Goal: Transaction & Acquisition: Purchase product/service

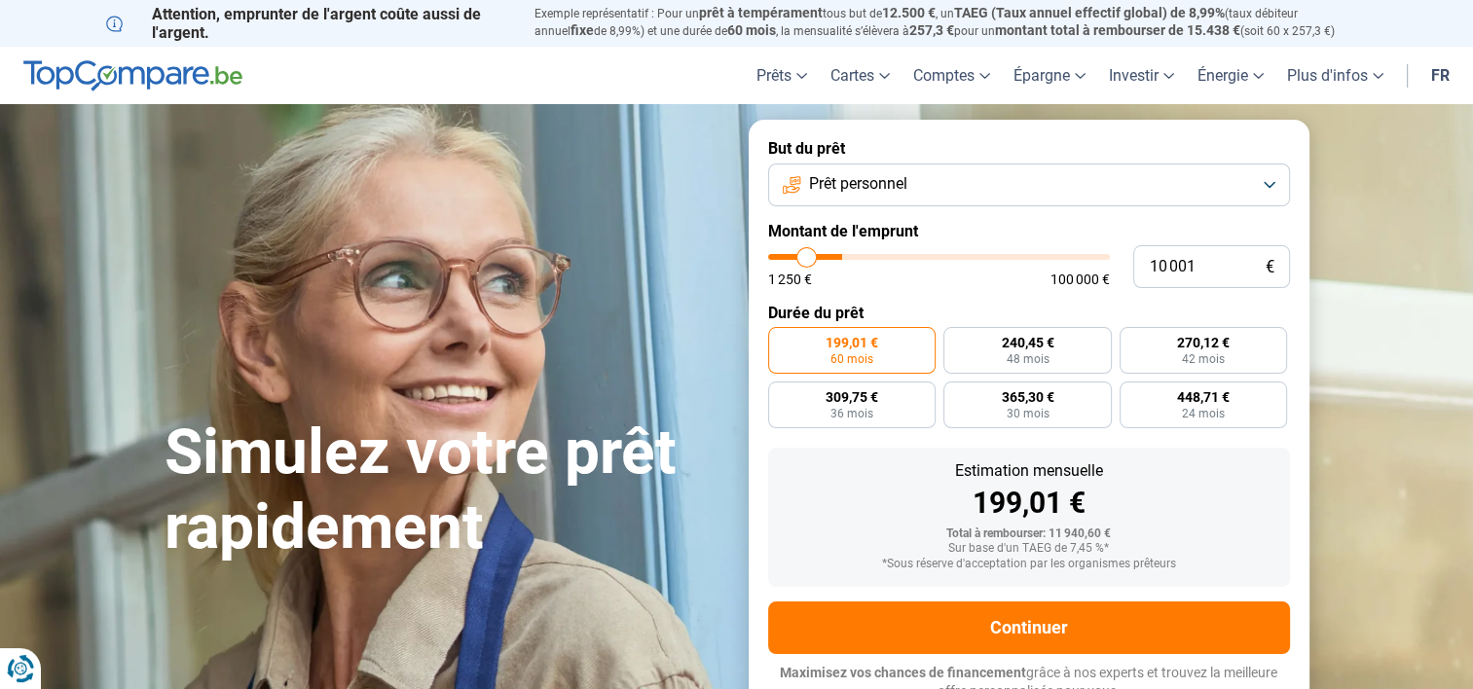
type input "22 500"
type input "22500"
click at [847, 254] on input "range" at bounding box center [939, 257] width 342 height 6
radio input "false"
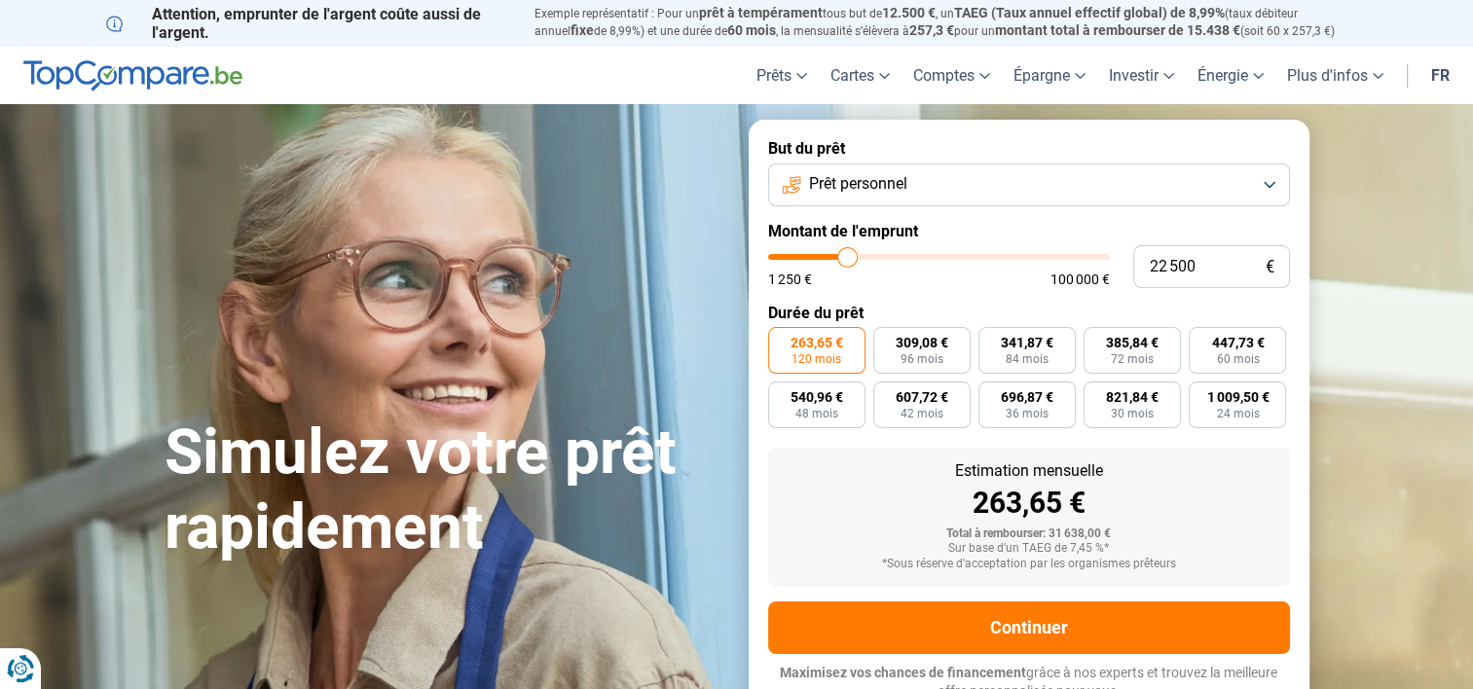
scroll to position [14, 0]
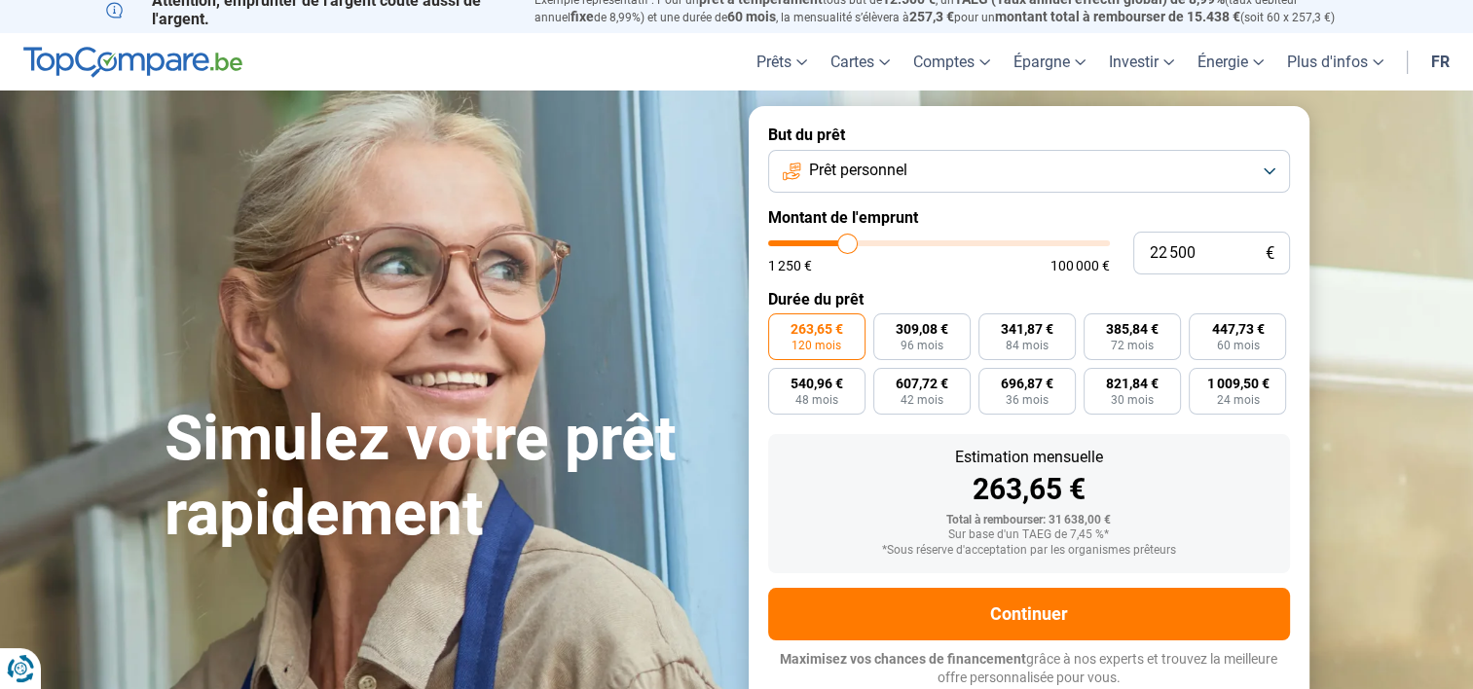
type input "21 500"
type input "21500"
type input "21 250"
type input "21250"
type input "20 500"
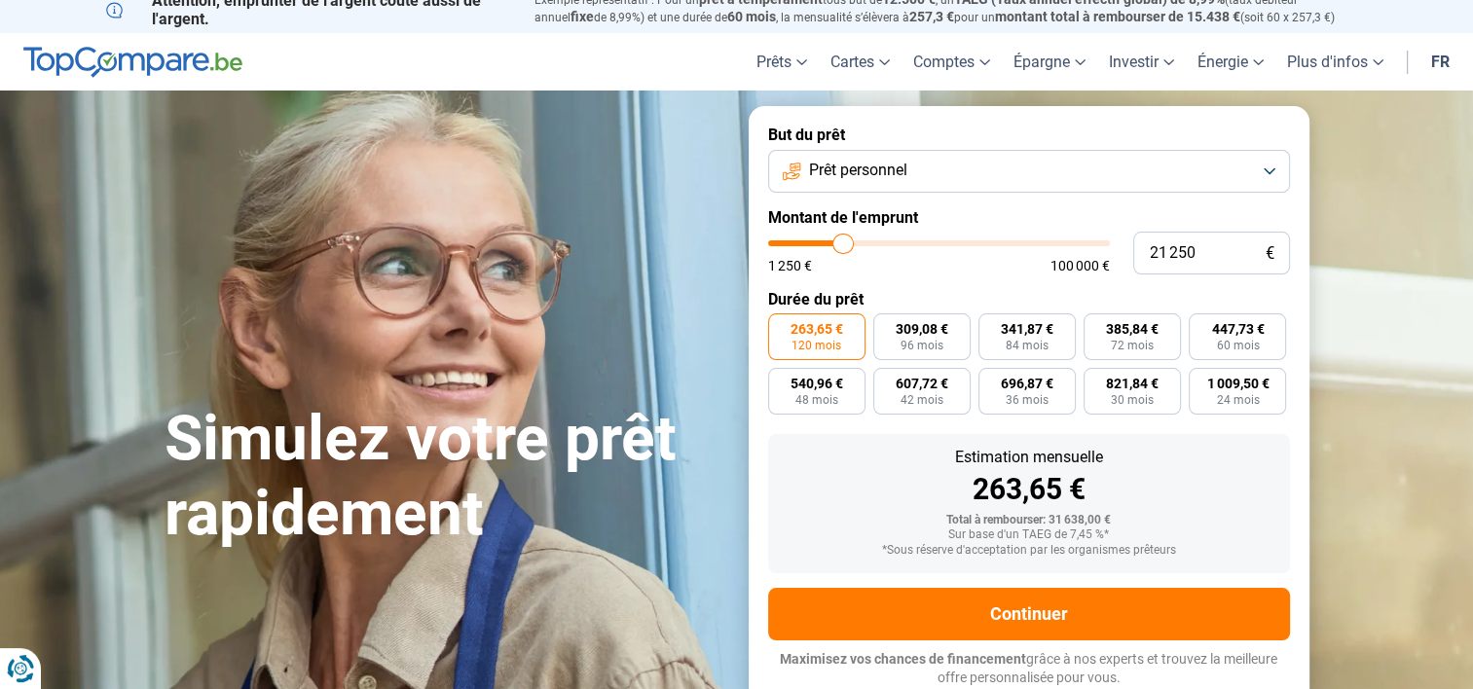
type input "20500"
type input "19 750"
type input "19750"
type input "19 500"
type input "19500"
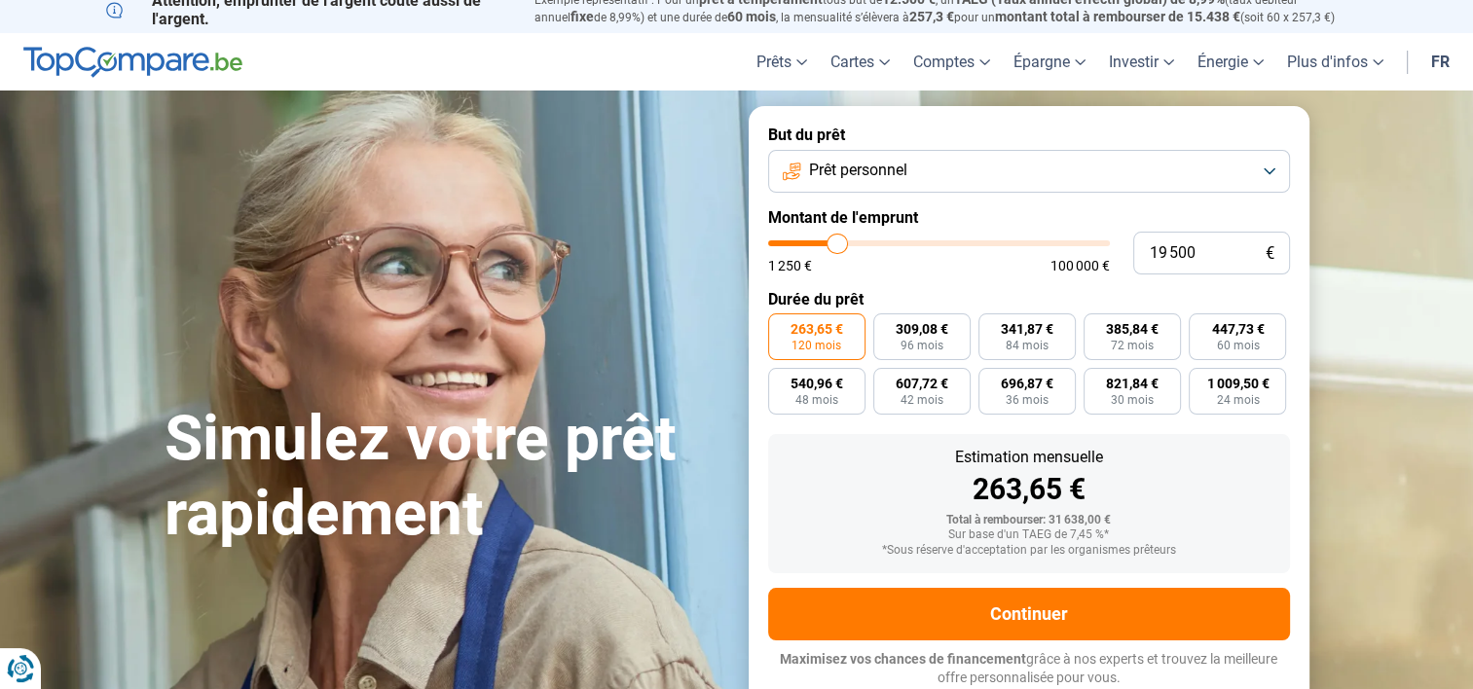
type input "19 250"
type input "19250"
type input "19 000"
type input "19000"
type input "18 750"
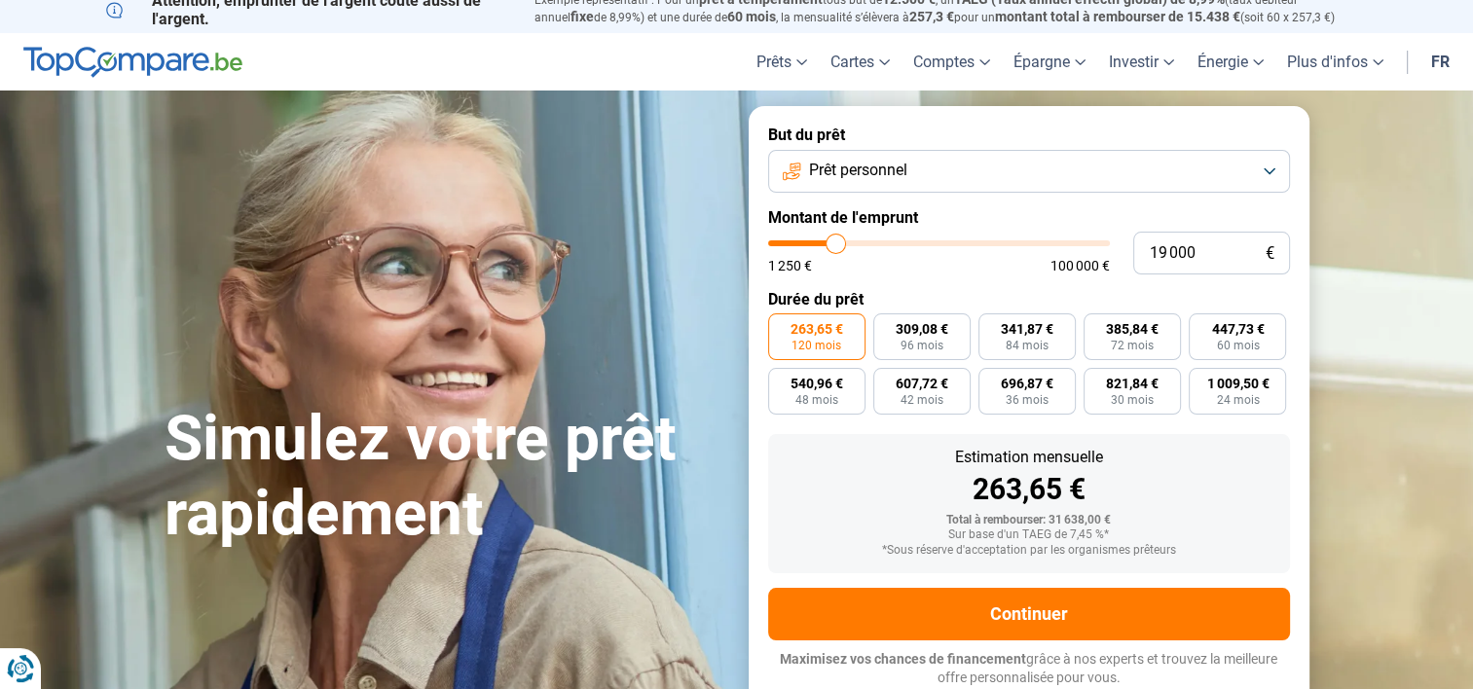
type input "18750"
type input "18 250"
type input "18250"
type input "18 000"
type input "18000"
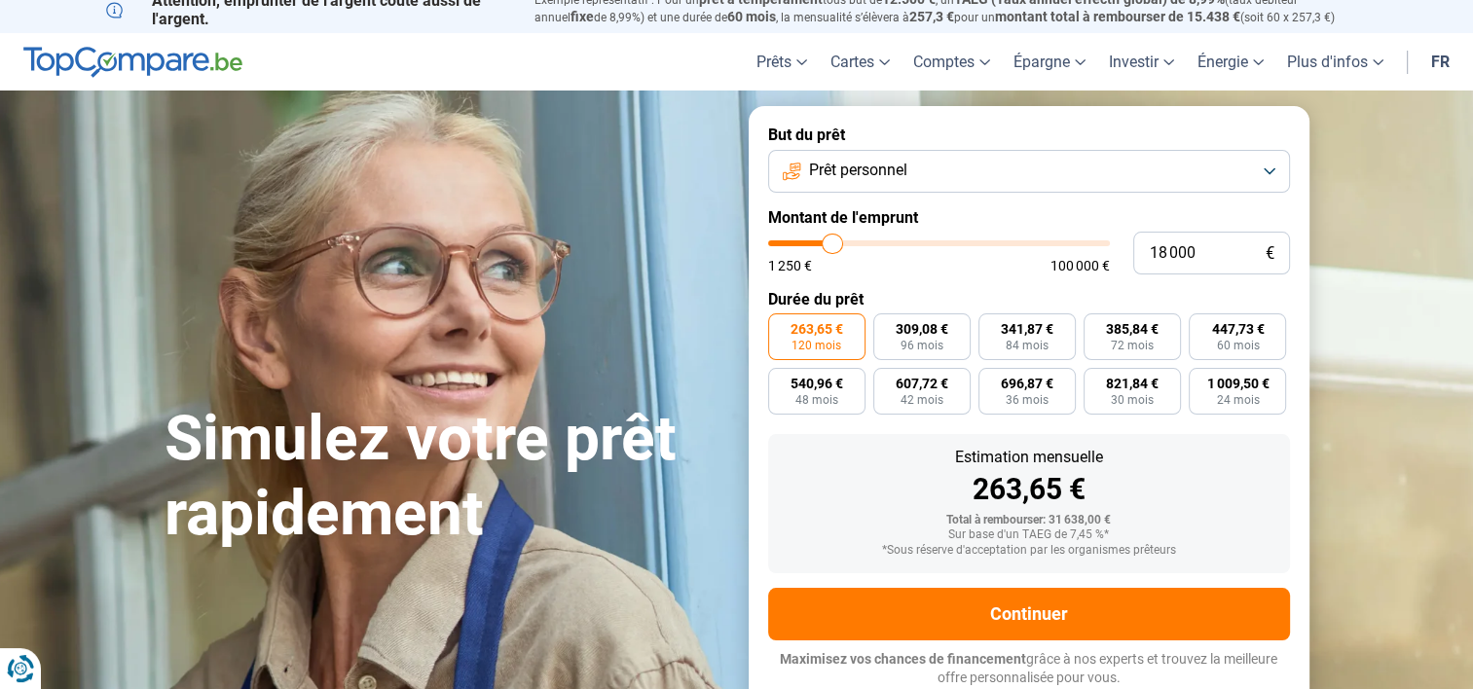
type input "17 750"
type input "17750"
type input "17 250"
type input "17250"
type input "16 750"
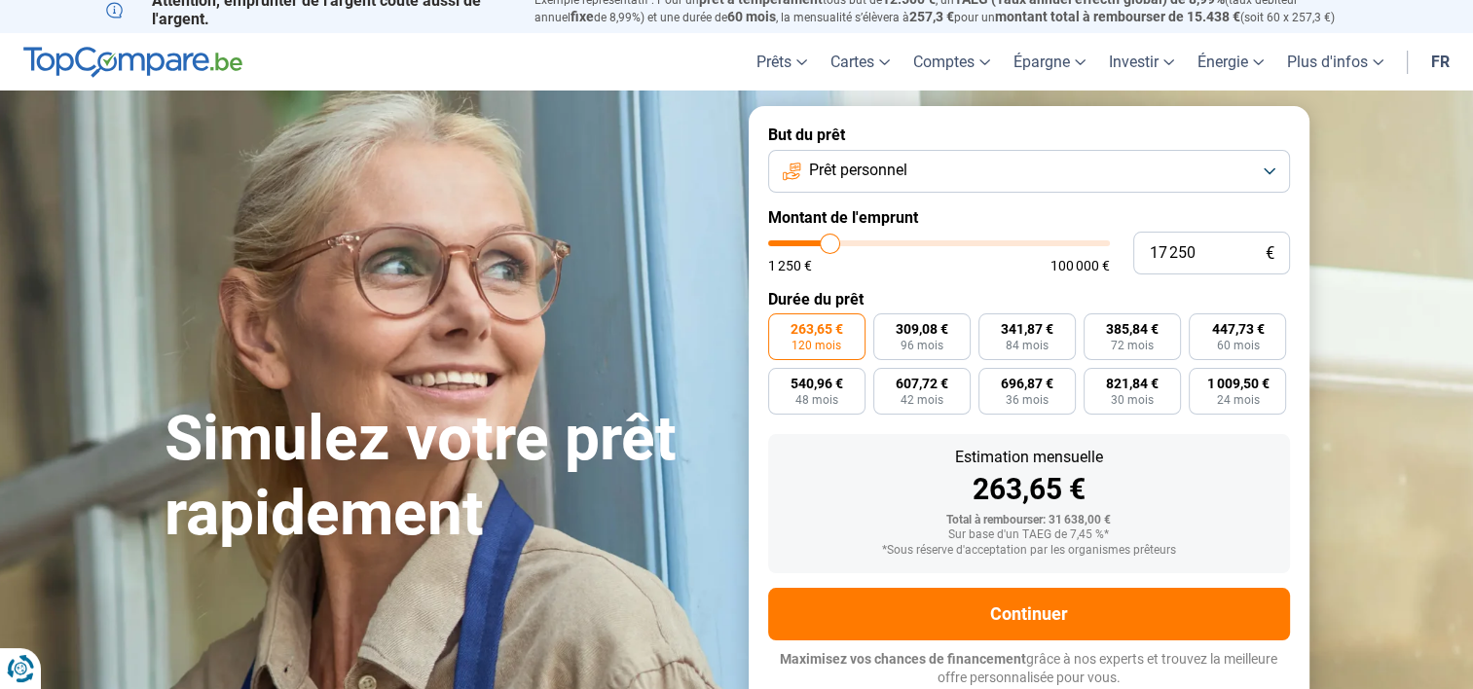
type input "16750"
type input "16 500"
type input "16500"
type input "16 000"
type input "16000"
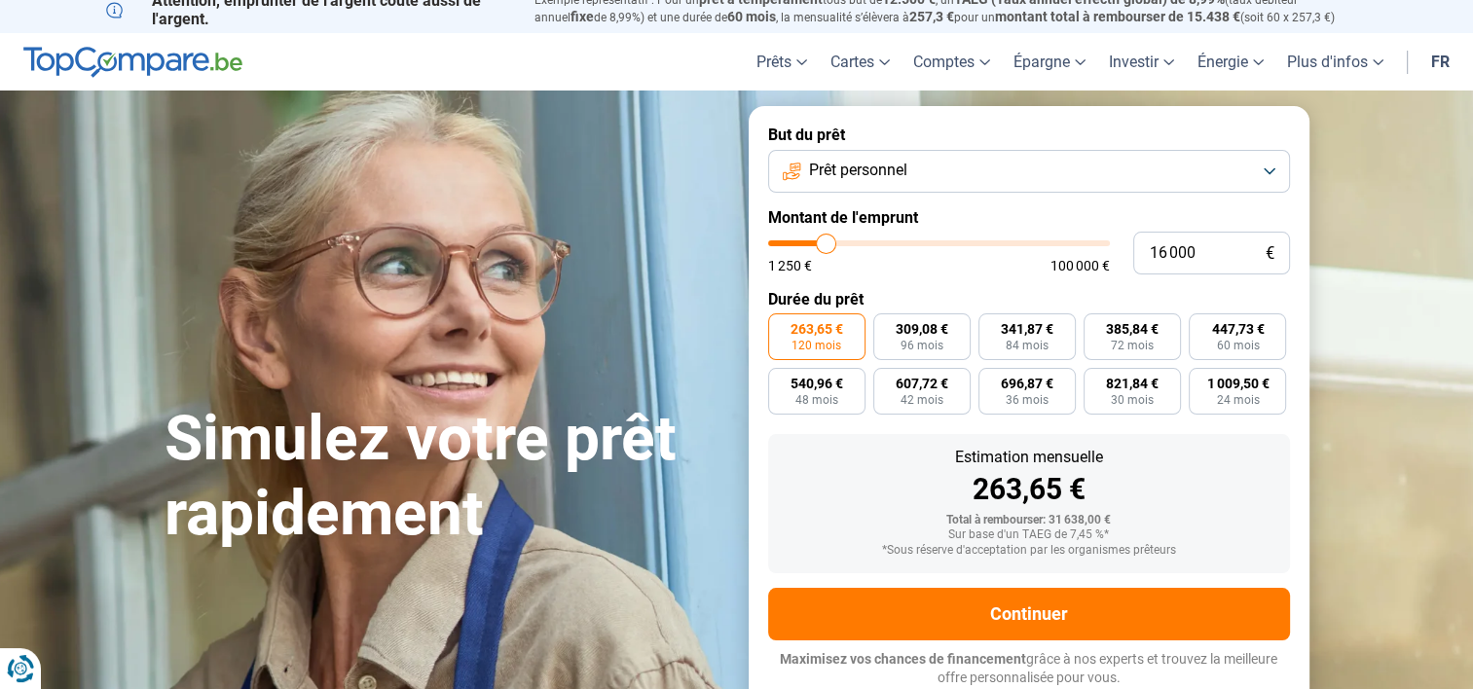
type input "15 750"
type input "15750"
type input "15 500"
type input "15500"
type input "15 250"
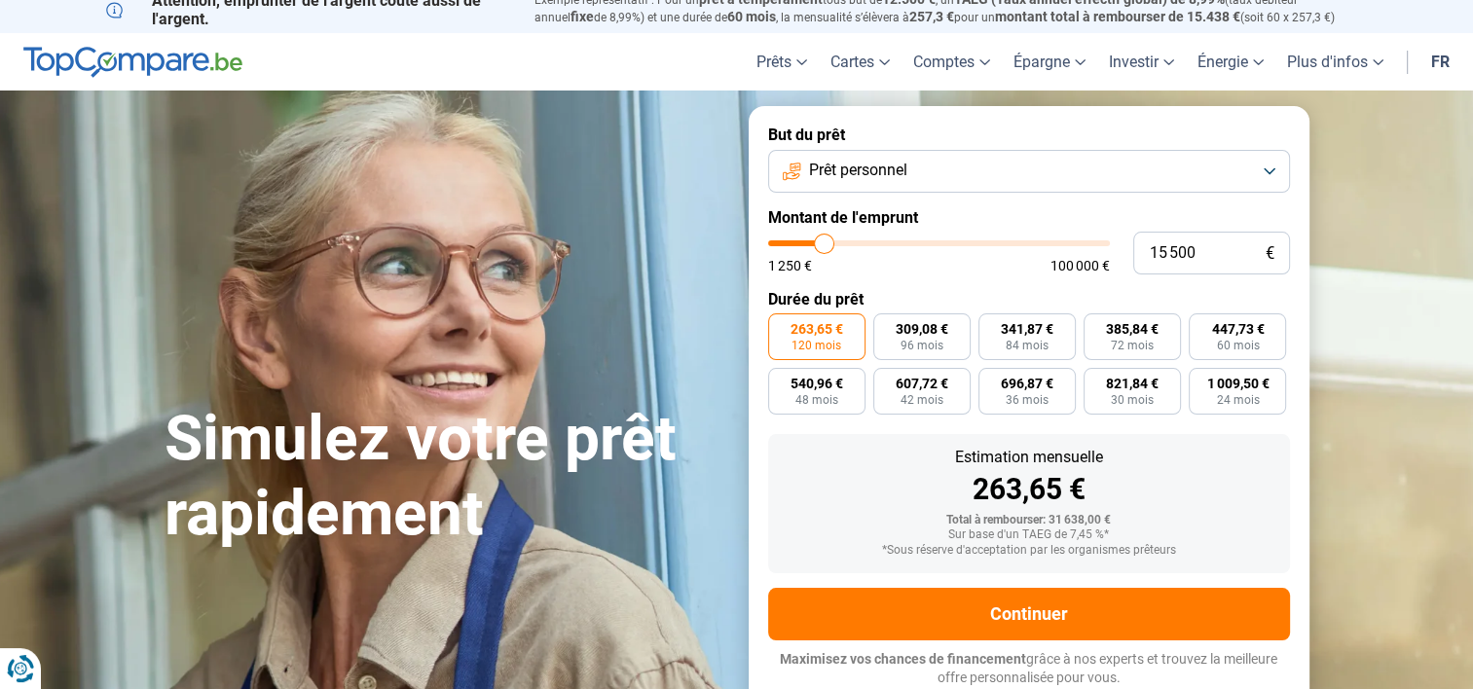
type input "15250"
type input "14 750"
type input "14750"
type input "14 500"
type input "14500"
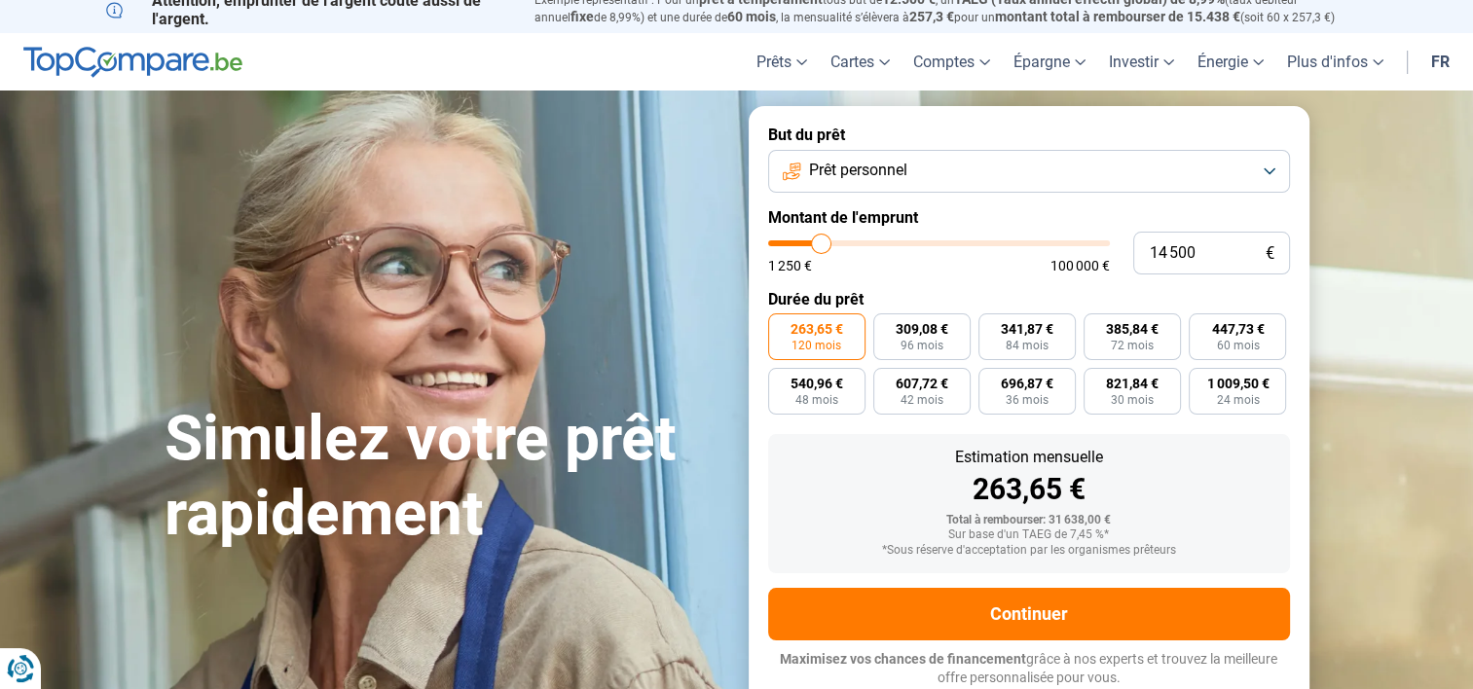
type input "14 250"
type input "14250"
type input "14 000"
type input "14000"
type input "13 500"
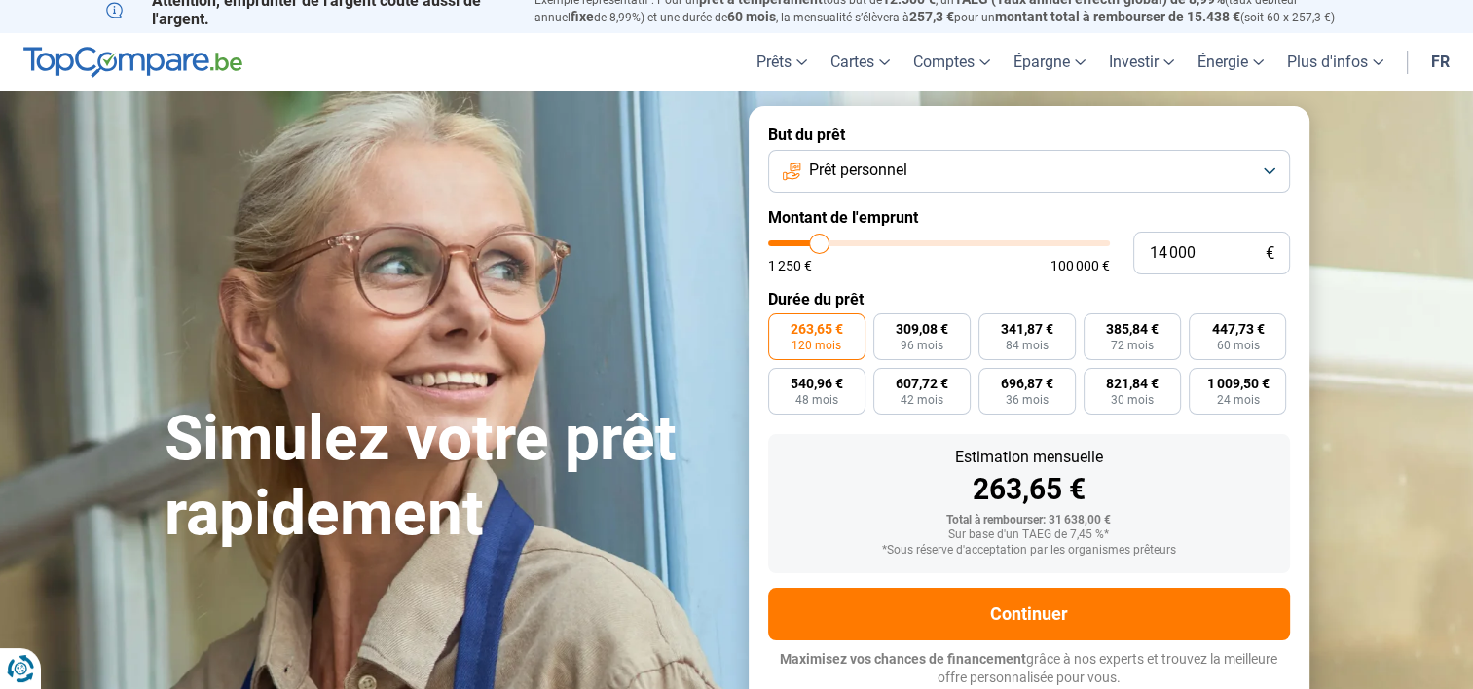
type input "13500"
type input "13 250"
type input "13250"
type input "12 750"
type input "12750"
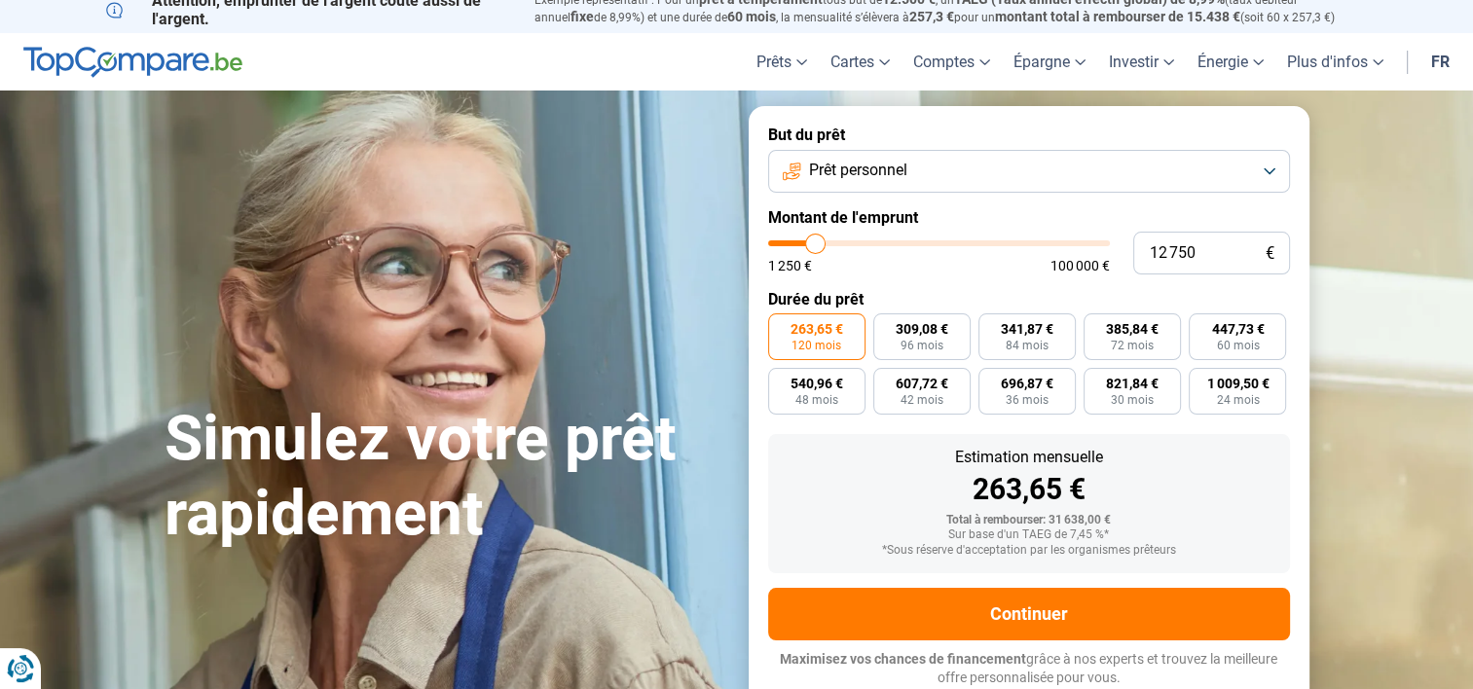
type input "12 500"
type input "12500"
type input "12 250"
type input "12250"
type input "11 750"
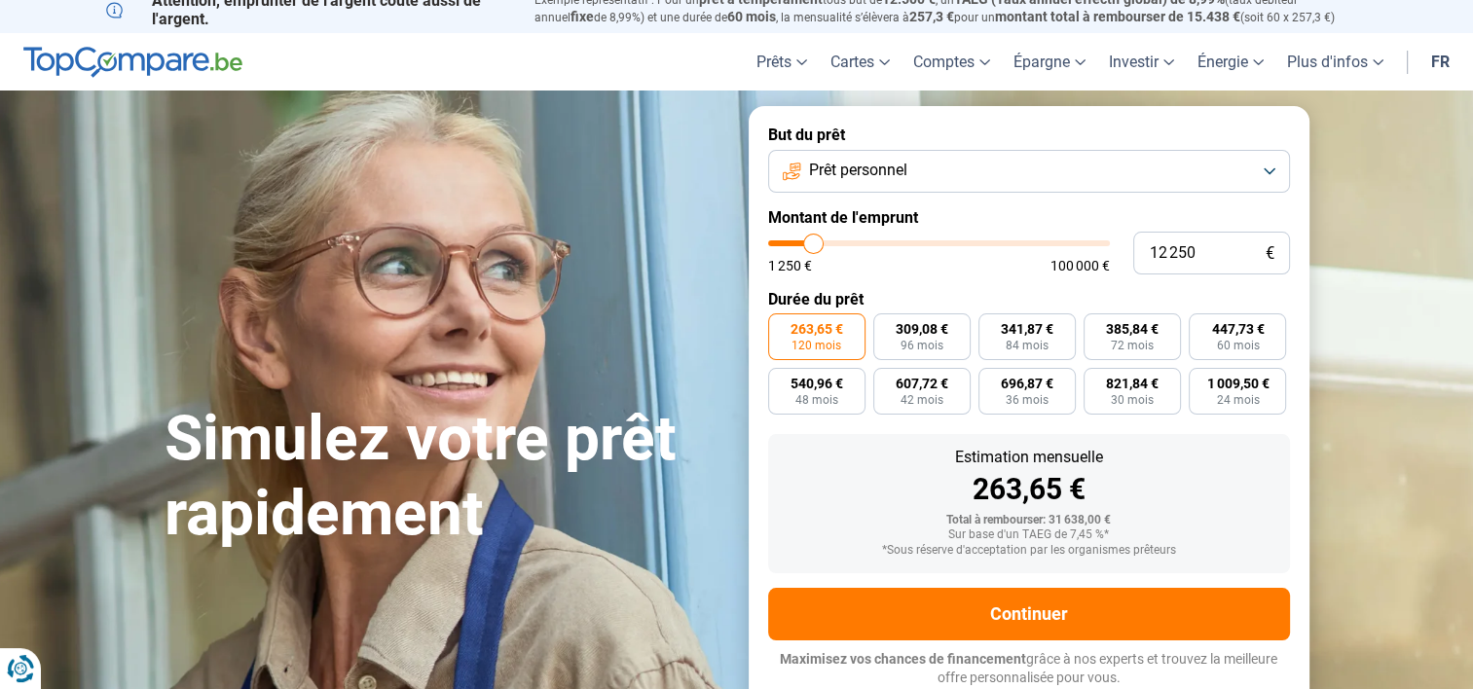
type input "11750"
type input "11 500"
type input "11500"
type input "11 250"
type input "11250"
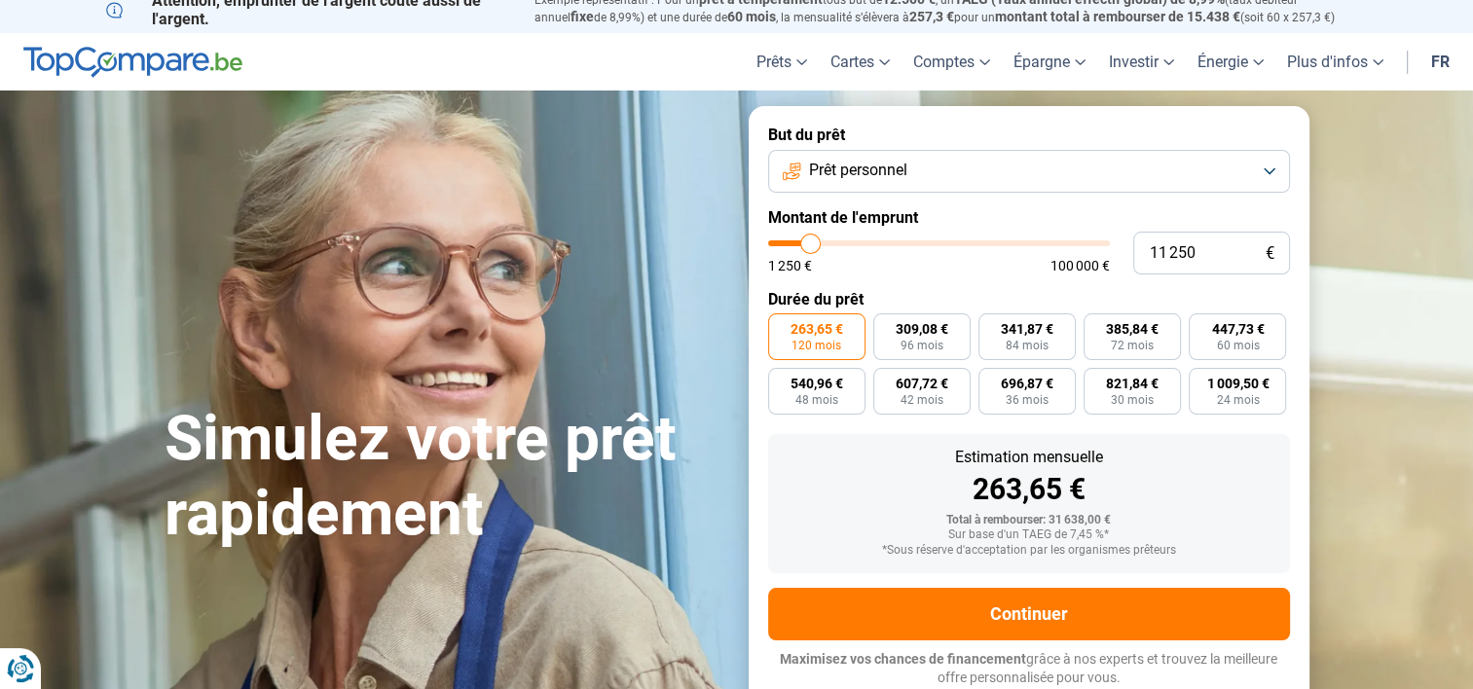
type input "11 000"
type input "11000"
type input "10 750"
type input "10750"
type input "10 500"
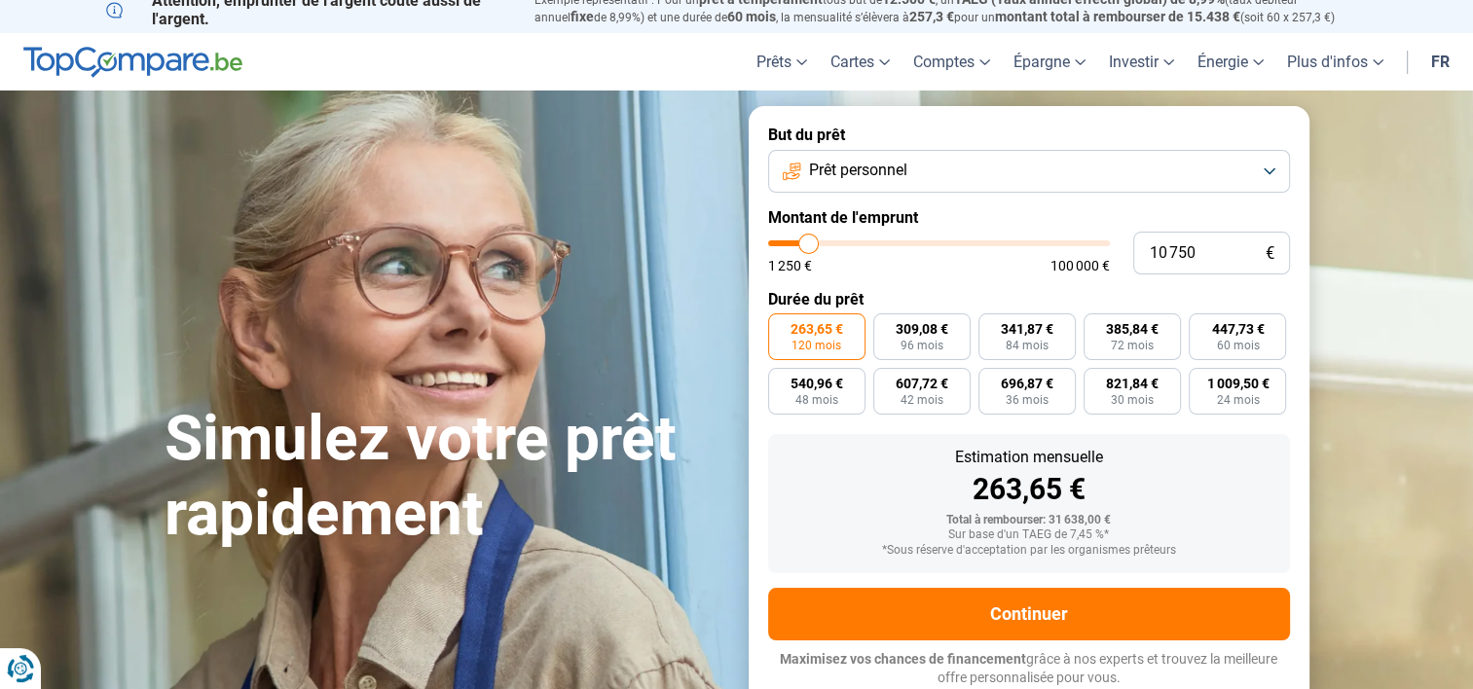
type input "10500"
type input "10 000"
drag, startPoint x: 844, startPoint y: 243, endPoint x: 806, endPoint y: 248, distance: 38.3
type input "10000"
click at [806, 246] on input "range" at bounding box center [939, 244] width 342 height 6
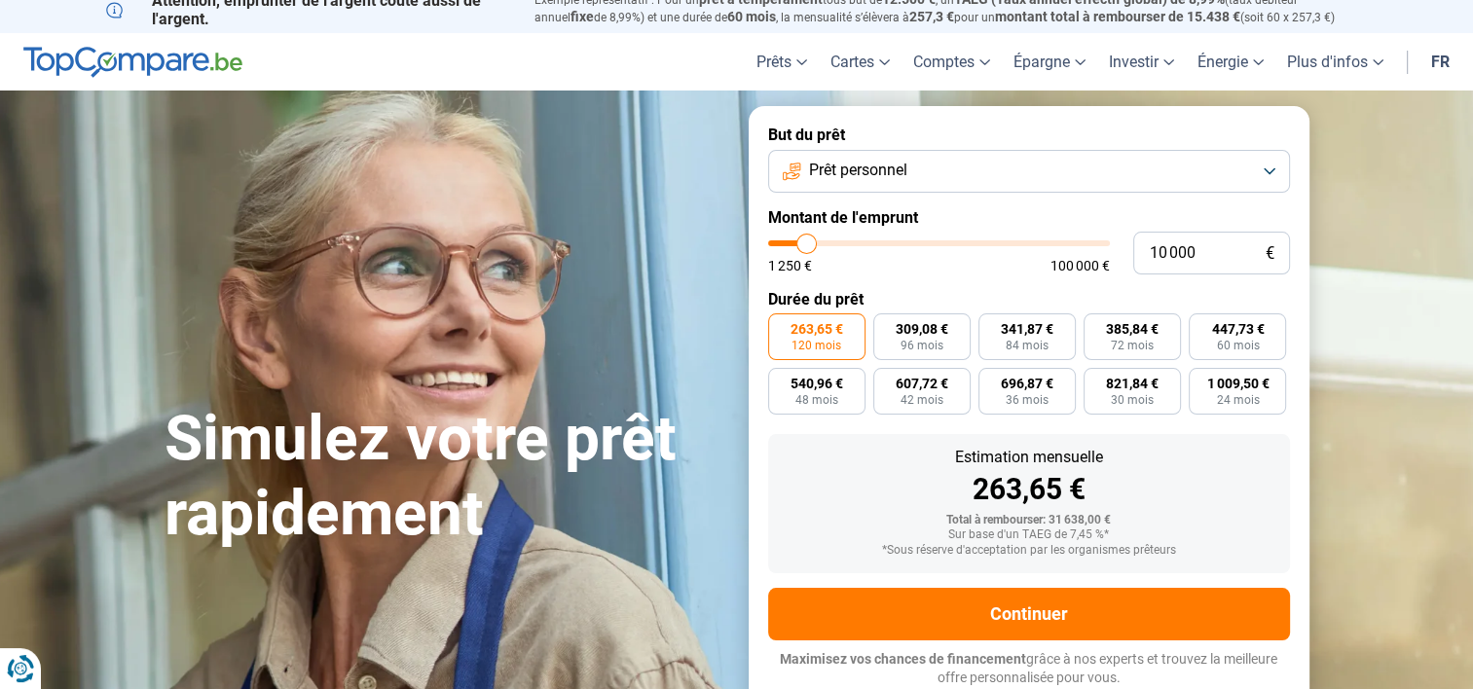
radio input "true"
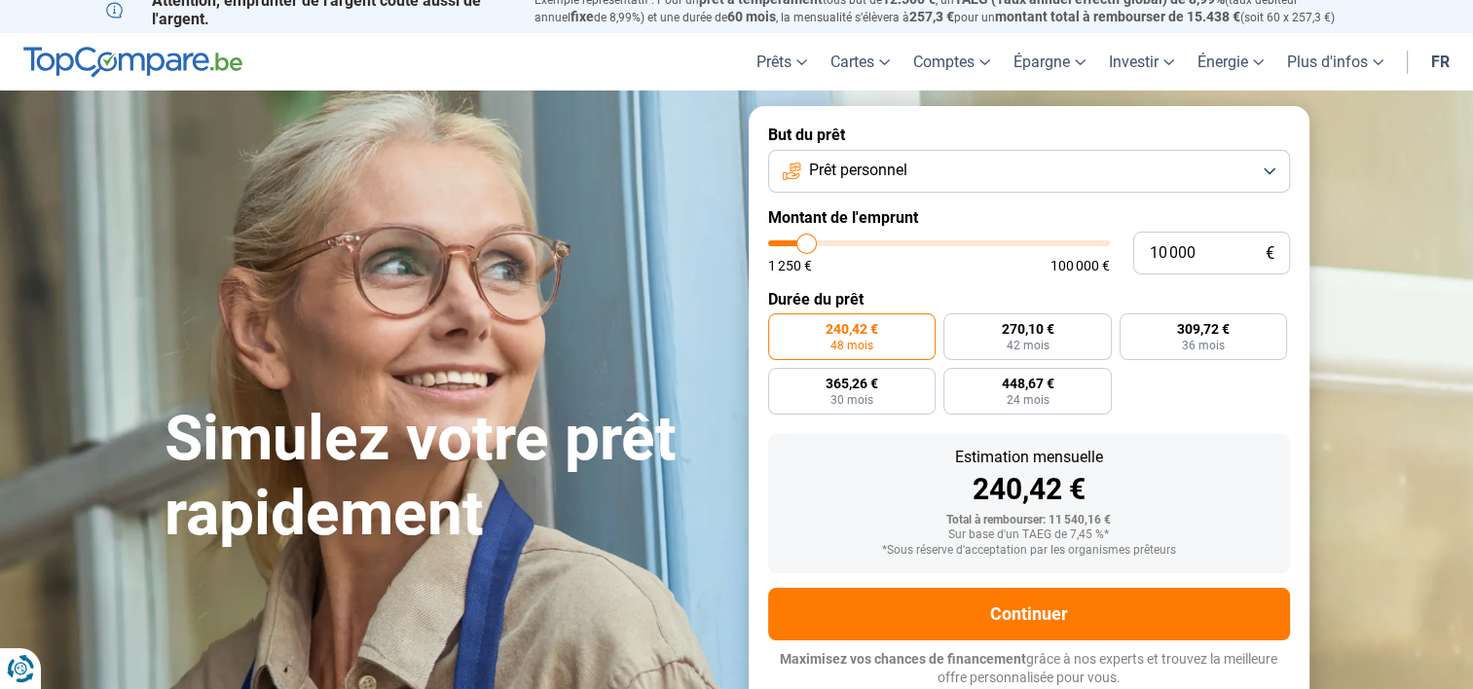
type input "8 500"
type input "8500"
type input "8 250"
type input "8250"
type input "8 000"
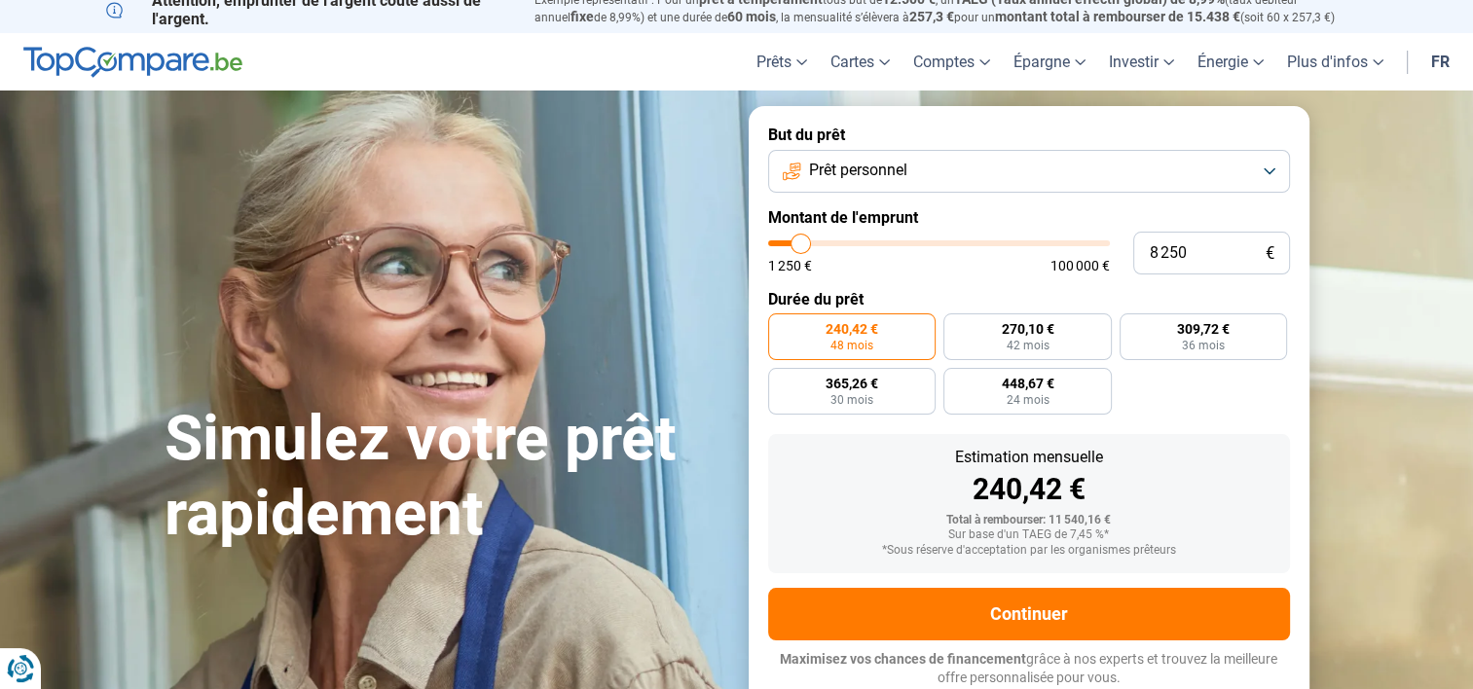
type input "8000"
type input "7 750"
type input "7750"
type input "7 500"
type input "7500"
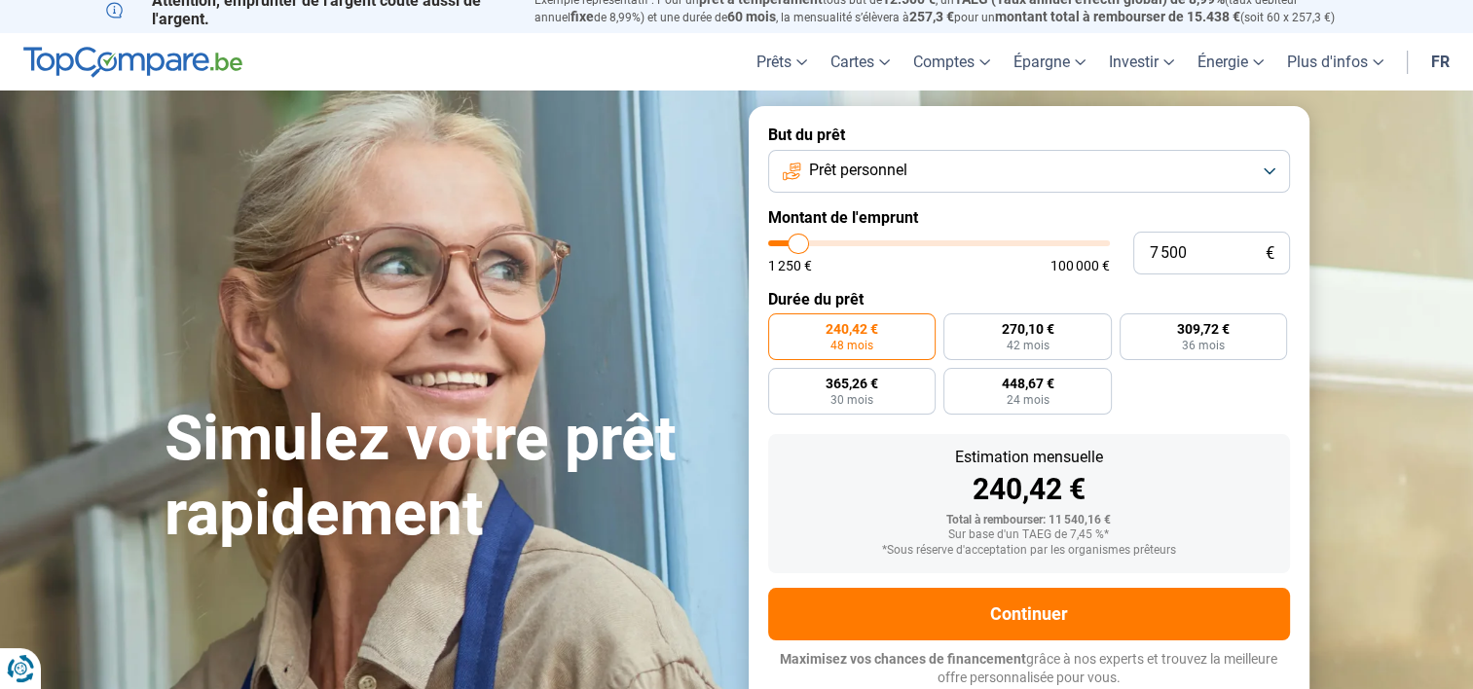
type input "7 250"
type input "7250"
type input "7 000"
type input "7000"
type input "6 750"
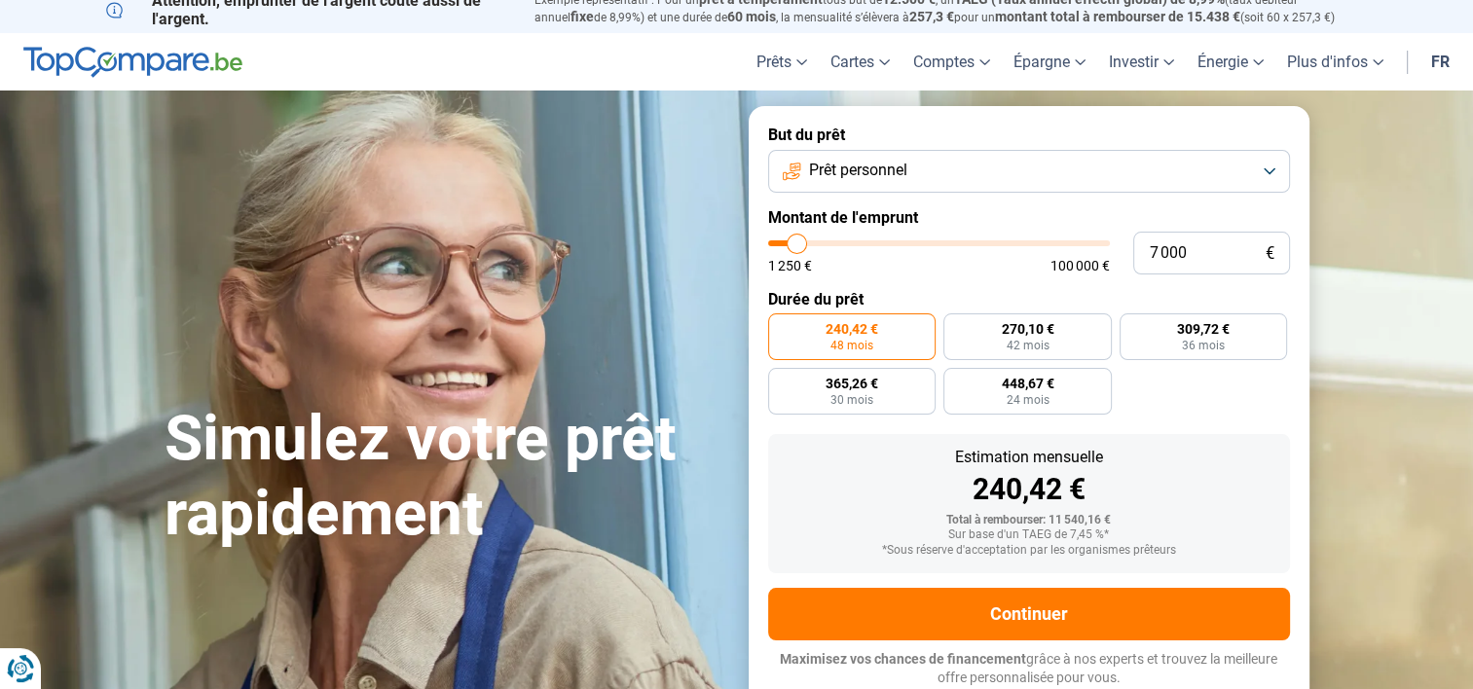
type input "6750"
type input "6 500"
type input "6500"
type input "6 250"
type input "6250"
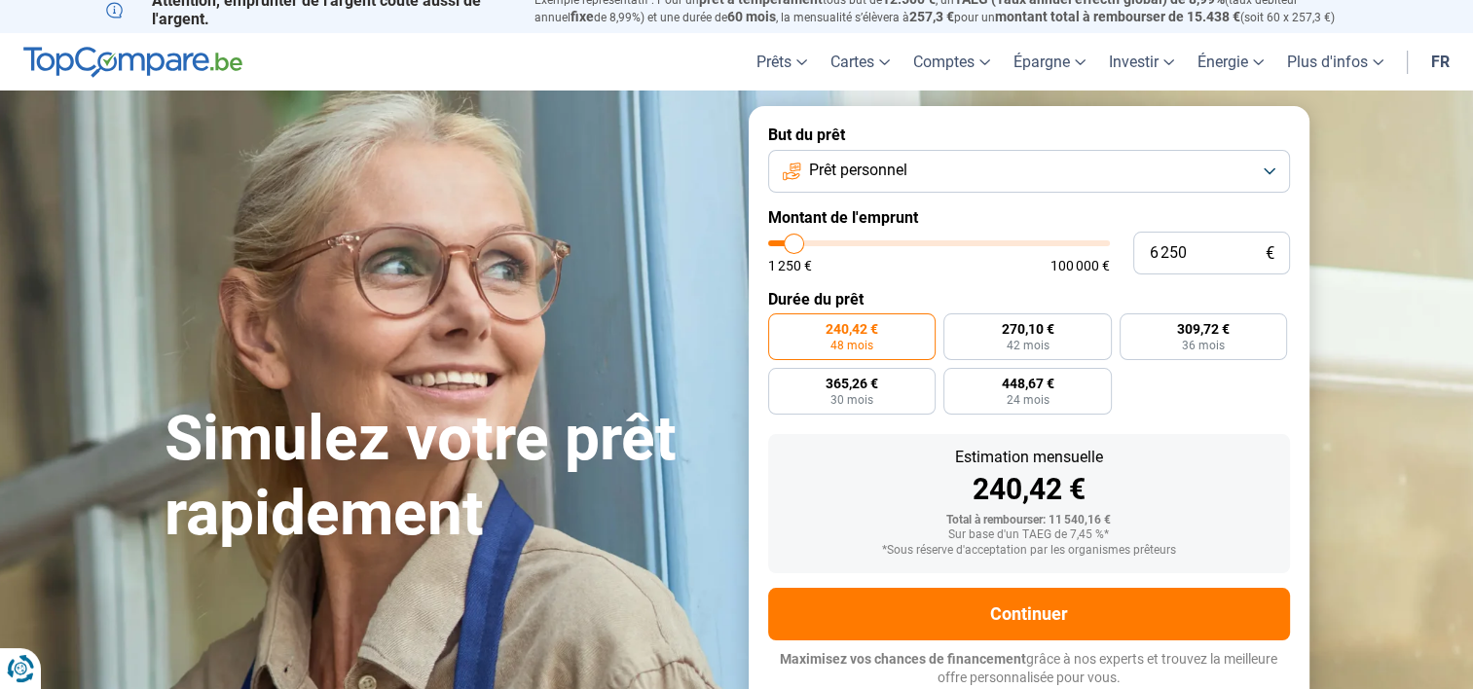
type input "6 000"
type input "6000"
type input "5 750"
type input "5750"
type input "5 500"
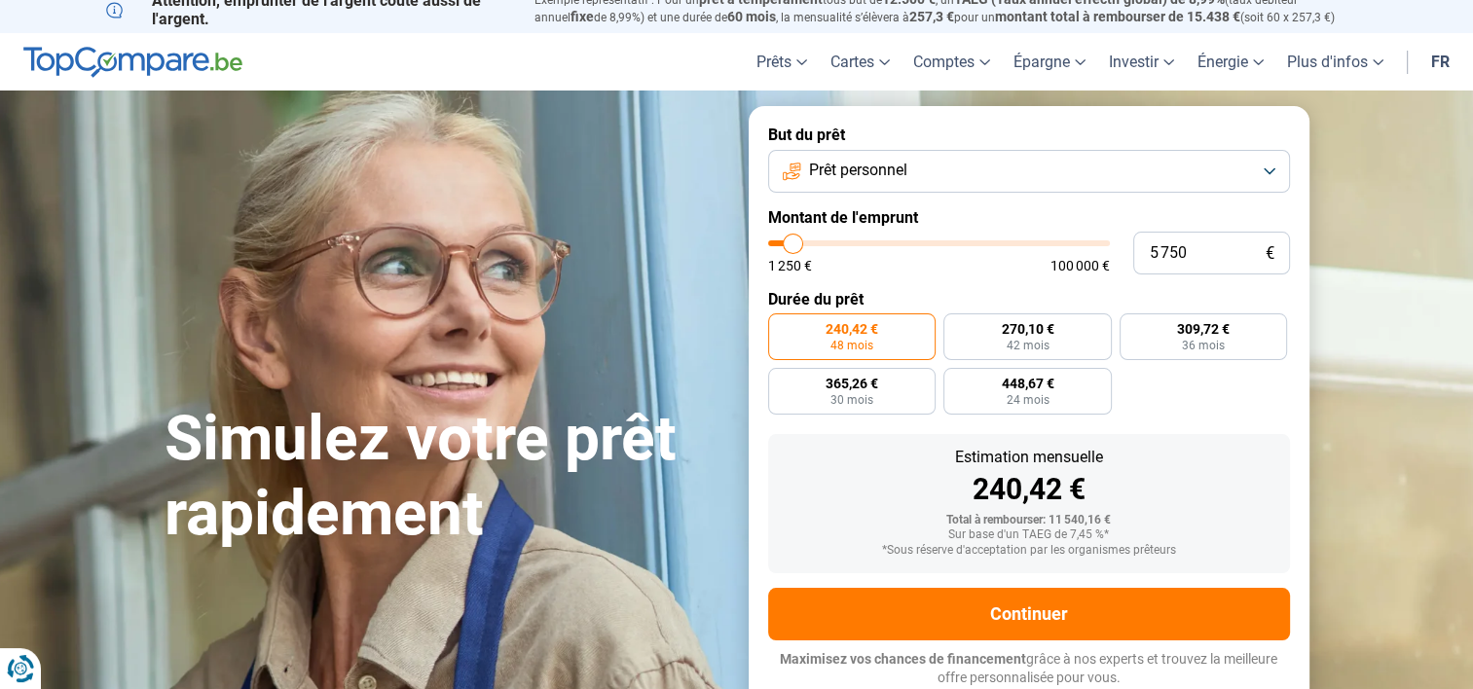
type input "5500"
type input "5 250"
type input "5250"
type input "4 750"
type input "4750"
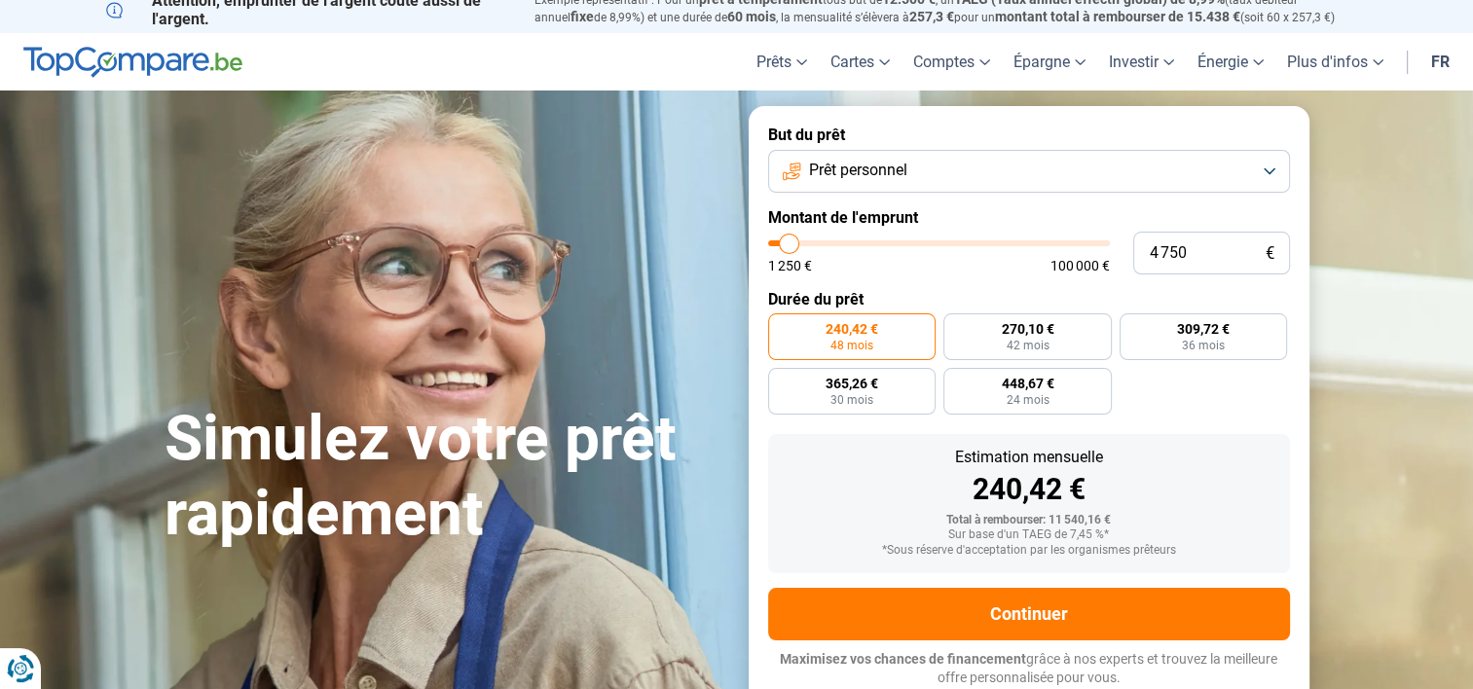
type input "4 500"
type input "4500"
type input "4 000"
drag, startPoint x: 802, startPoint y: 239, endPoint x: 787, endPoint y: 244, distance: 16.6
type input "4000"
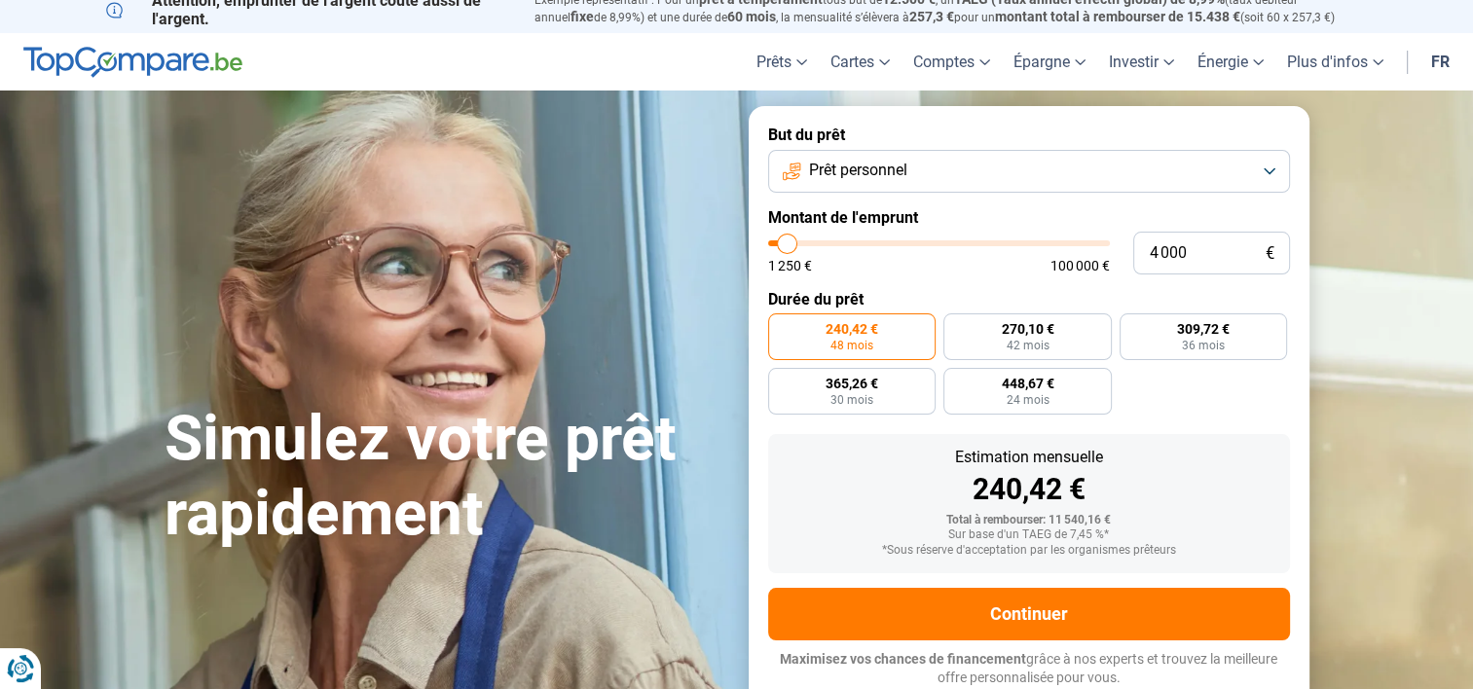
click at [787, 244] on input "range" at bounding box center [939, 244] width 342 height 6
radio input "true"
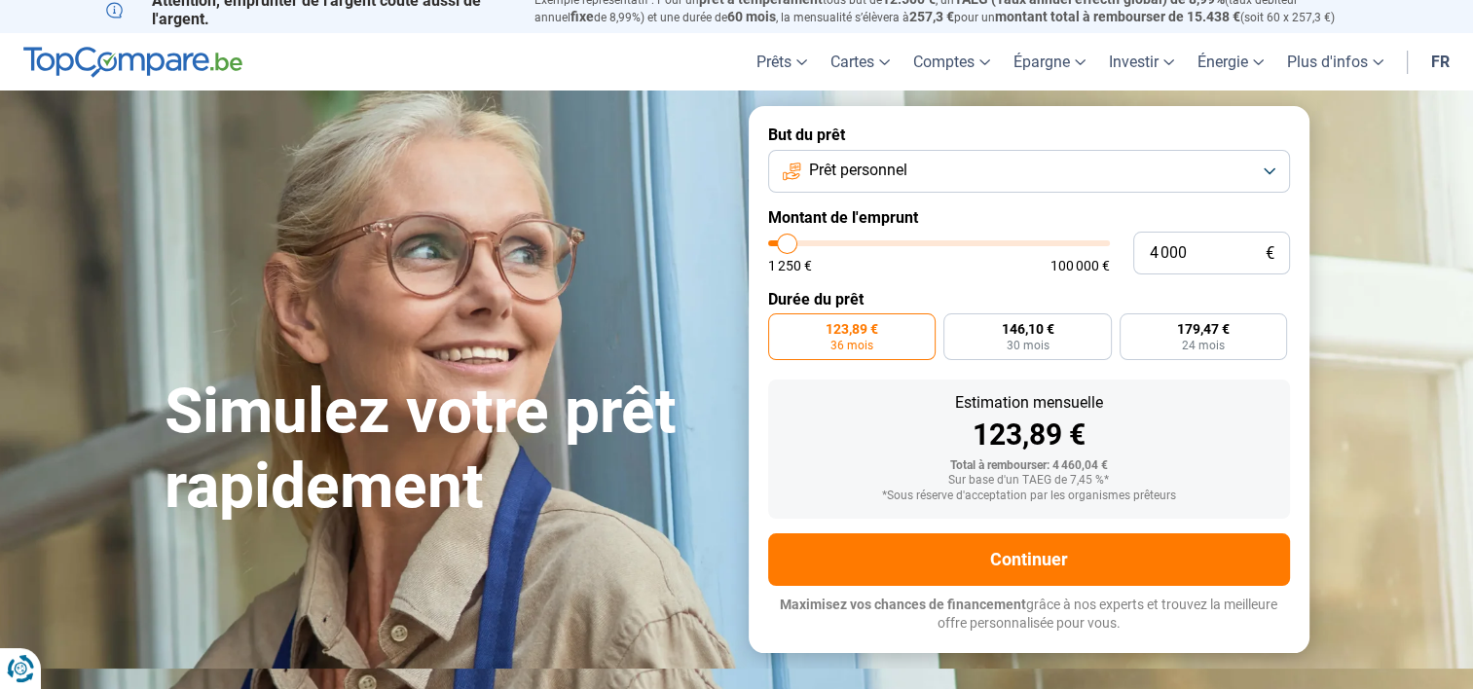
scroll to position [0, 0]
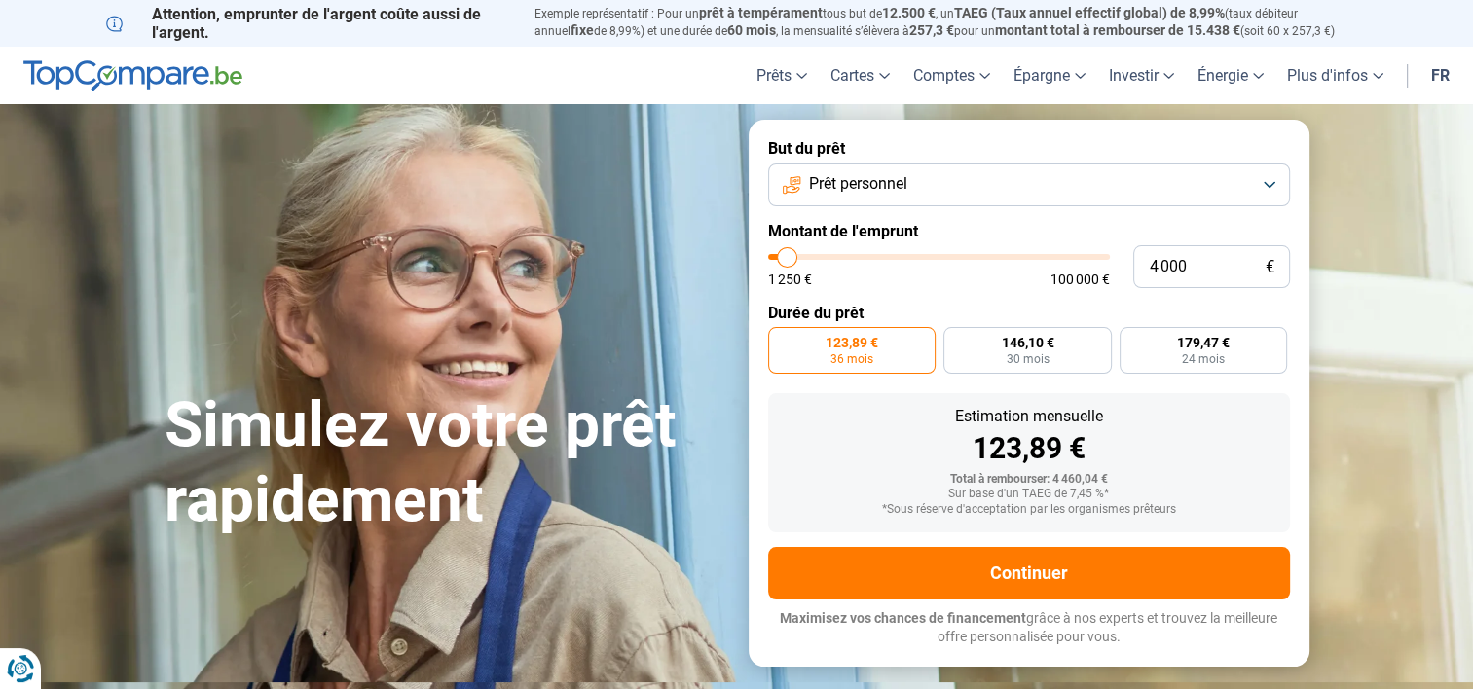
type input "9 500"
type input "9500"
click at [804, 257] on input "range" at bounding box center [939, 257] width 342 height 6
radio input "false"
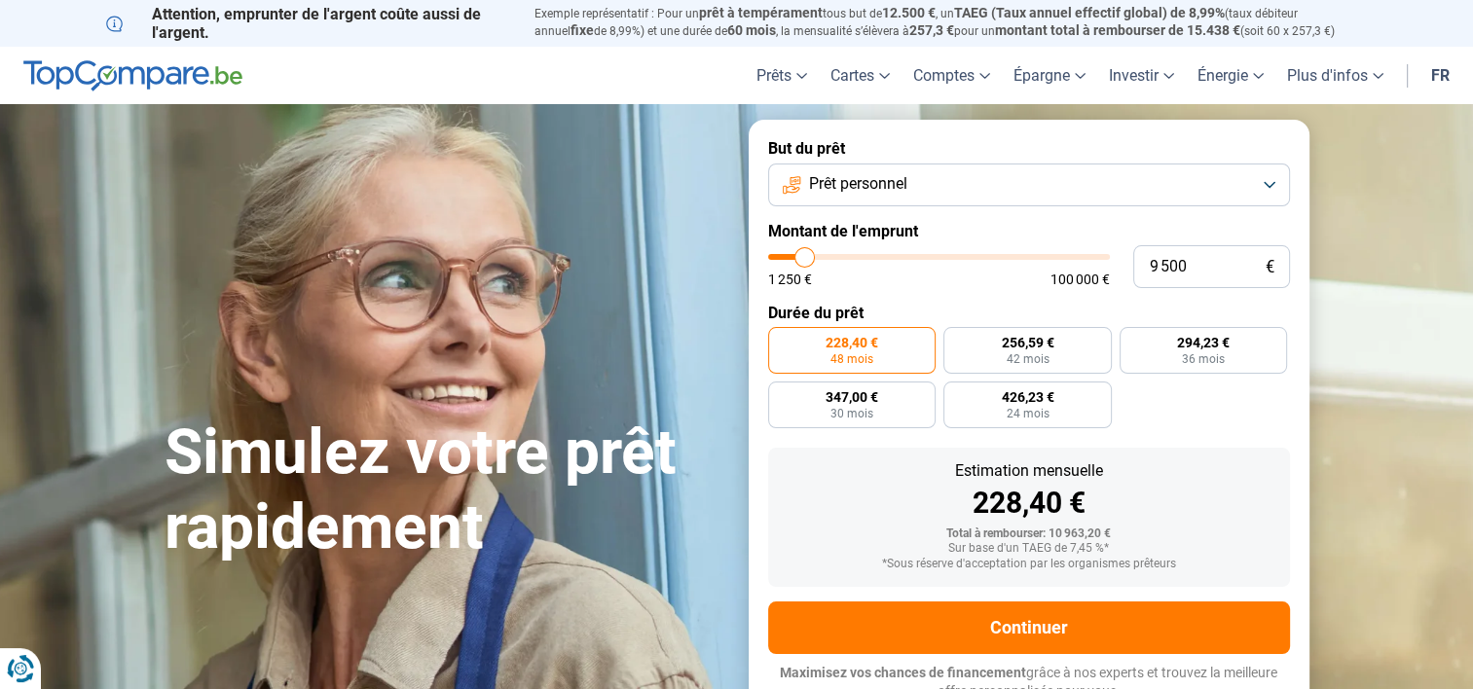
scroll to position [14, 0]
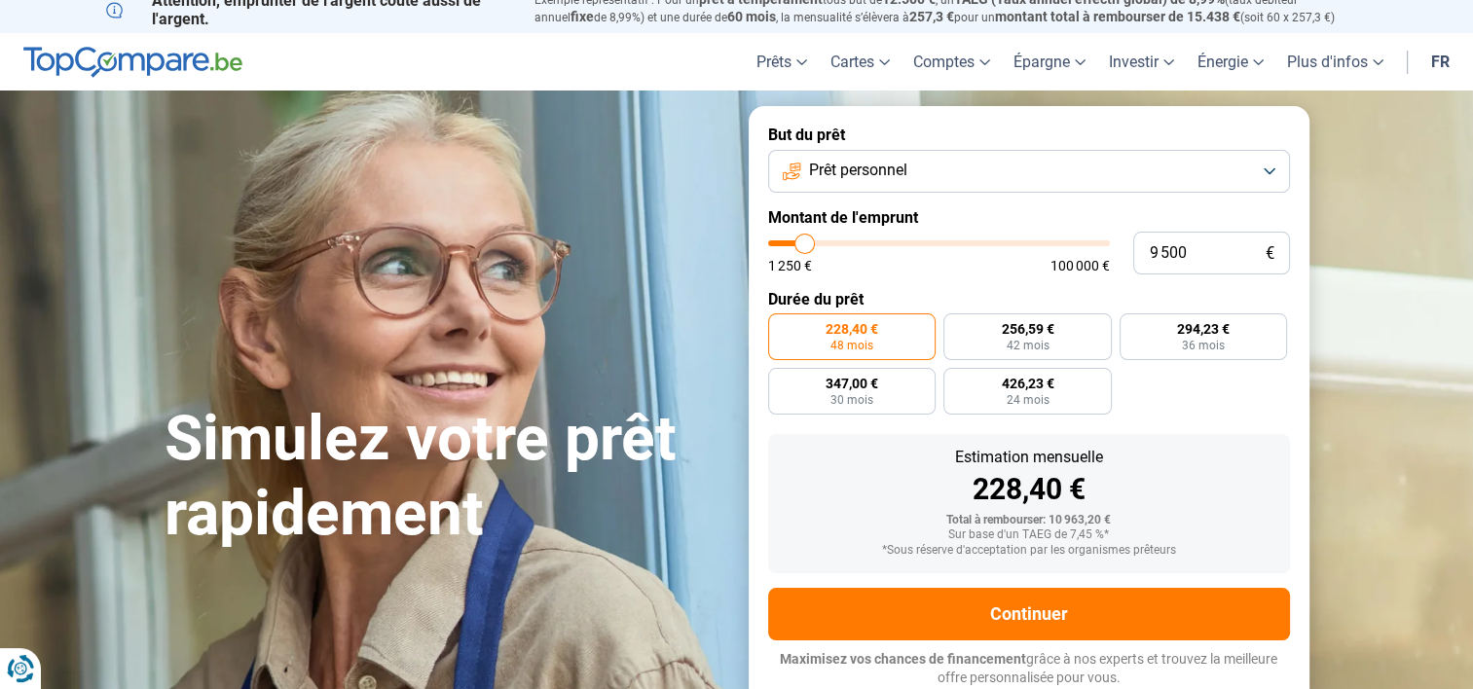
type input "12 000"
type input "12000"
type input "12 250"
type input "12250"
type input "11 750"
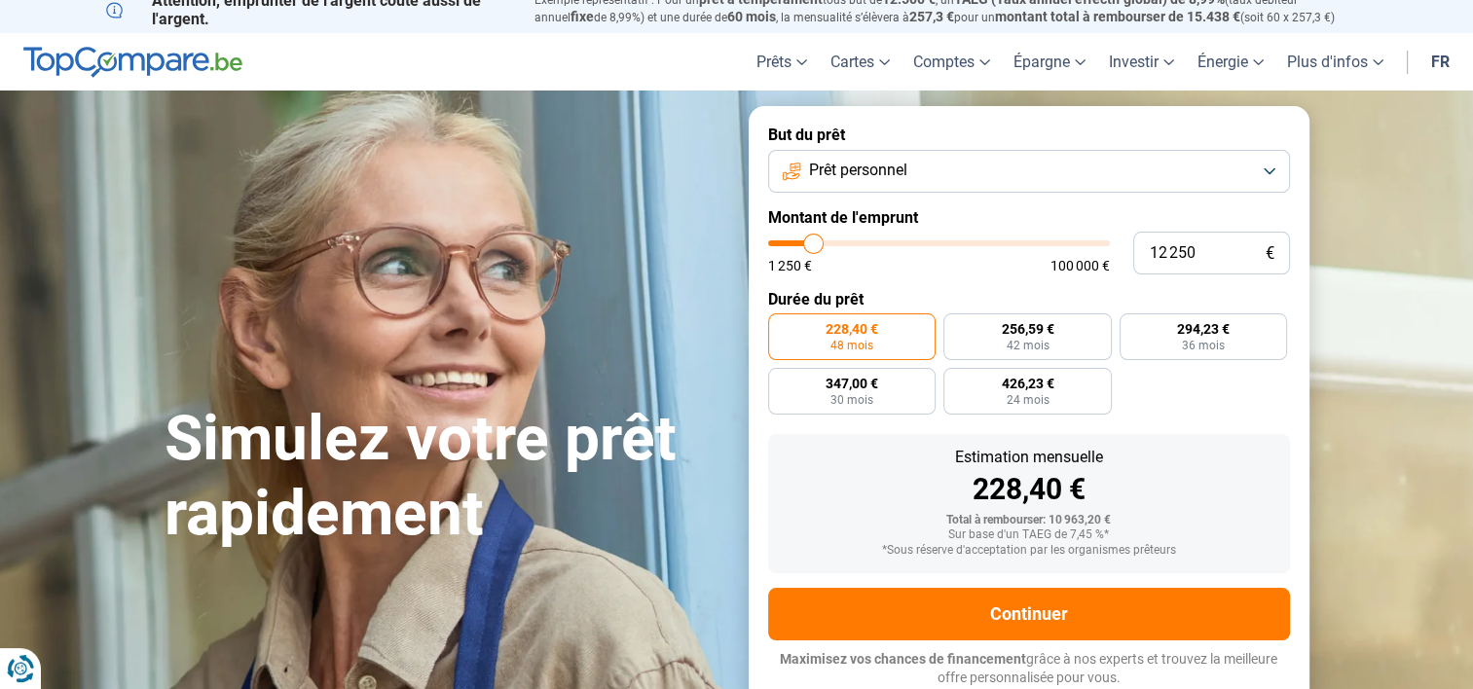
type input "11750"
type input "11 500"
type input "11500"
type input "11 250"
type input "11250"
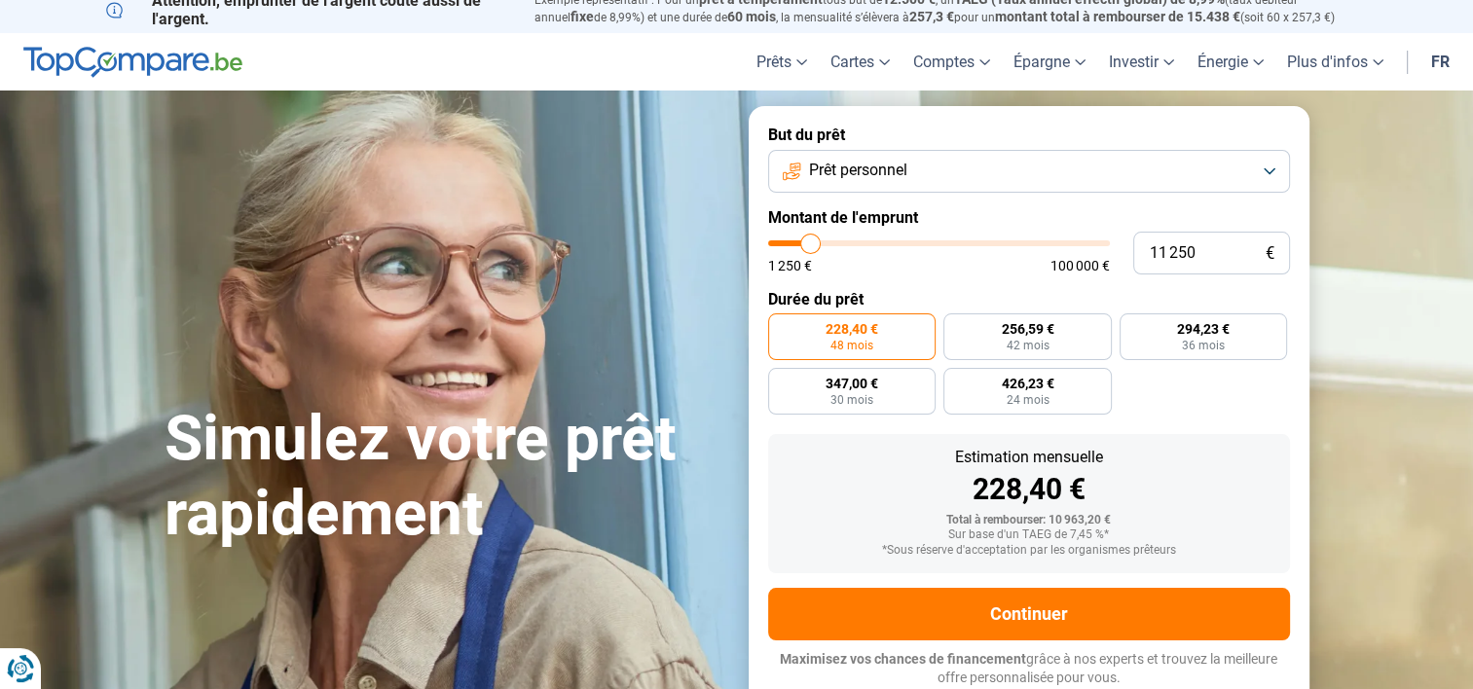
type input "11 000"
type input "11000"
click at [810, 241] on input "range" at bounding box center [939, 244] width 342 height 6
radio input "false"
type input "11 250"
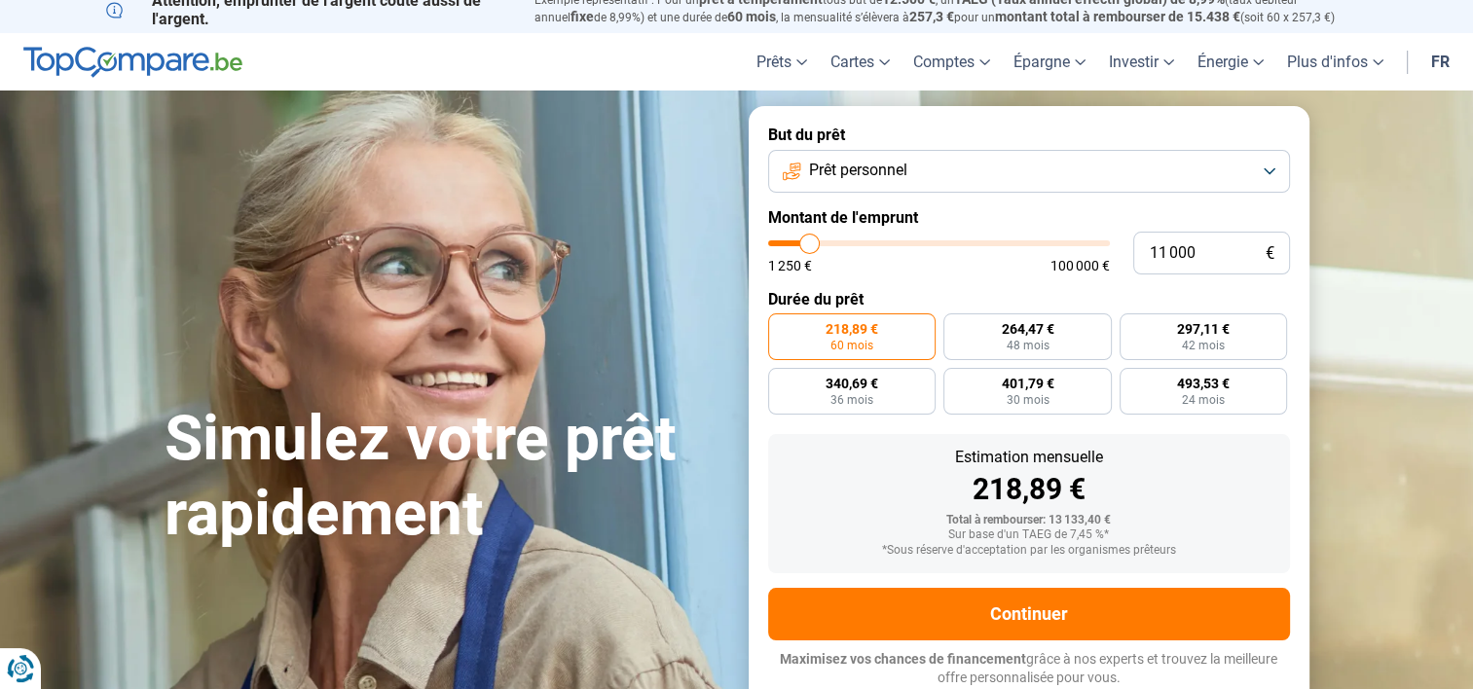
type input "11250"
type input "11 500"
type input "11500"
type input "11 750"
type input "11750"
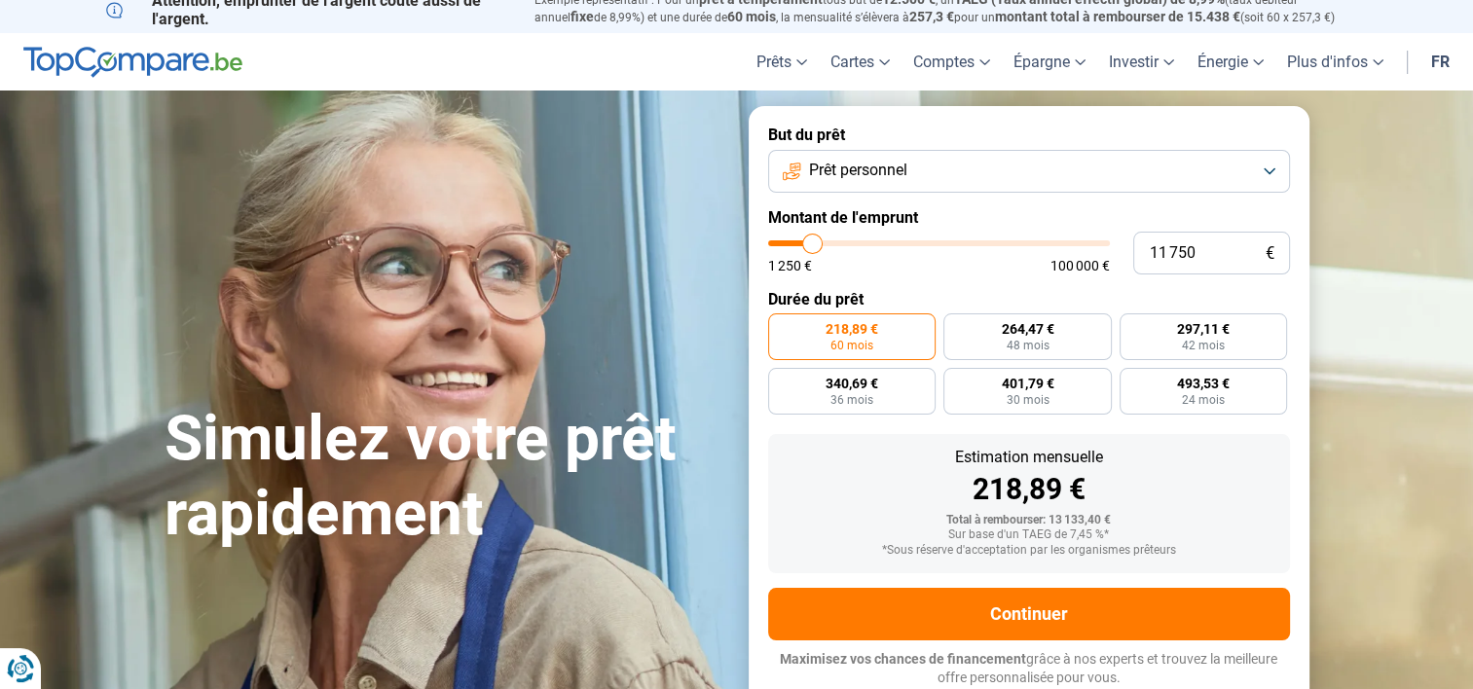
click at [812, 241] on input "range" at bounding box center [939, 244] width 342 height 6
type input "12 500"
type input "12500"
click at [815, 241] on input "range" at bounding box center [939, 244] width 342 height 6
type input "13 000"
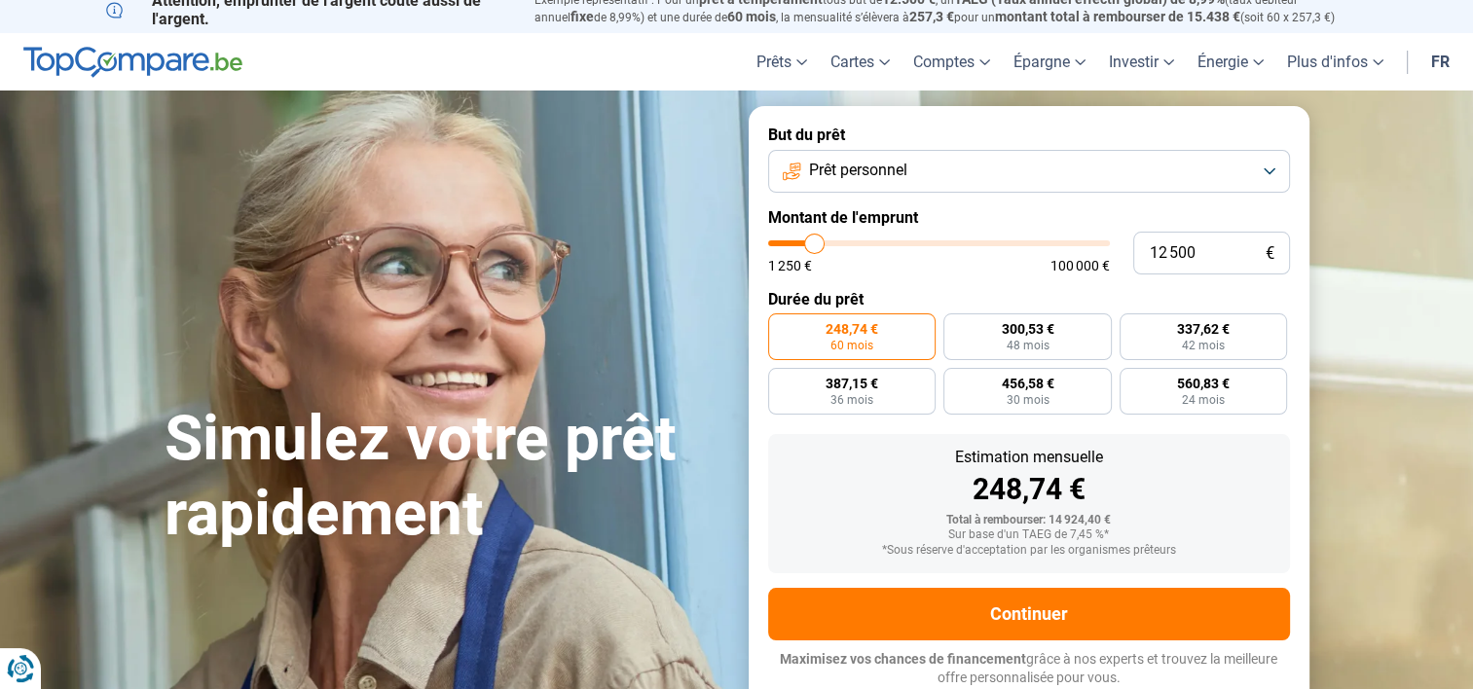
type input "13000"
type input "13 250"
type input "13250"
type input "13 500"
type input "13500"
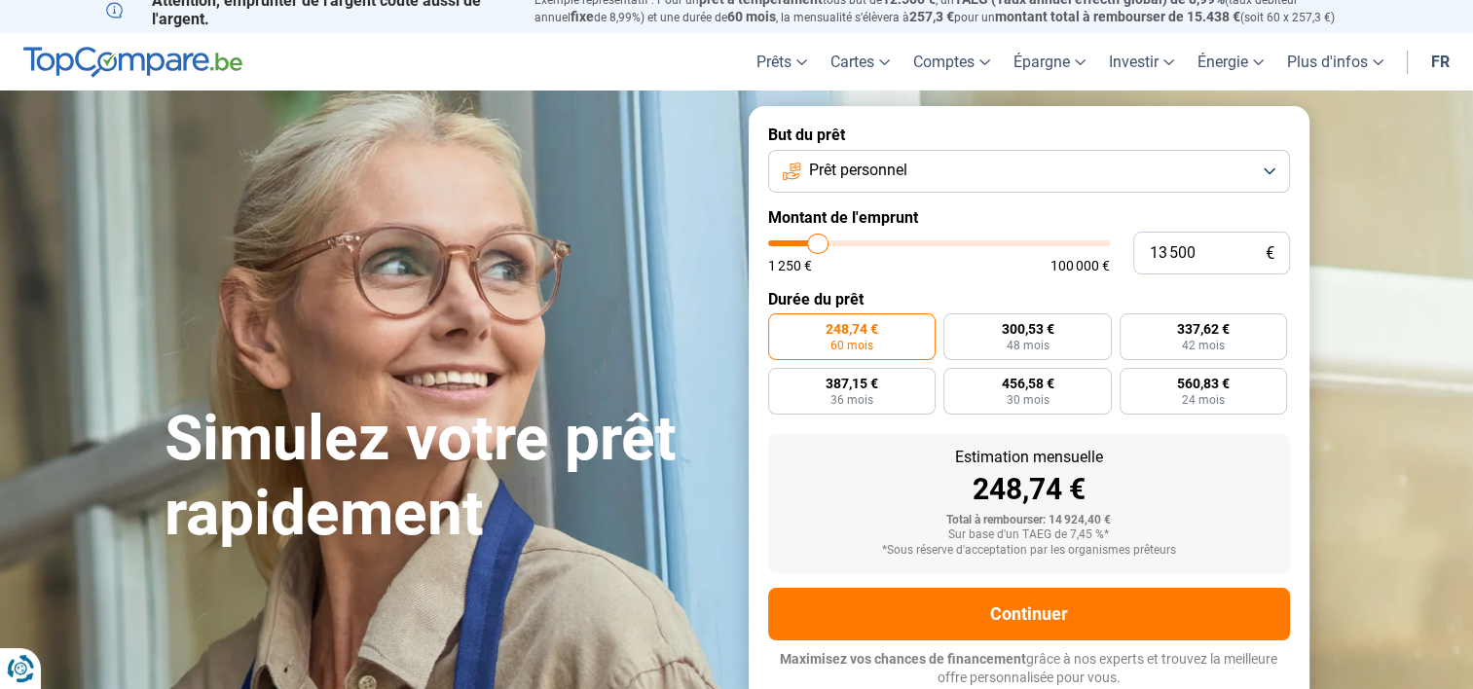
type input "14 000"
type input "14000"
type input "14 250"
type input "14250"
type input "14 750"
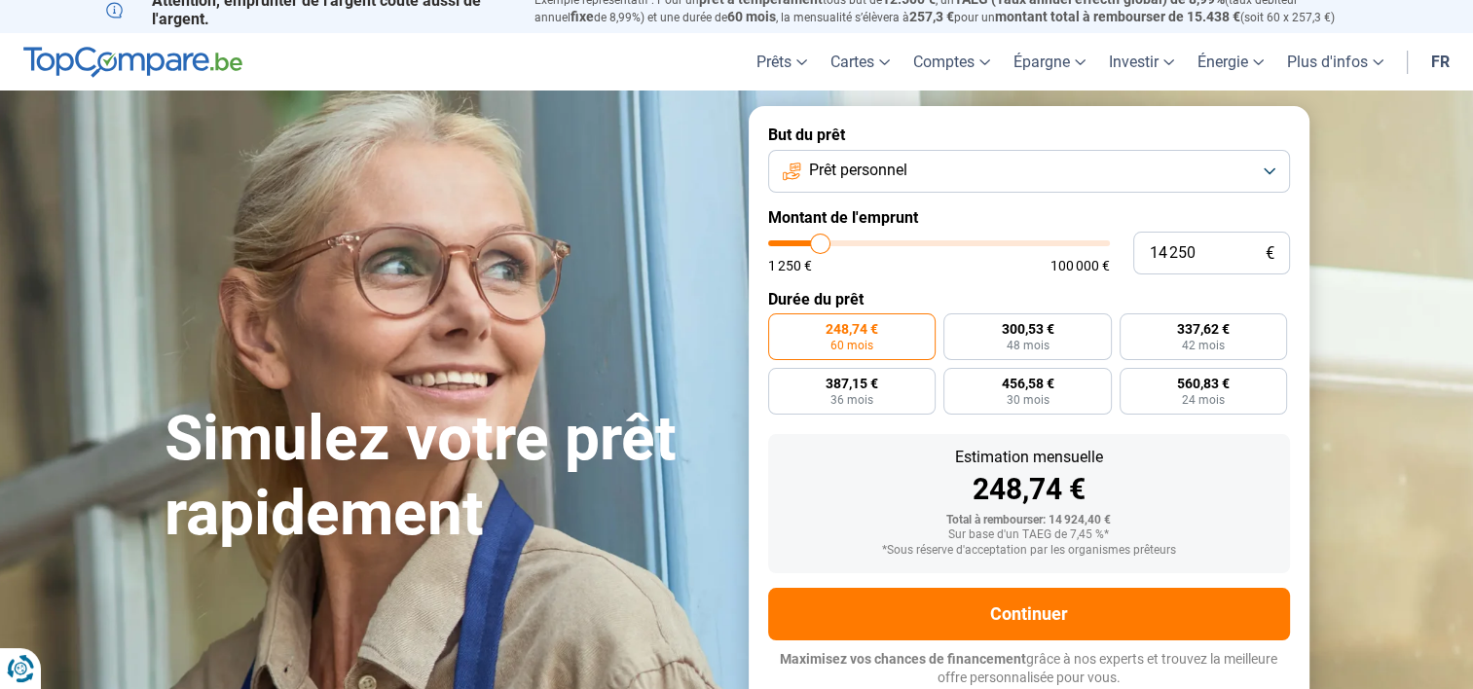
type input "14750"
type input "15 000"
type input "15000"
type input "15 250"
type input "15250"
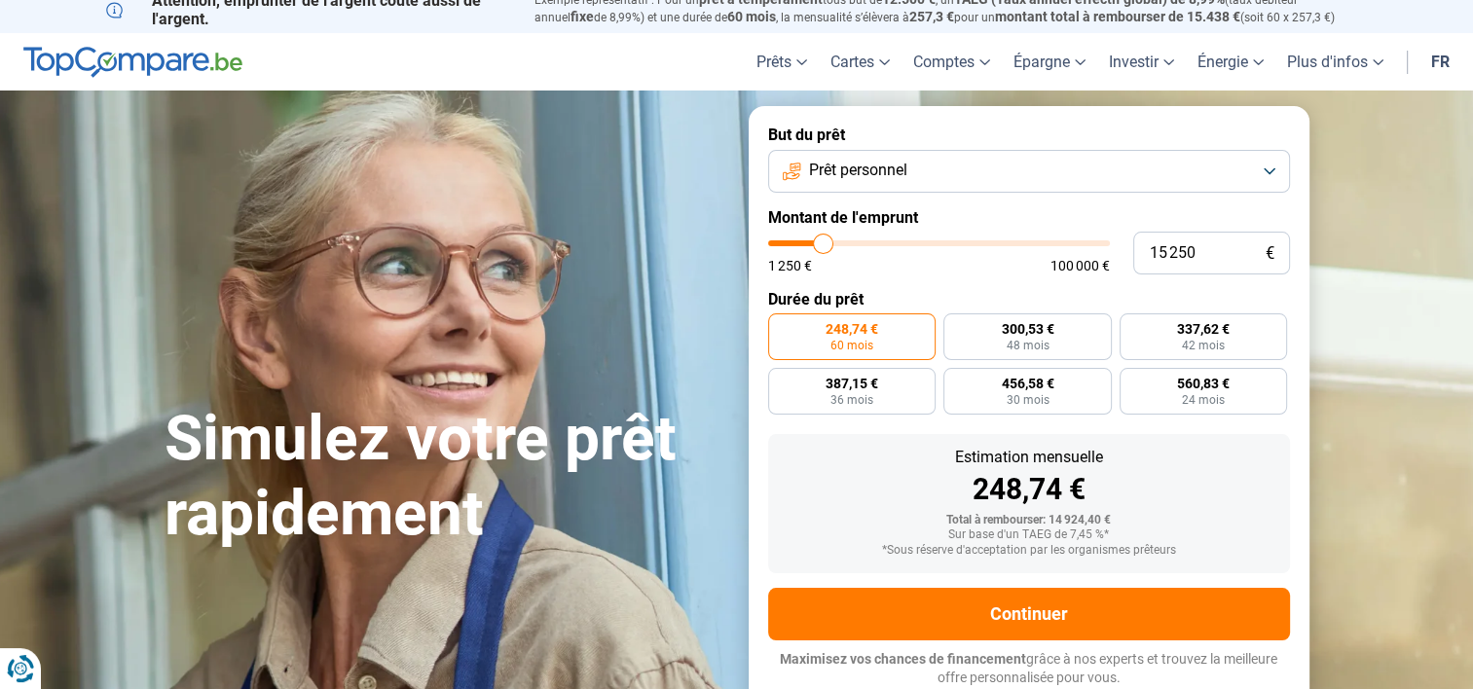
type input "15 500"
type input "15500"
click at [825, 241] on input "range" at bounding box center [939, 244] width 342 height 6
radio input "false"
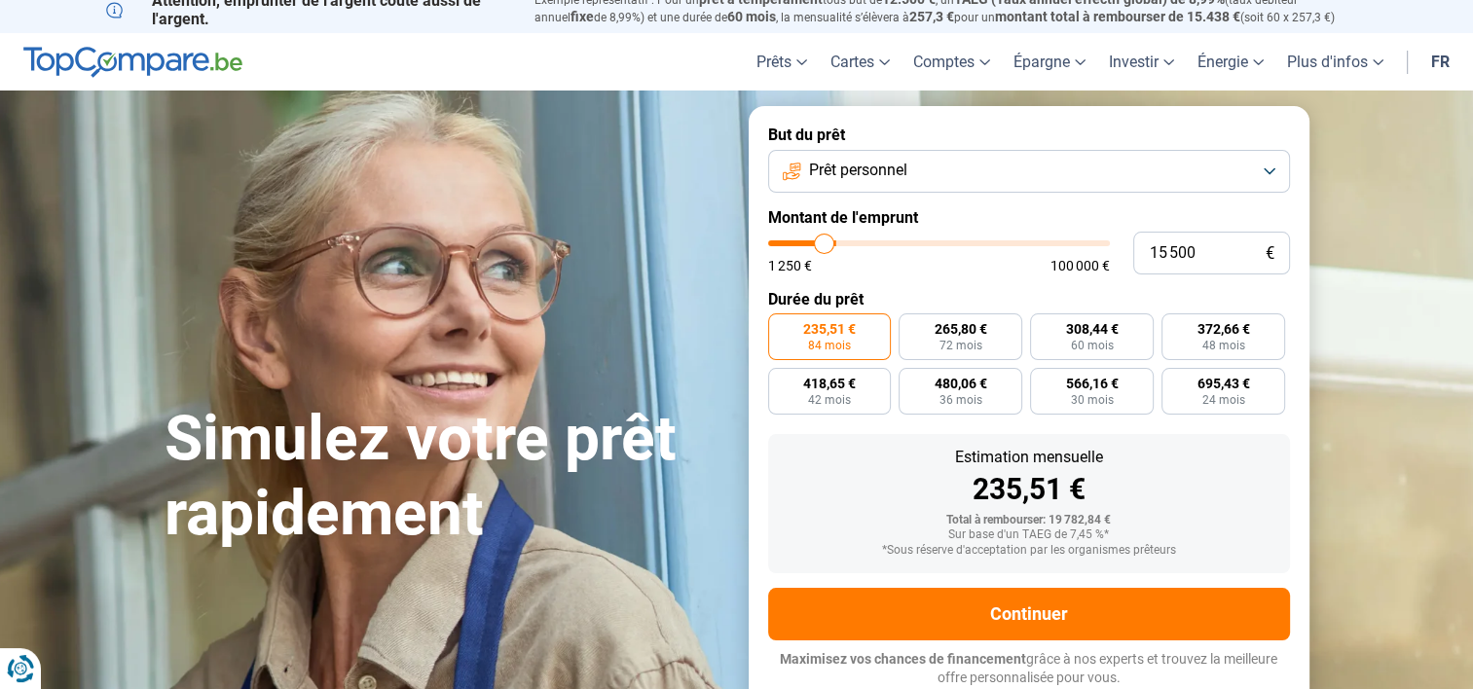
type input "20 750"
type input "20750"
click at [841, 241] on input "range" at bounding box center [939, 244] width 342 height 6
radio input "false"
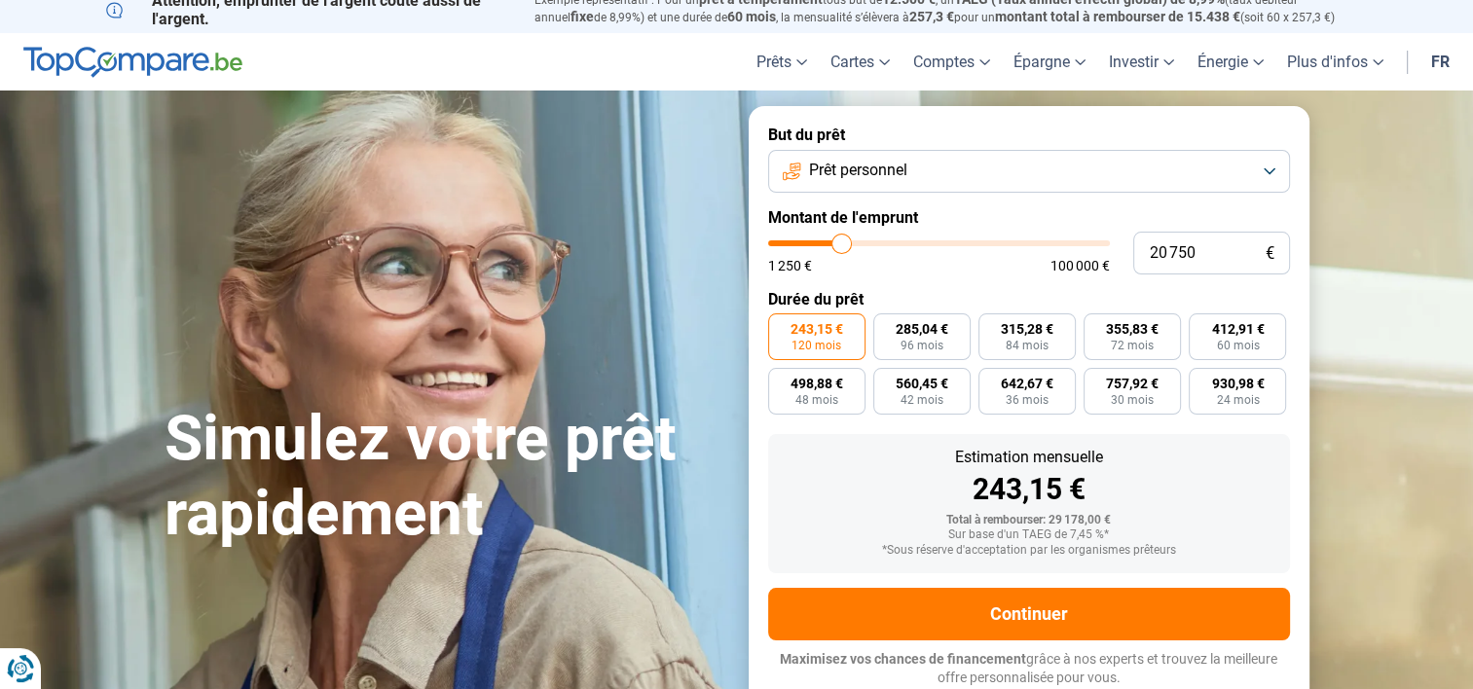
type input "36 500"
type input "36500"
click at [892, 241] on input "range" at bounding box center [939, 244] width 342 height 6
type input "28 000"
type input "28000"
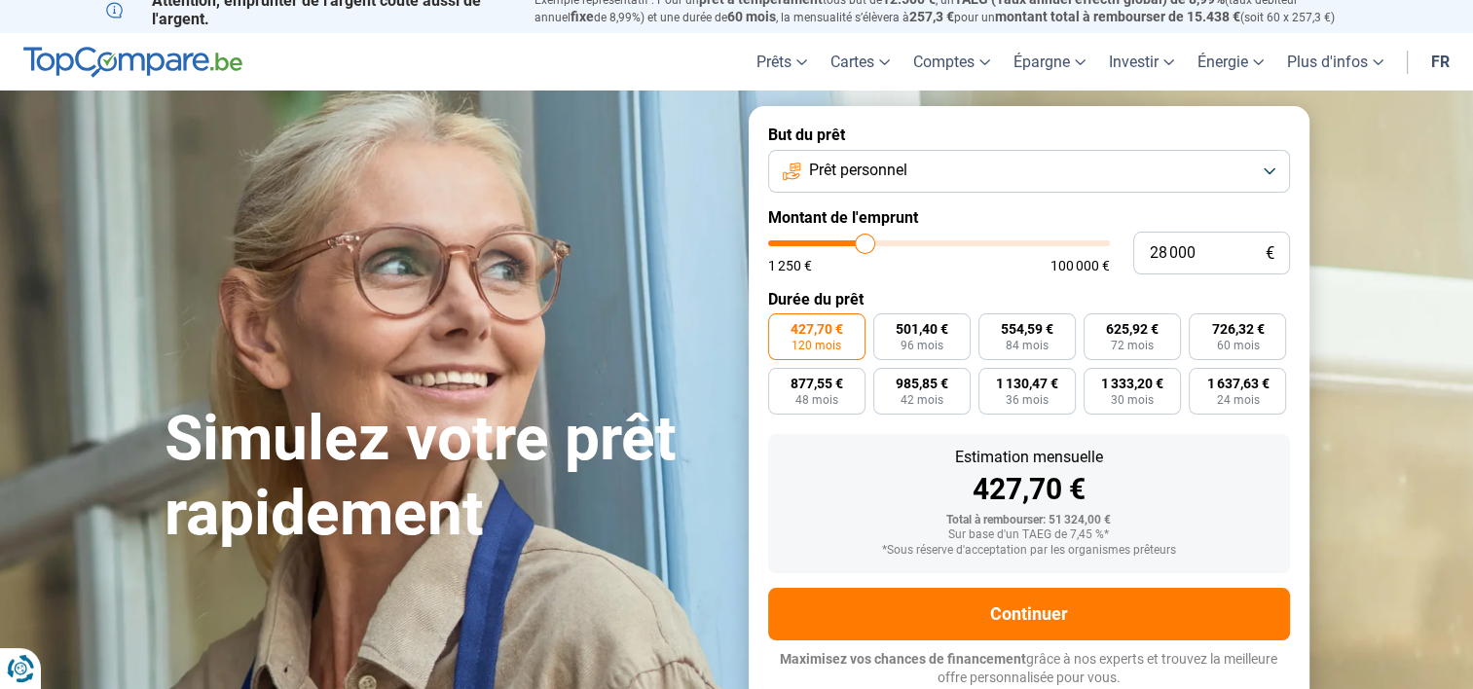
click at [865, 241] on input "range" at bounding box center [939, 244] width 342 height 6
type input "19 500"
type input "19500"
click at [837, 241] on input "range" at bounding box center [939, 244] width 342 height 6
radio input "true"
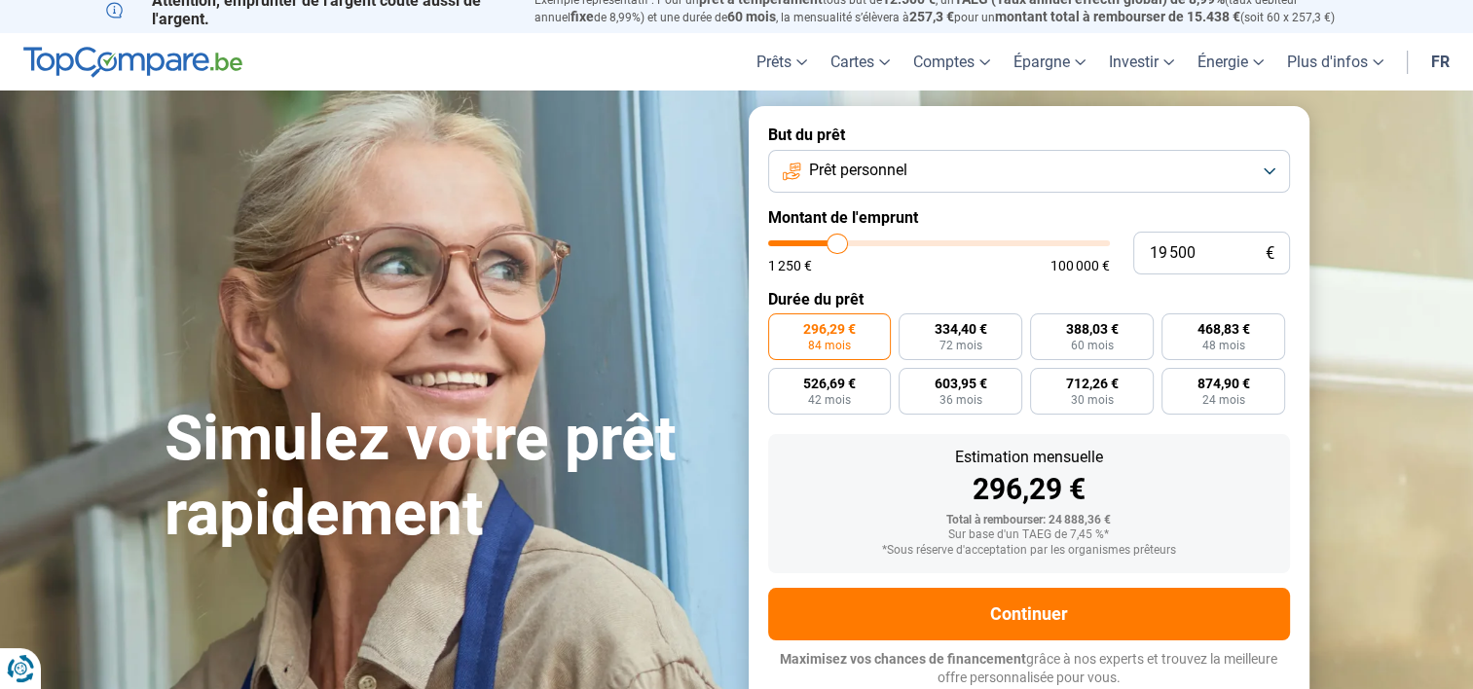
type input "10 750"
type input "10750"
click at [808, 241] on input "range" at bounding box center [939, 244] width 342 height 6
radio input "true"
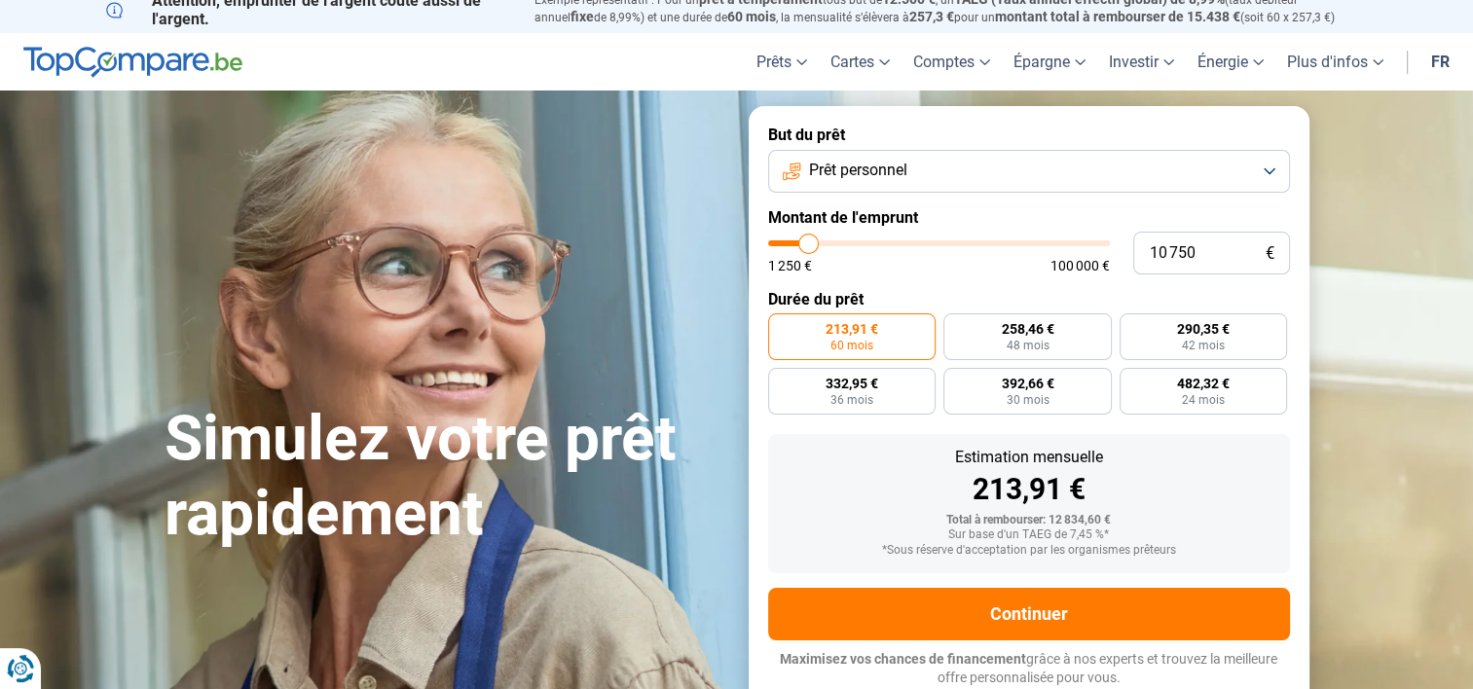
type input "10 500"
type input "10500"
type input "10 250"
type input "10250"
type input "10 000"
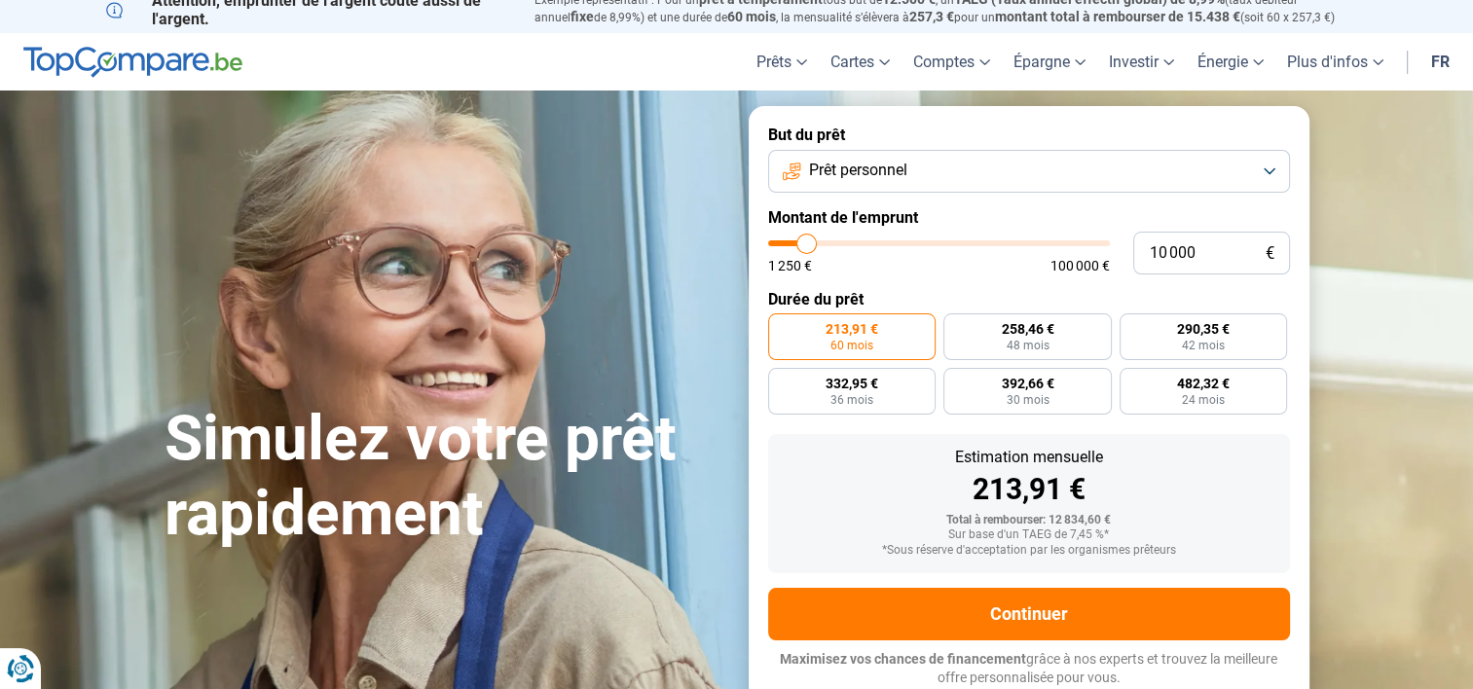
type input "10000"
click at [806, 242] on input "range" at bounding box center [939, 244] width 342 height 6
radio input "true"
drag, startPoint x: 1221, startPoint y: 253, endPoint x: 1136, endPoint y: 249, distance: 84.8
click at [1137, 249] on input "10 000" at bounding box center [1211, 253] width 157 height 43
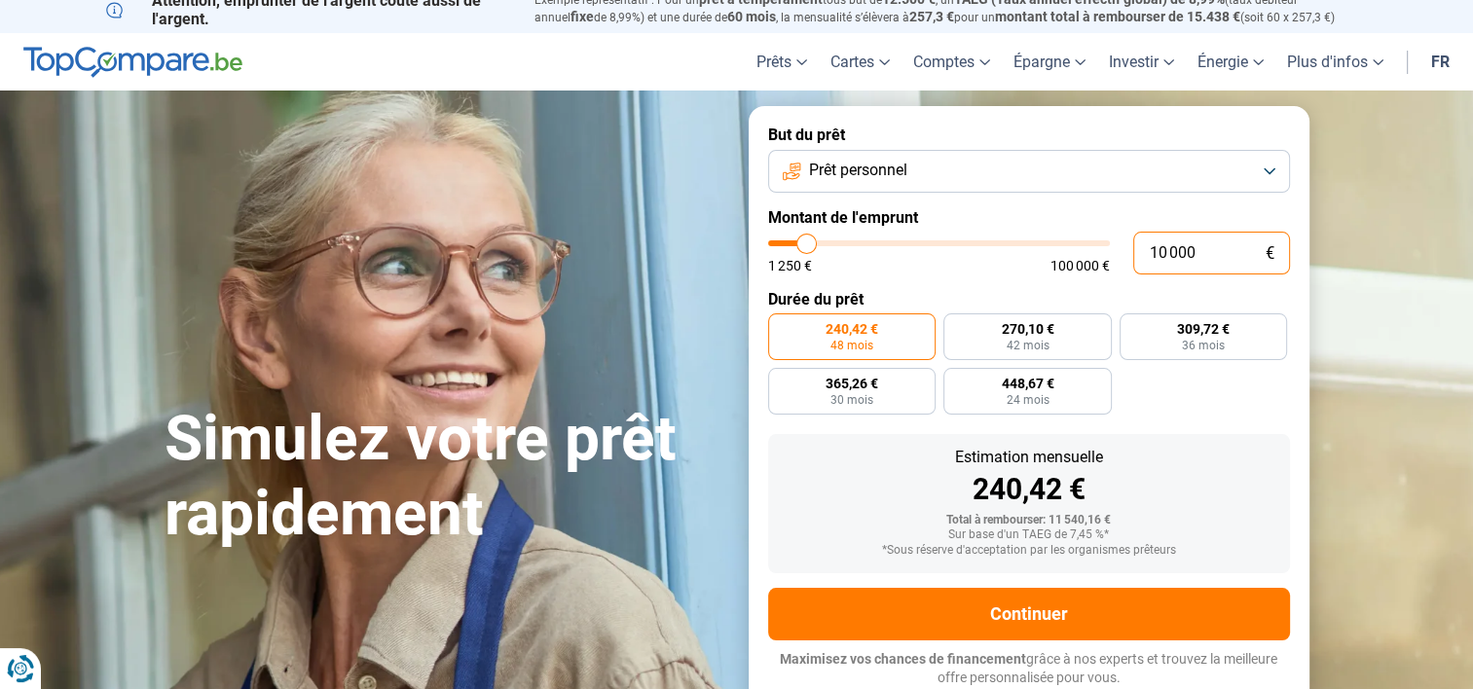
type input "2"
type input "1250"
type input "20"
type input "1250"
type input "200"
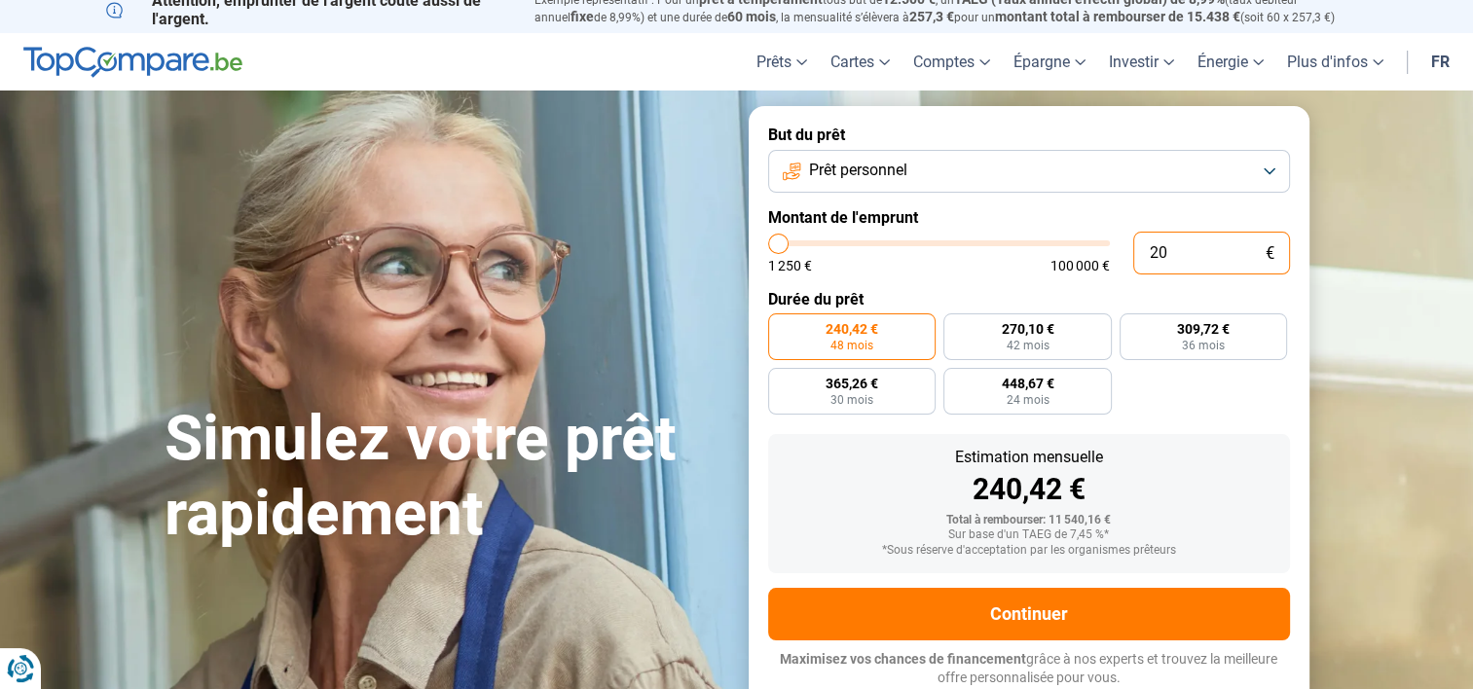
type input "1250"
type input "2 000"
type input "2000"
type input "20 000"
type input "20000"
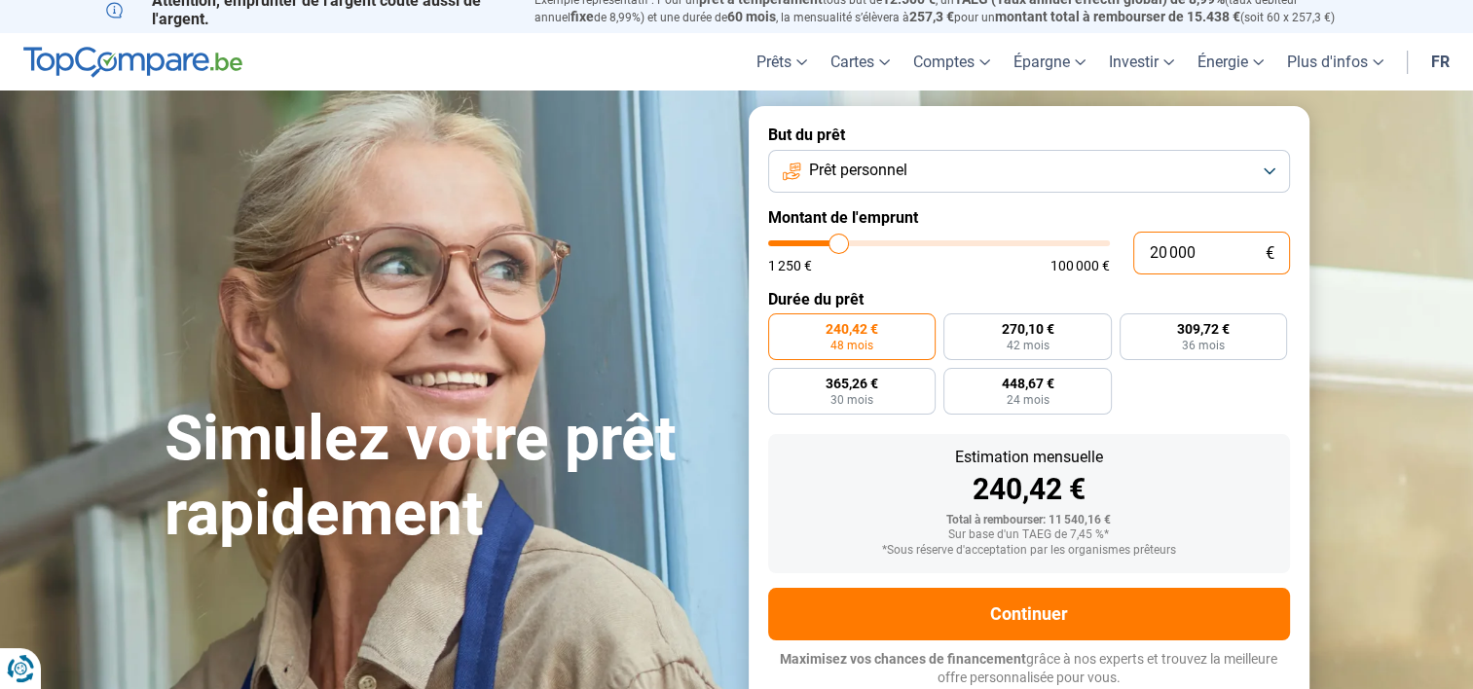
type input "20 000"
radio input "false"
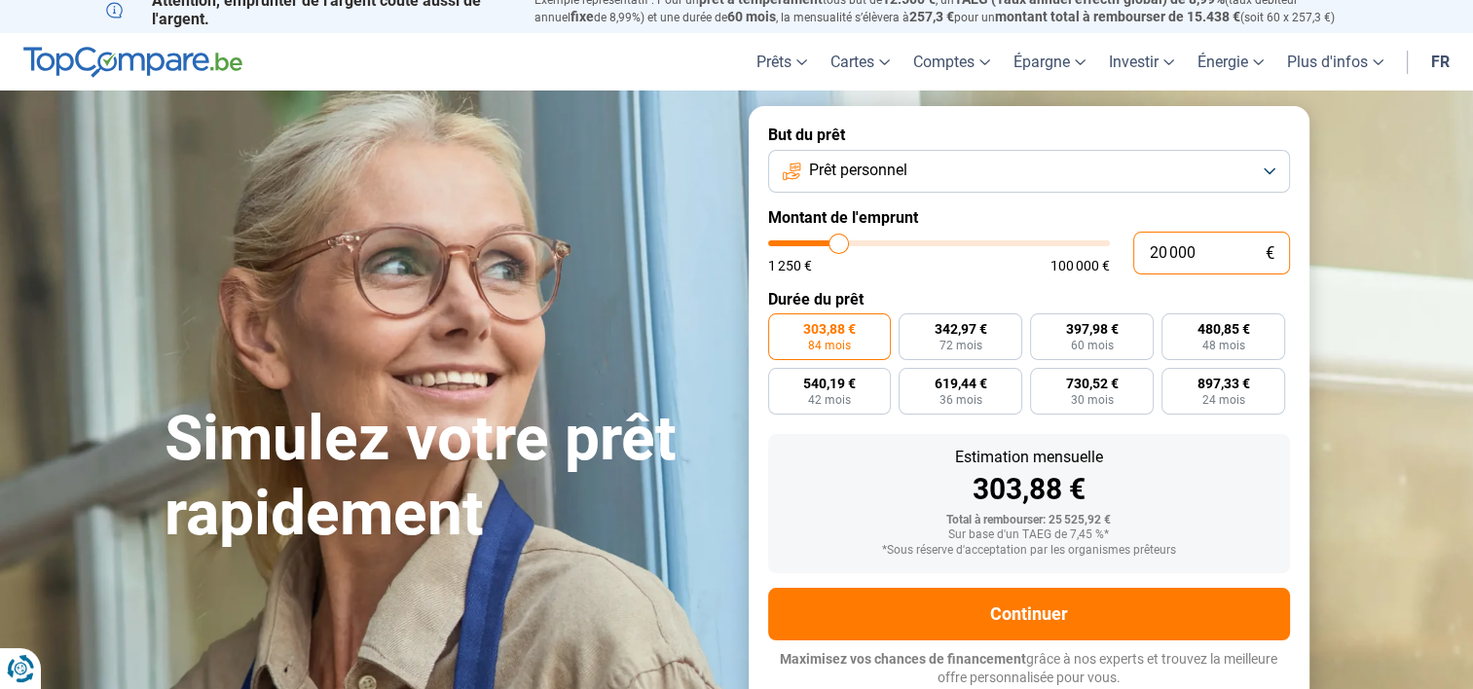
drag, startPoint x: 1205, startPoint y: 259, endPoint x: 1133, endPoint y: 253, distance: 71.3
click at [1133, 253] on input "20 000" at bounding box center [1211, 253] width 157 height 43
type input "1"
type input "1250"
type input "10"
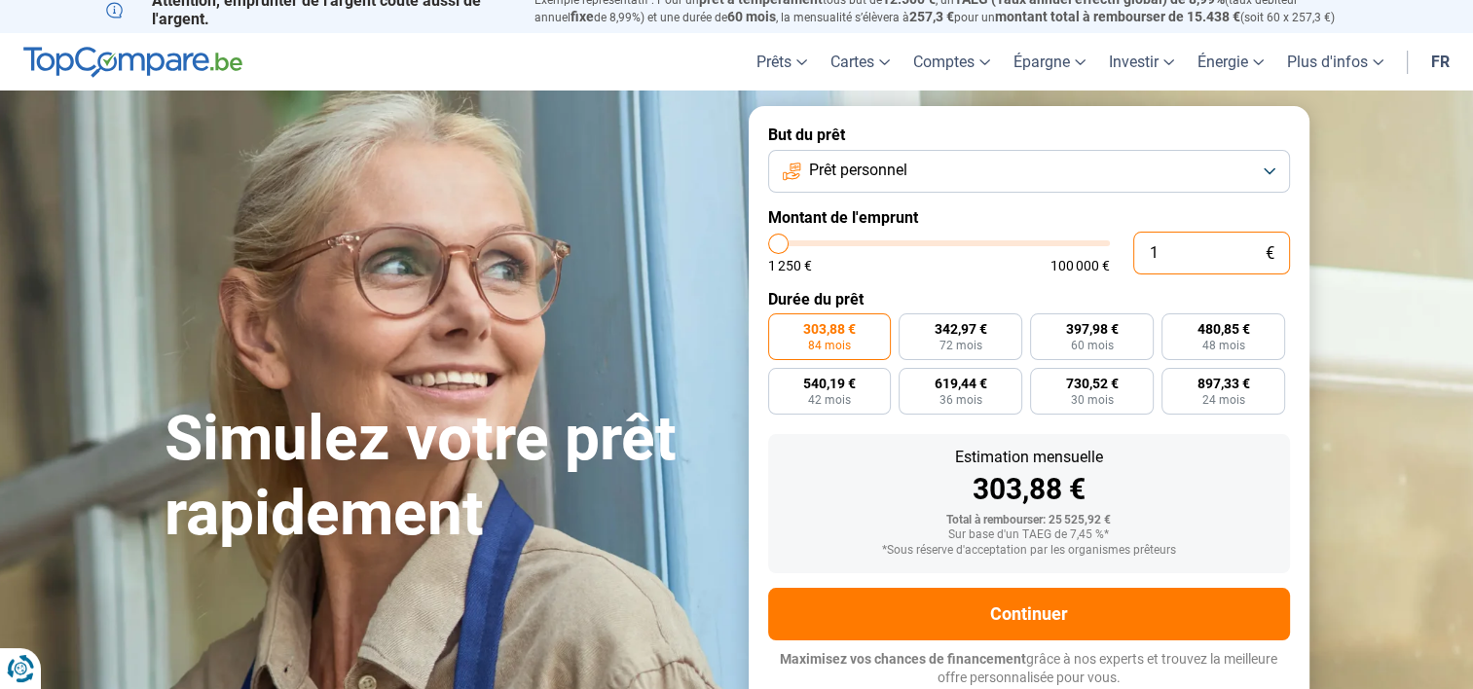
type input "1250"
type input "100"
type input "1250"
type input "1 000"
type input "1250"
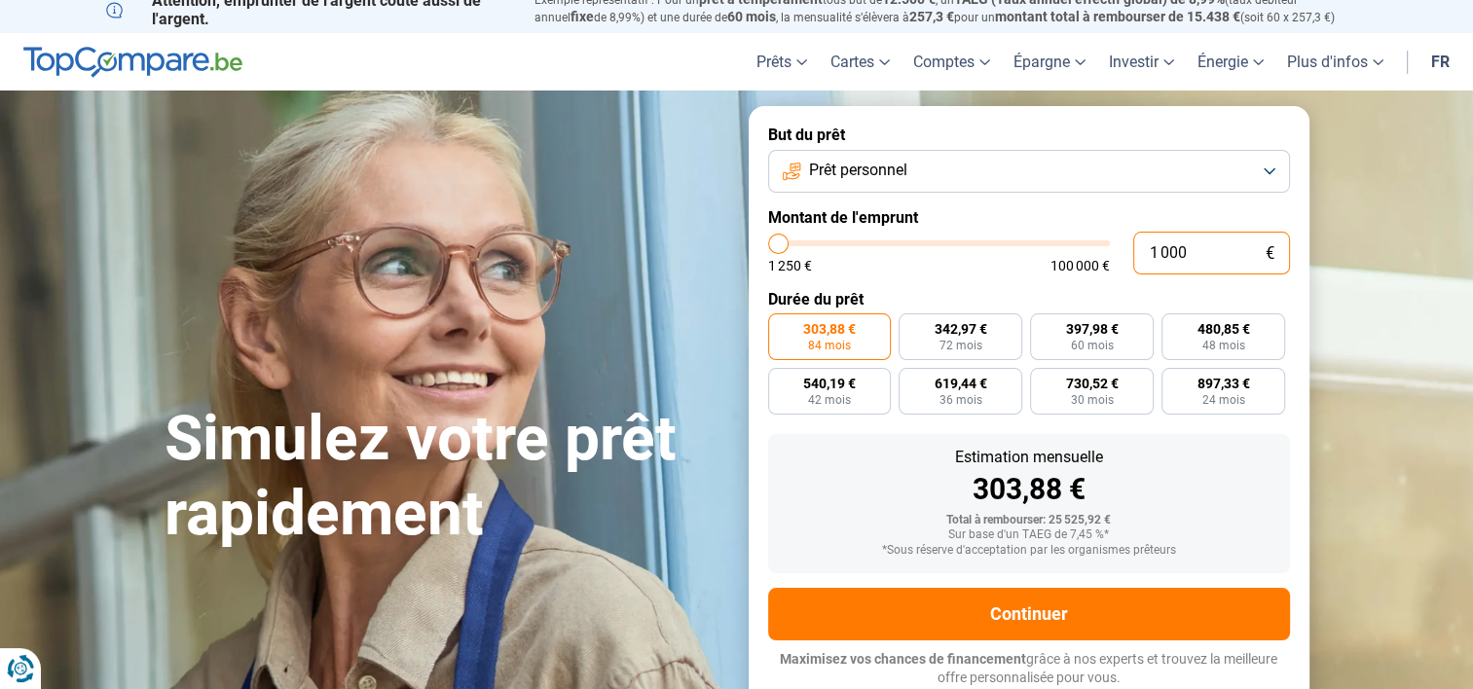
type input "10 000"
type input "10000"
radio input "true"
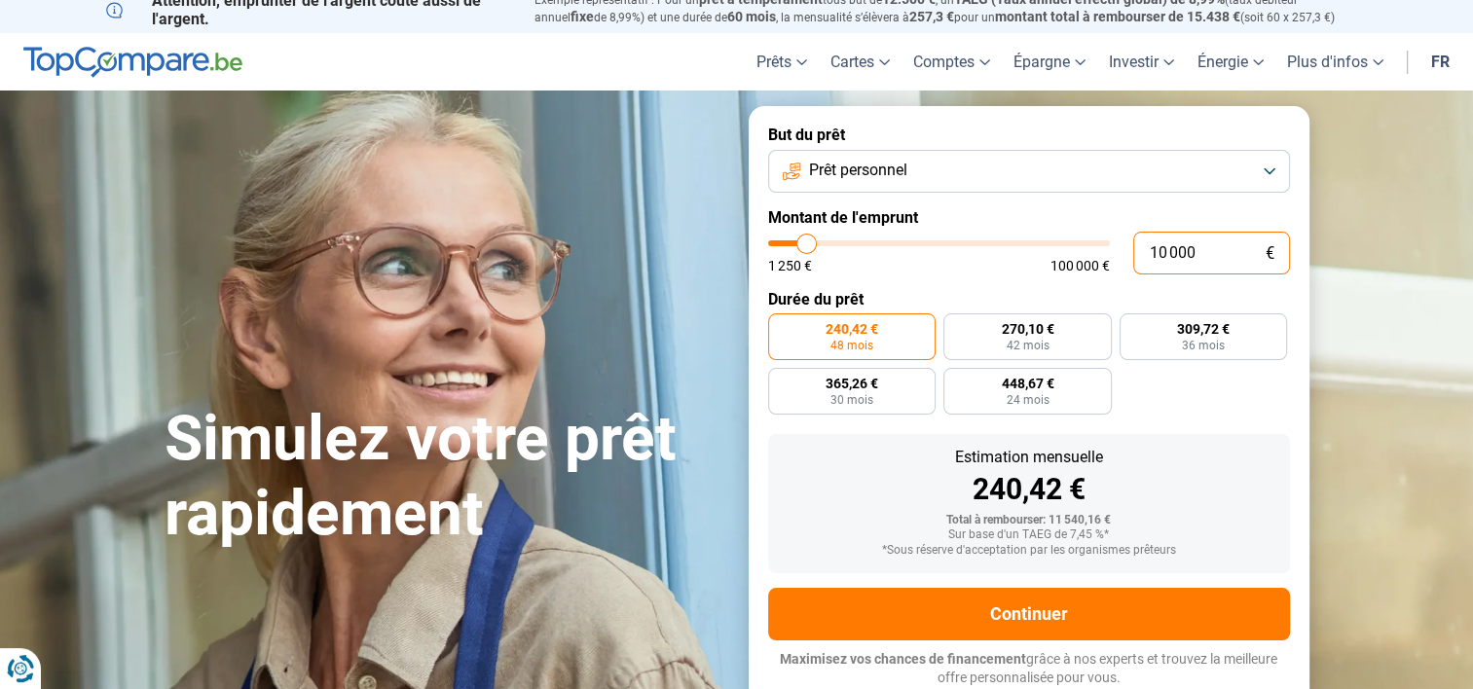
type input "10 000"
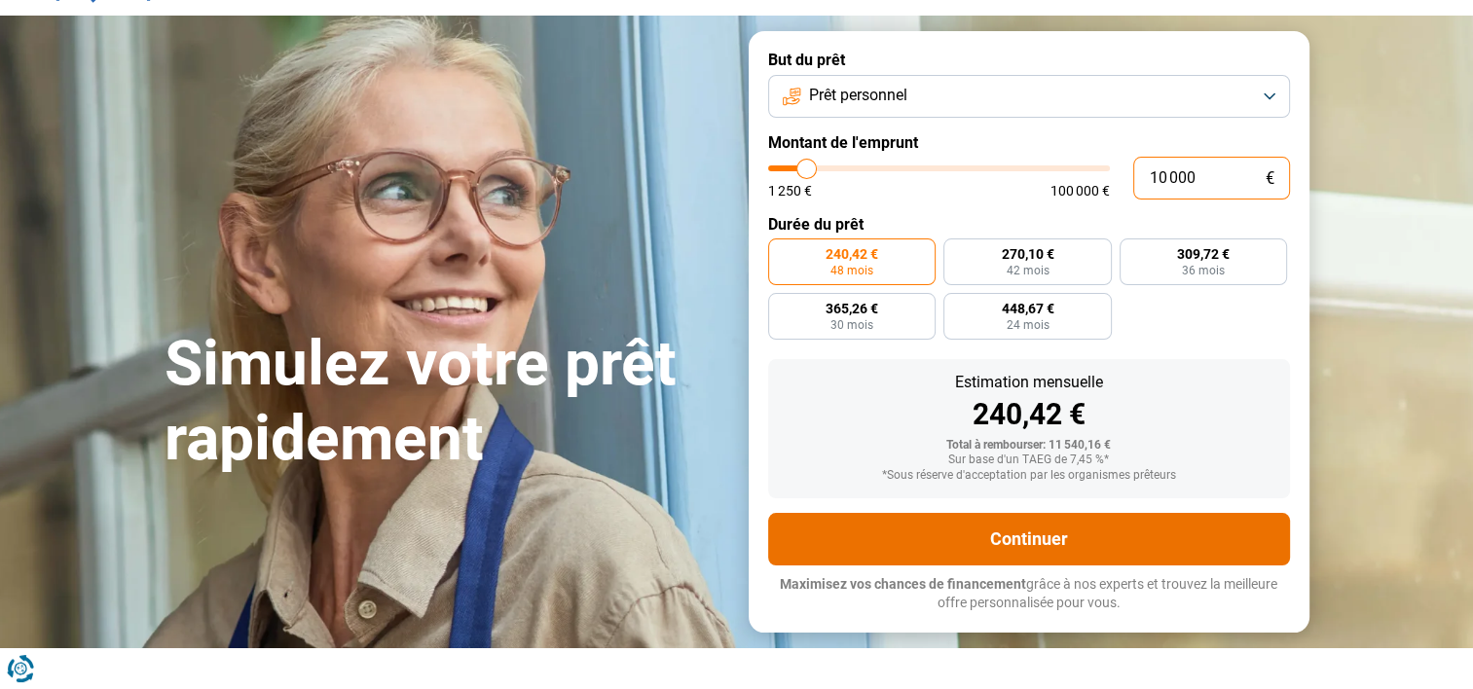
scroll to position [195, 0]
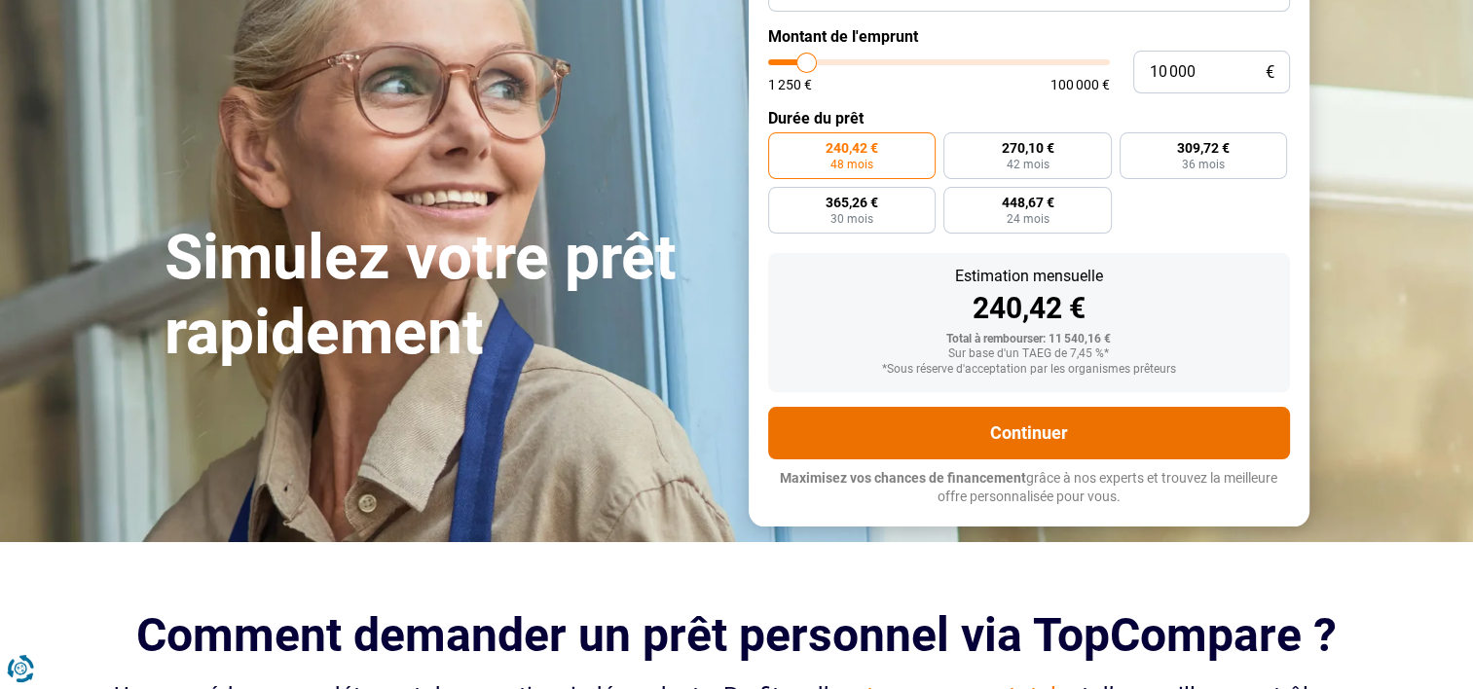
click at [1013, 436] on button "Continuer" at bounding box center [1029, 433] width 522 height 53
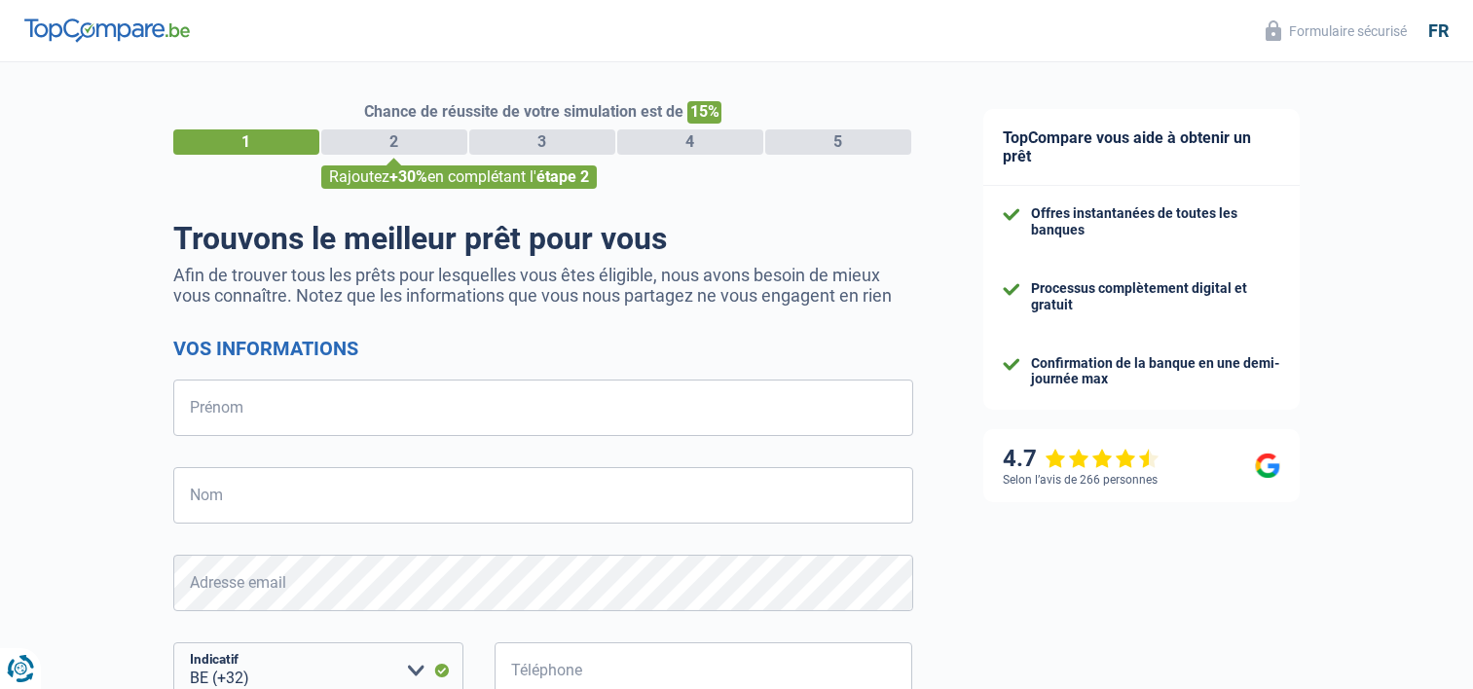
select select "32"
click at [283, 411] on input "Prénom" at bounding box center [543, 408] width 740 height 56
type input "Patricia"
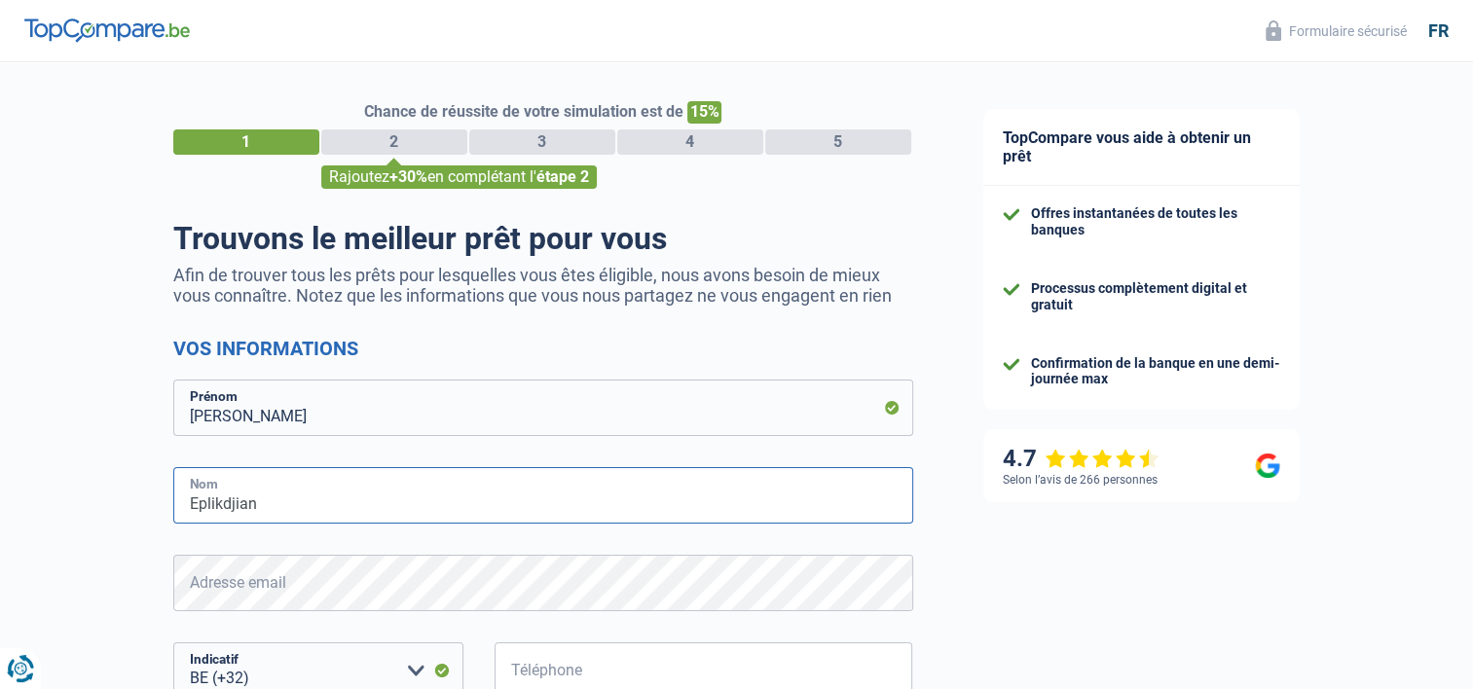
type input "Eplikdjian"
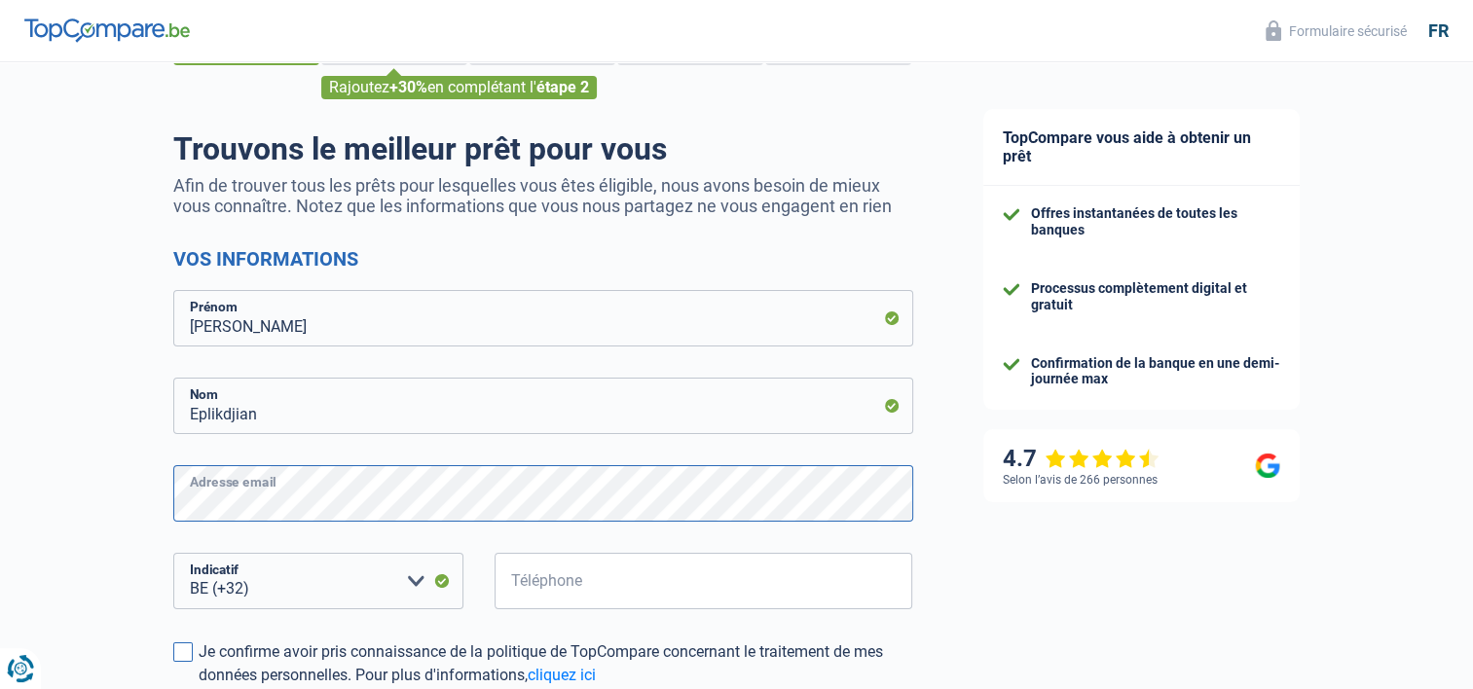
scroll to position [195, 0]
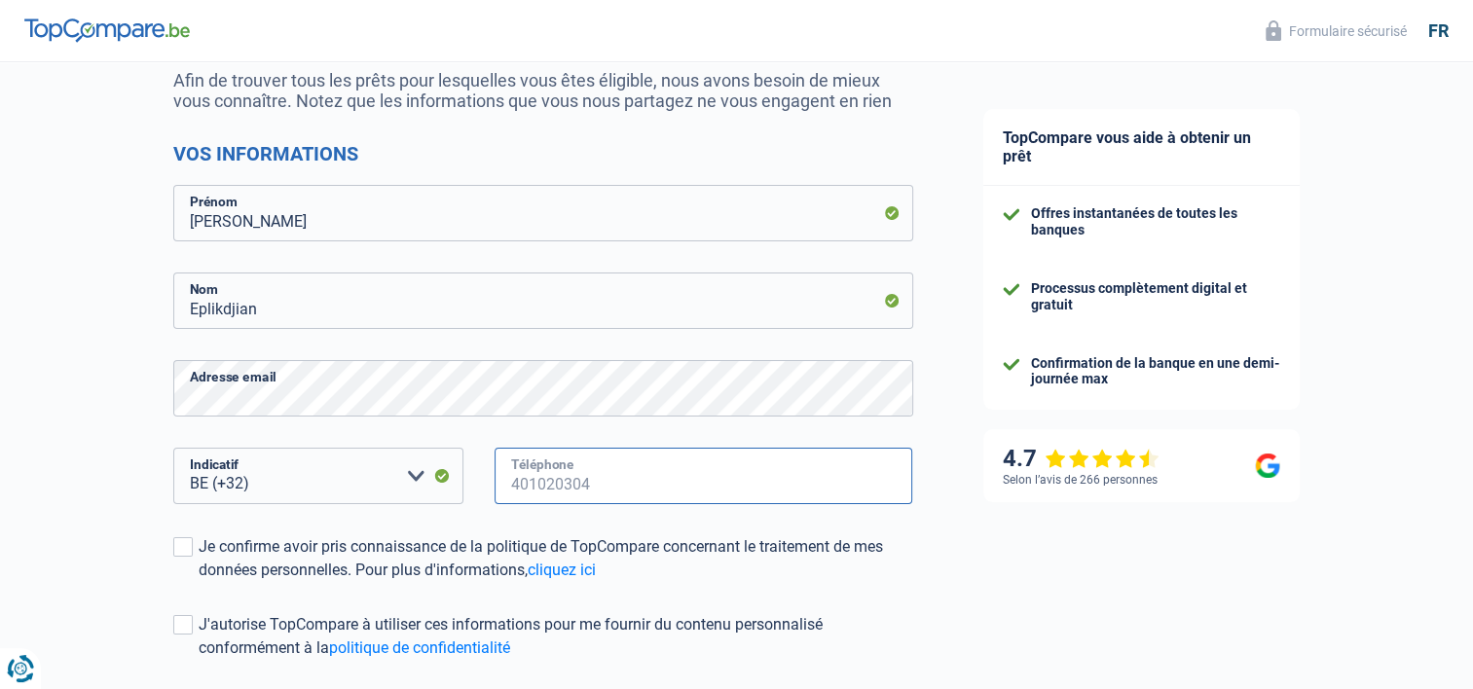
click at [626, 482] on input "Téléphone" at bounding box center [704, 476] width 419 height 56
type input "475482849"
click at [181, 547] on span at bounding box center [182, 547] width 19 height 19
click at [199, 582] on input "Je confirme avoir pris connaissance de la politique de TopCompare concernant le…" at bounding box center [199, 582] width 0 height 0
click at [173, 628] on span at bounding box center [182, 624] width 19 height 19
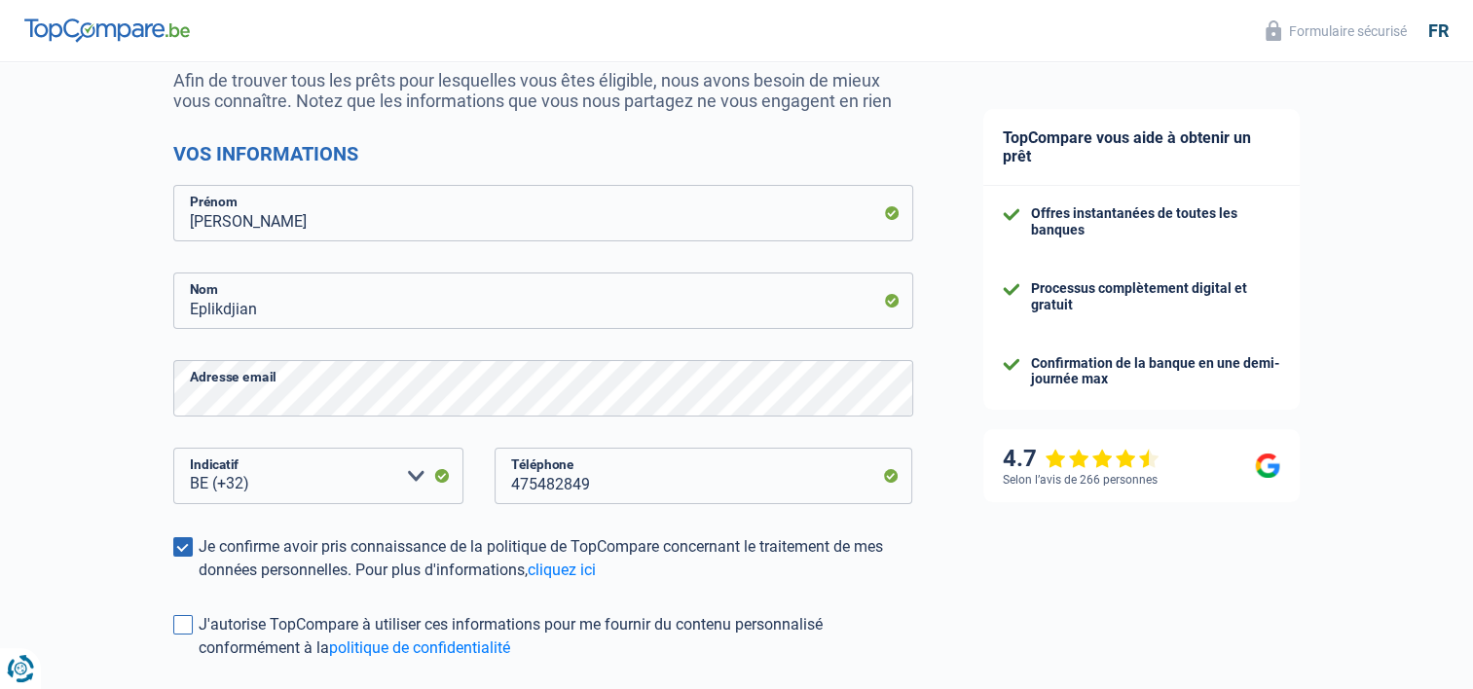
click at [199, 660] on input "J'autorise TopCompare à utiliser ces informations pour me fournir du contenu pe…" at bounding box center [199, 660] width 0 height 0
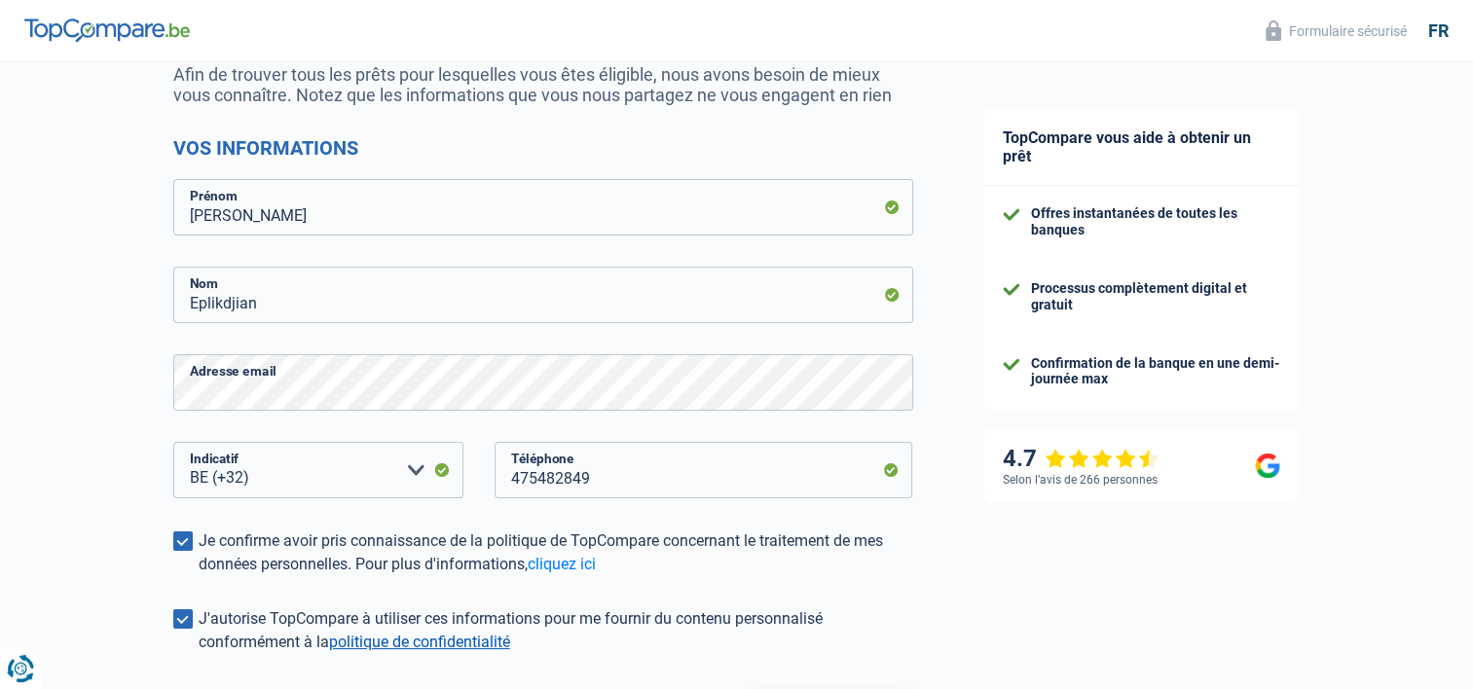
scroll to position [370, 0]
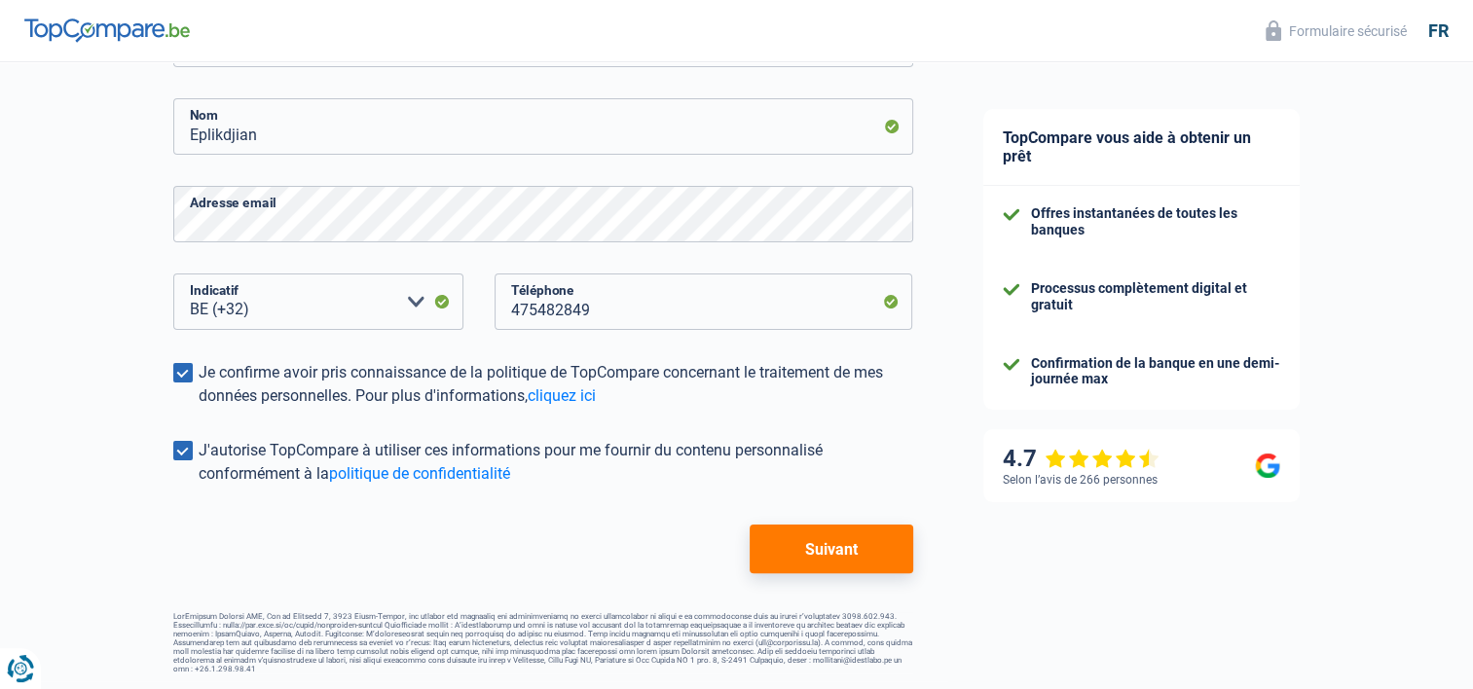
click at [829, 553] on button "Suivant" at bounding box center [831, 549] width 163 height 49
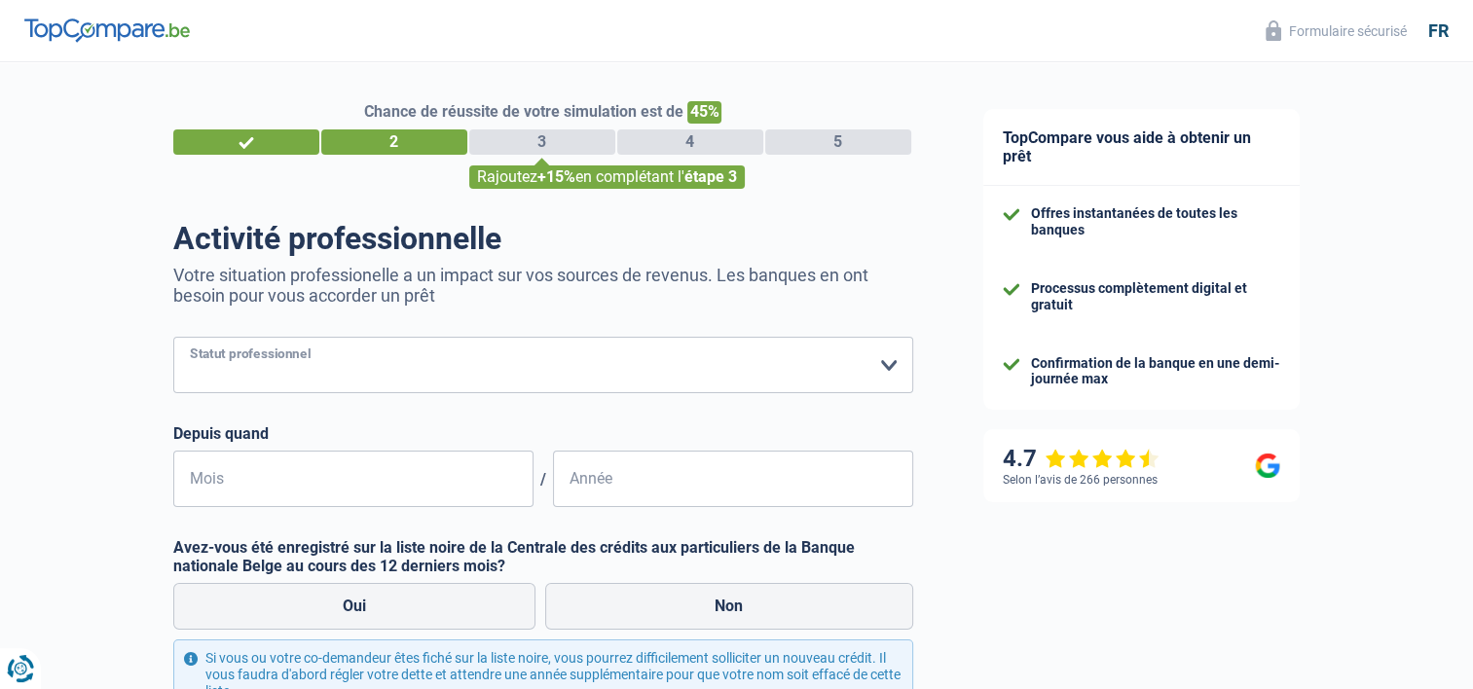
click at [415, 353] on select "Ouvrier Employé privé Employé public Invalide Indépendant Pensionné Chômeur Mut…" at bounding box center [543, 365] width 740 height 56
select select "privateEmployee"
click at [173, 338] on select "Ouvrier Employé privé Employé public Invalide Indépendant Pensionné Chômeur Mut…" at bounding box center [543, 365] width 740 height 56
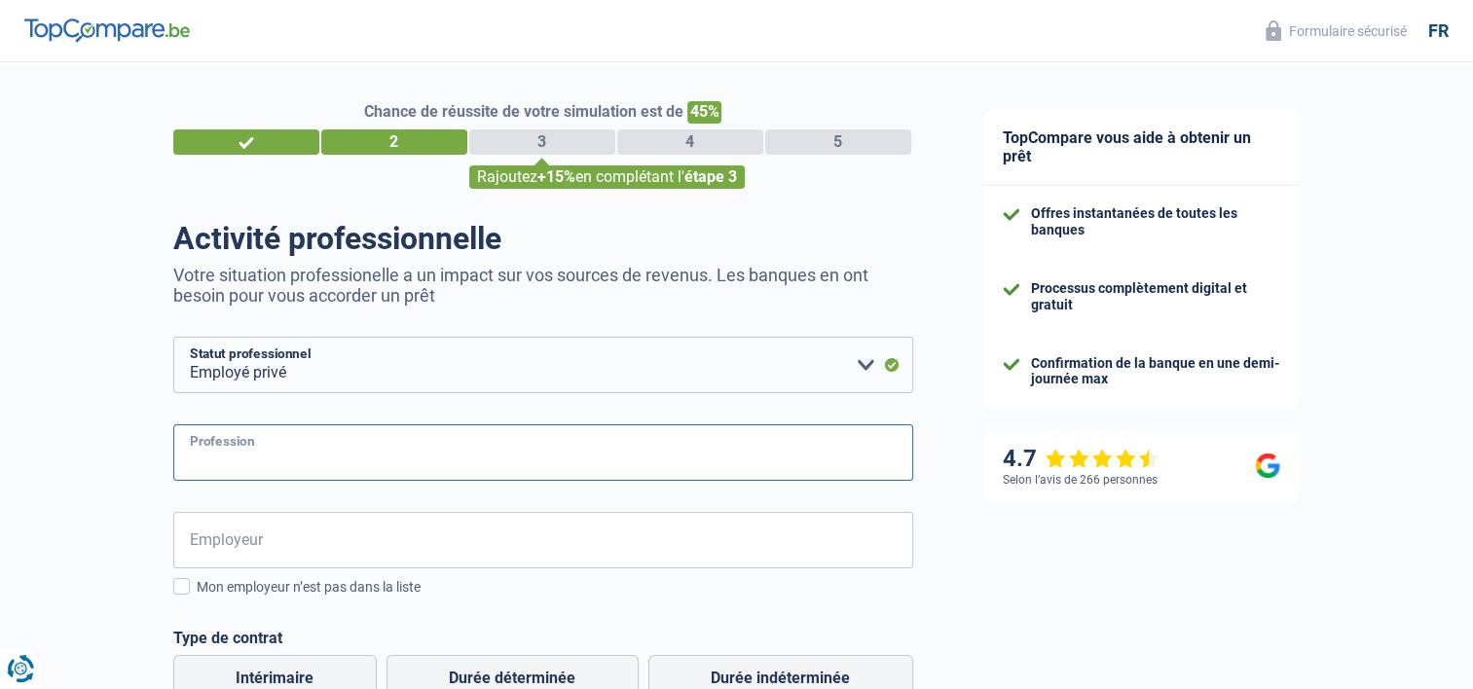
click at [261, 461] on input "Profession" at bounding box center [543, 453] width 740 height 56
type input "Consultante Payroll Partner"
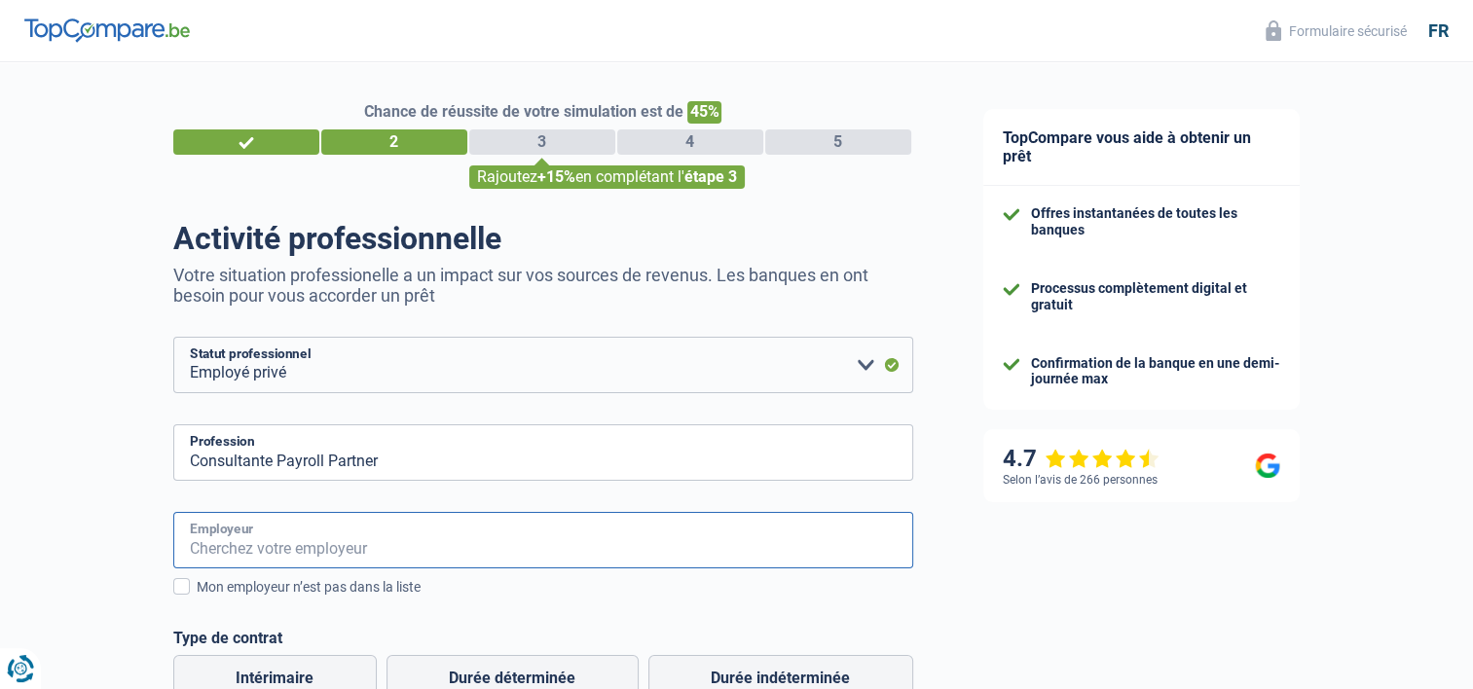
click at [281, 542] on input "Employeur" at bounding box center [543, 540] width 740 height 56
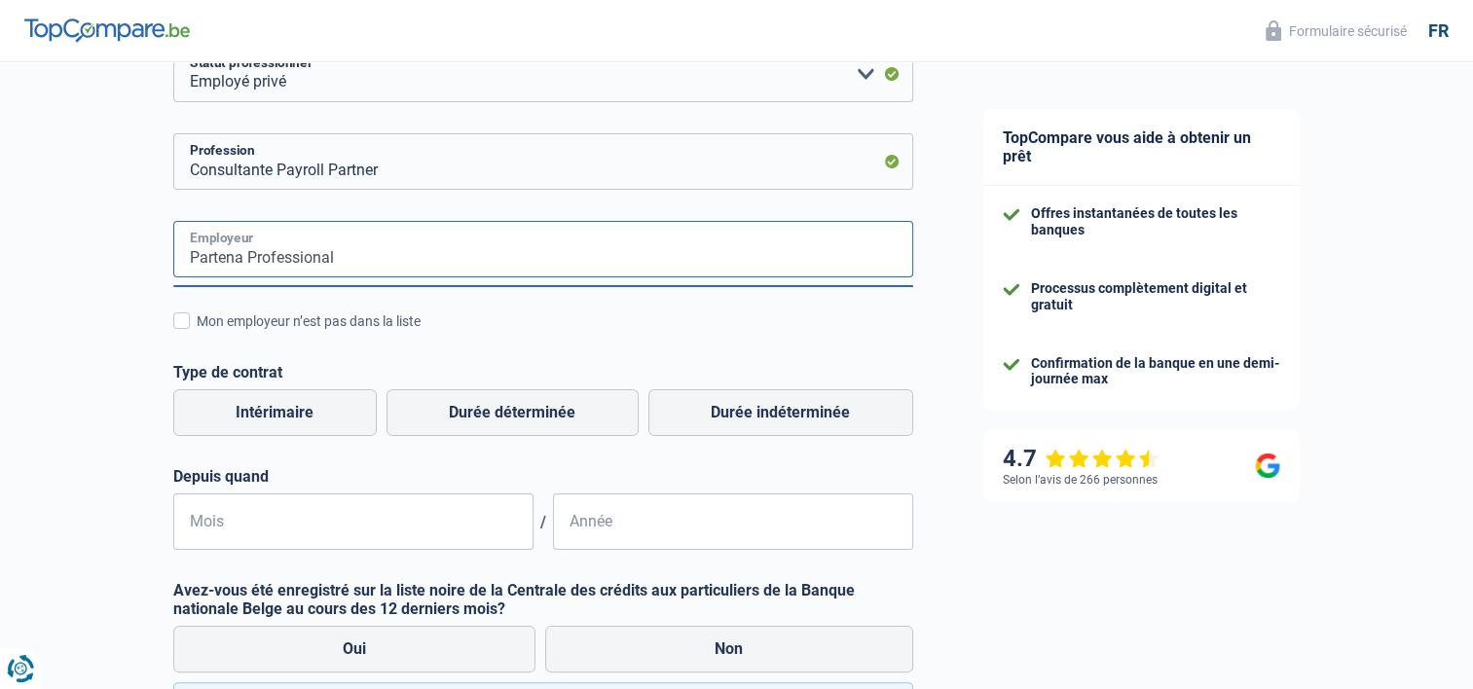
scroll to position [292, 0]
click at [697, 253] on input "Partena Professional" at bounding box center [543, 248] width 740 height 56
drag, startPoint x: 374, startPoint y: 256, endPoint x: 245, endPoint y: 255, distance: 128.5
click at [245, 255] on input "Partena Professional" at bounding box center [543, 248] width 740 height 56
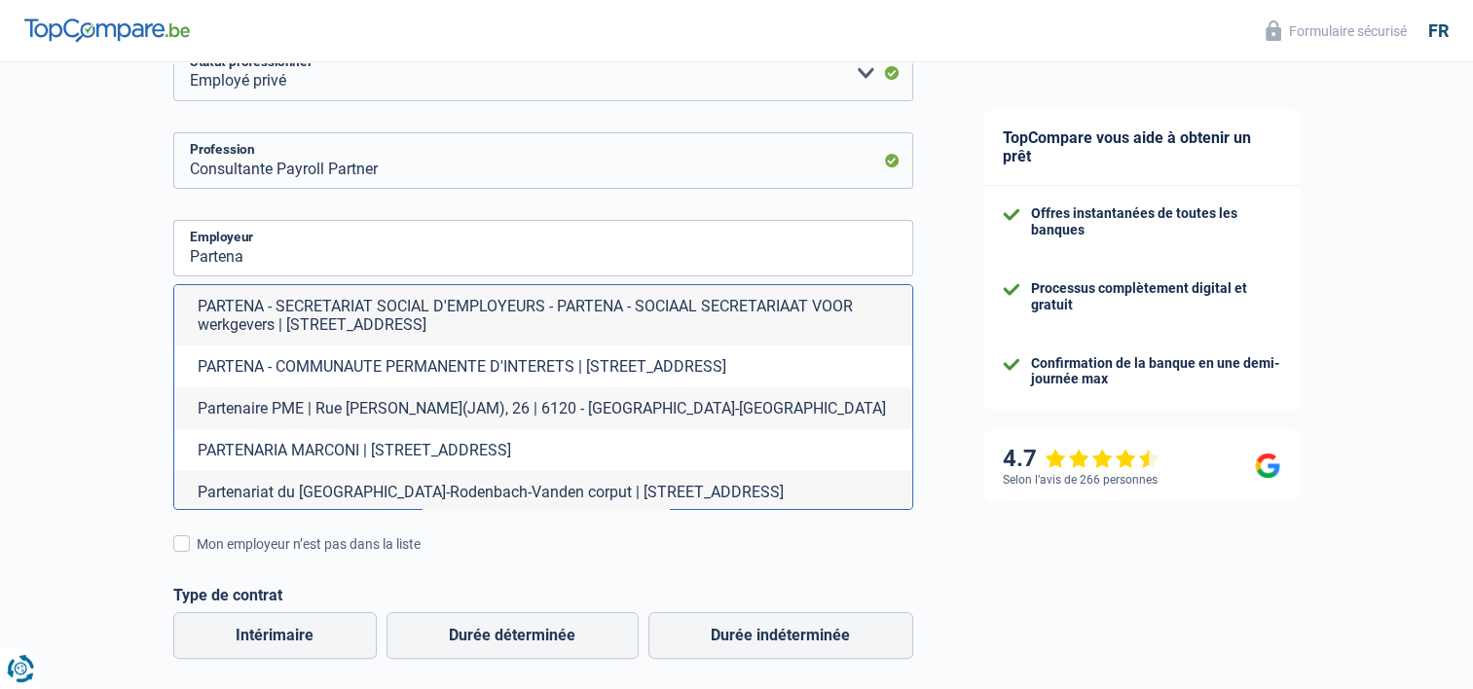
click at [297, 315] on li "PARTENA - SECRETARIAT SOCIAL D'EMPLOYEURS - PARTENA - SOCIAAL SECRETARIAAT VOOR…" at bounding box center [543, 315] width 738 height 60
type input "PARTENA - SECRETARIAT SOCIAL D'EMPLOYEURS - PARTENA - SOCIAAL SECRETARIAAT VOOR…"
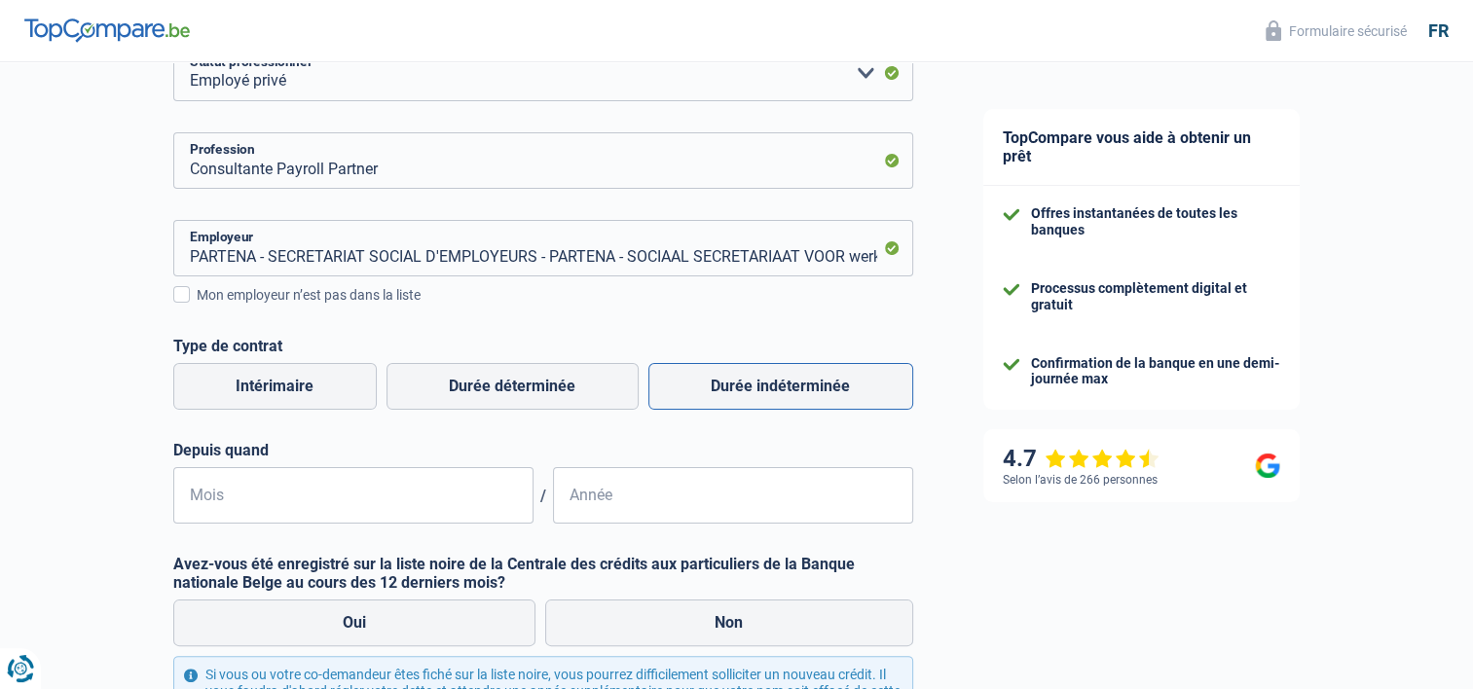
click at [841, 397] on label "Durée indéterminée" at bounding box center [781, 386] width 265 height 47
click at [841, 397] on input "Durée indéterminée" at bounding box center [781, 386] width 265 height 47
radio input "true"
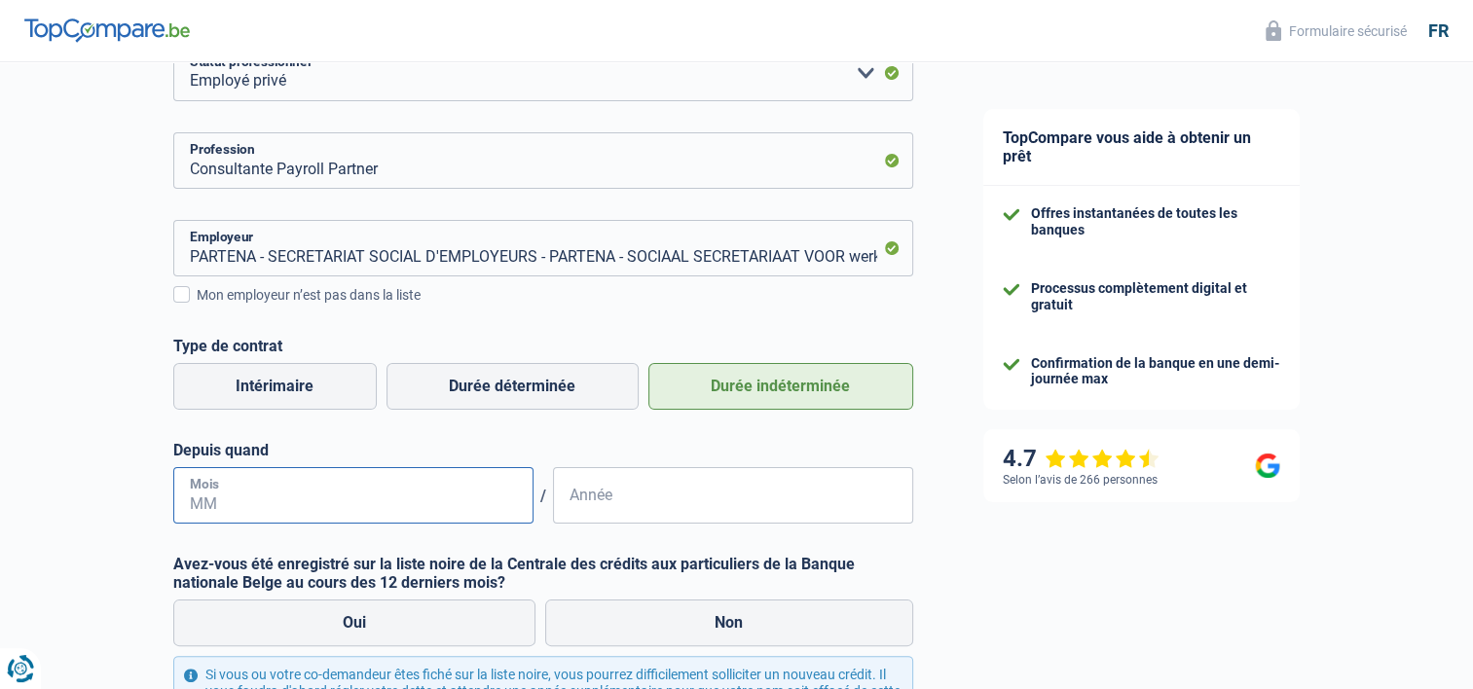
click at [254, 507] on input "Mois" at bounding box center [353, 495] width 360 height 56
type input "07"
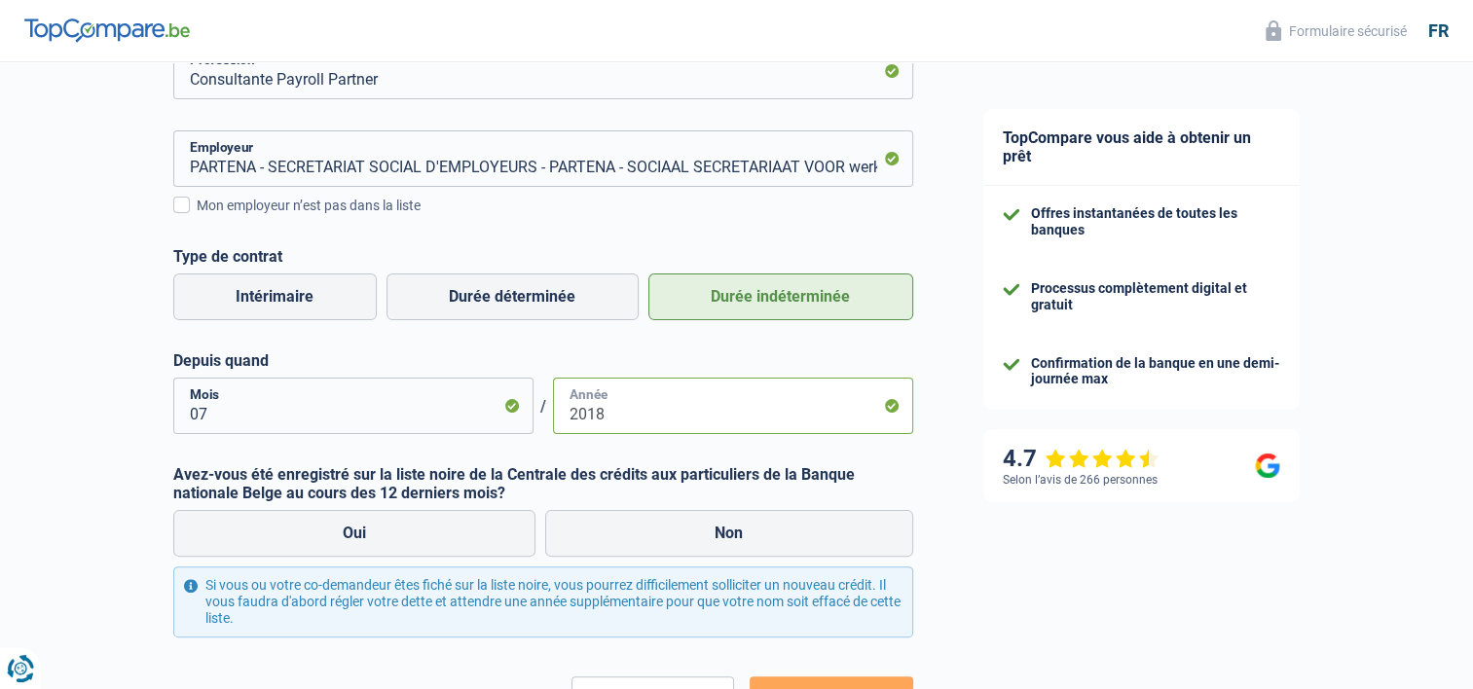
scroll to position [487, 0]
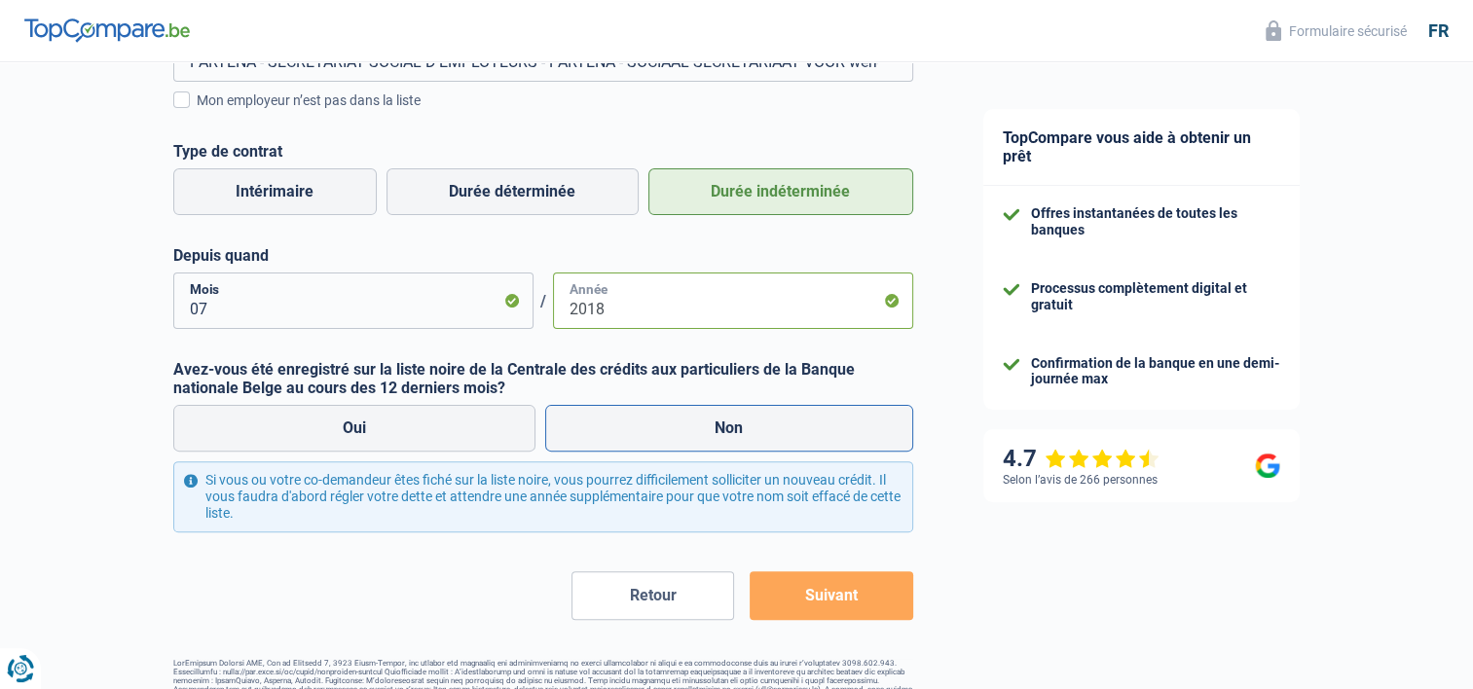
type input "2018"
click at [719, 431] on label "Non" at bounding box center [729, 428] width 368 height 47
click at [719, 431] on input "Non" at bounding box center [729, 428] width 368 height 47
radio input "true"
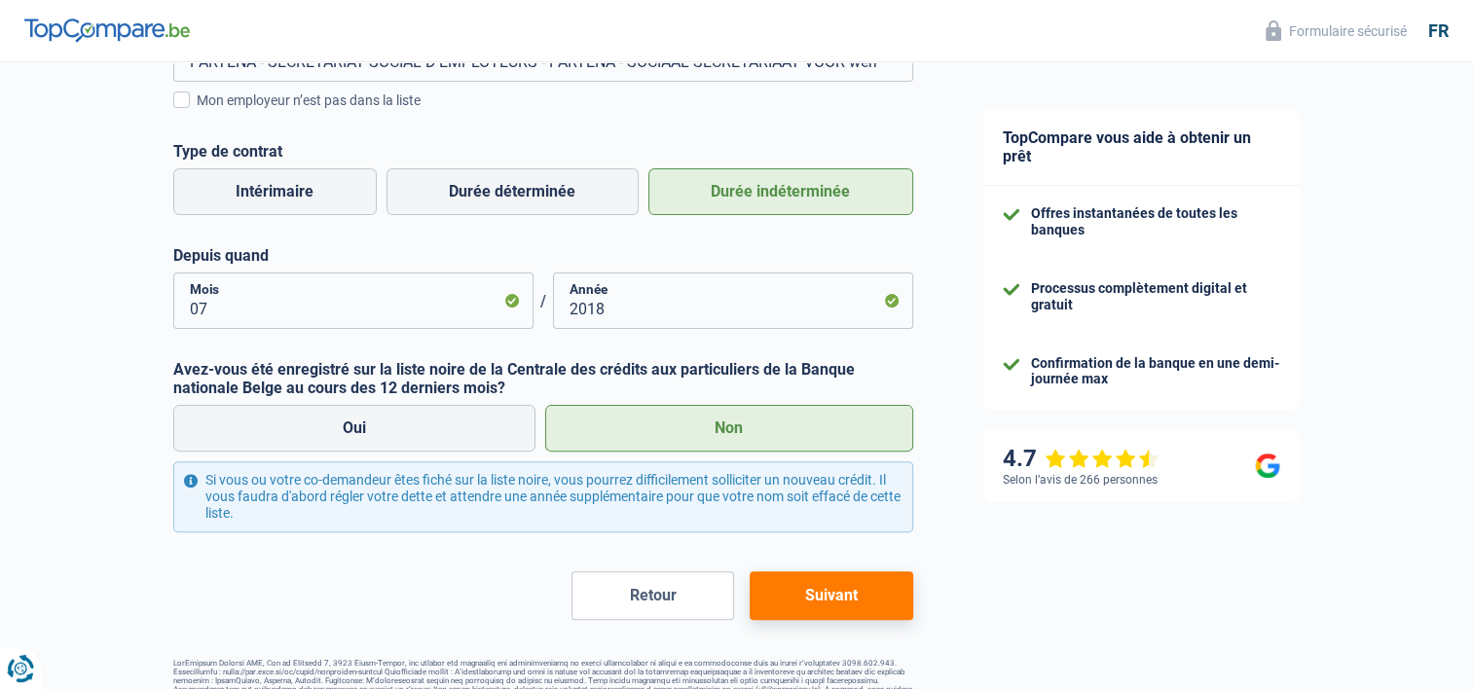
click at [840, 602] on button "Suivant" at bounding box center [831, 596] width 163 height 49
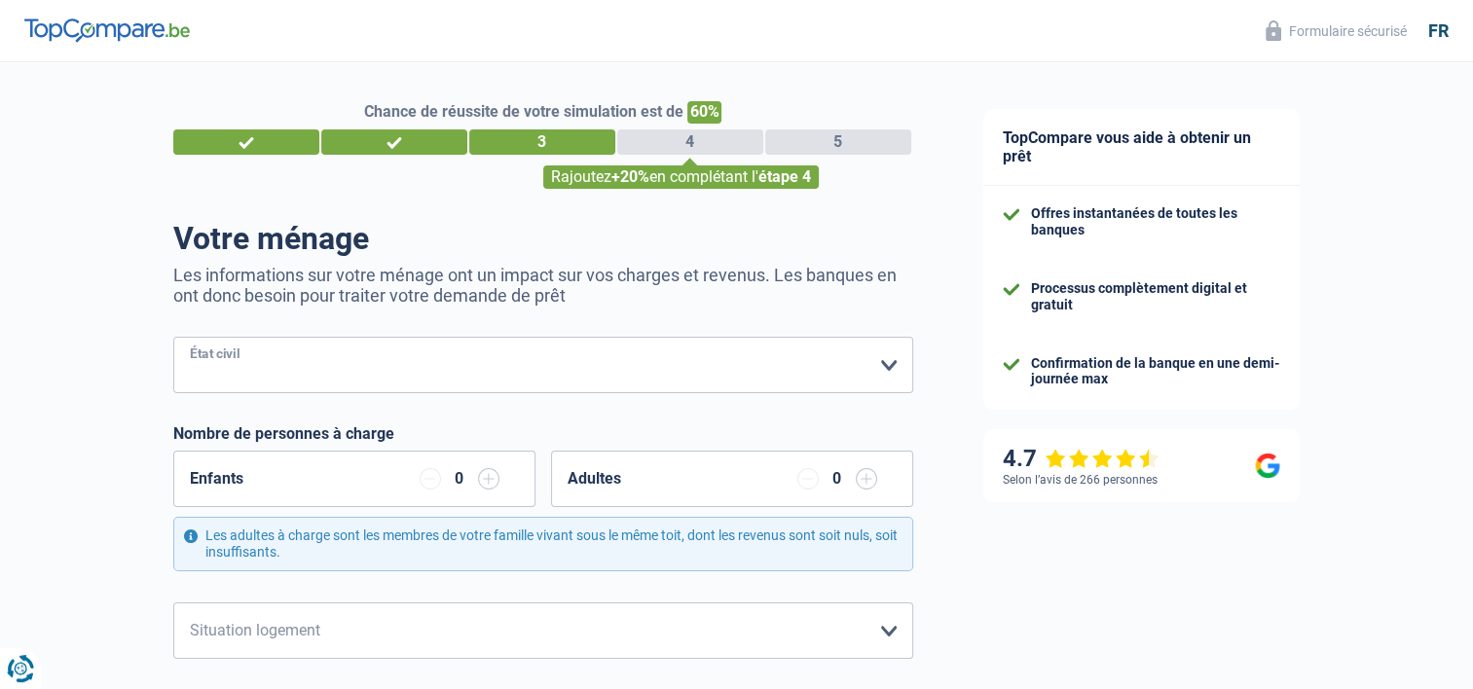
click at [276, 366] on select "Célibataire Marié(e) Cohabitant(e) légal(e) Divorcé(e) Veuf(ve) Séparé (de fait…" at bounding box center [543, 365] width 740 height 56
select select "single"
click at [173, 338] on select "Célibataire Marié(e) Cohabitant(e) légal(e) Divorcé(e) Veuf(ve) Séparé (de fait…" at bounding box center [543, 365] width 740 height 56
click at [303, 487] on div "Enfants 0" at bounding box center [354, 479] width 362 height 56
click at [481, 477] on input "button" at bounding box center [488, 478] width 21 height 21
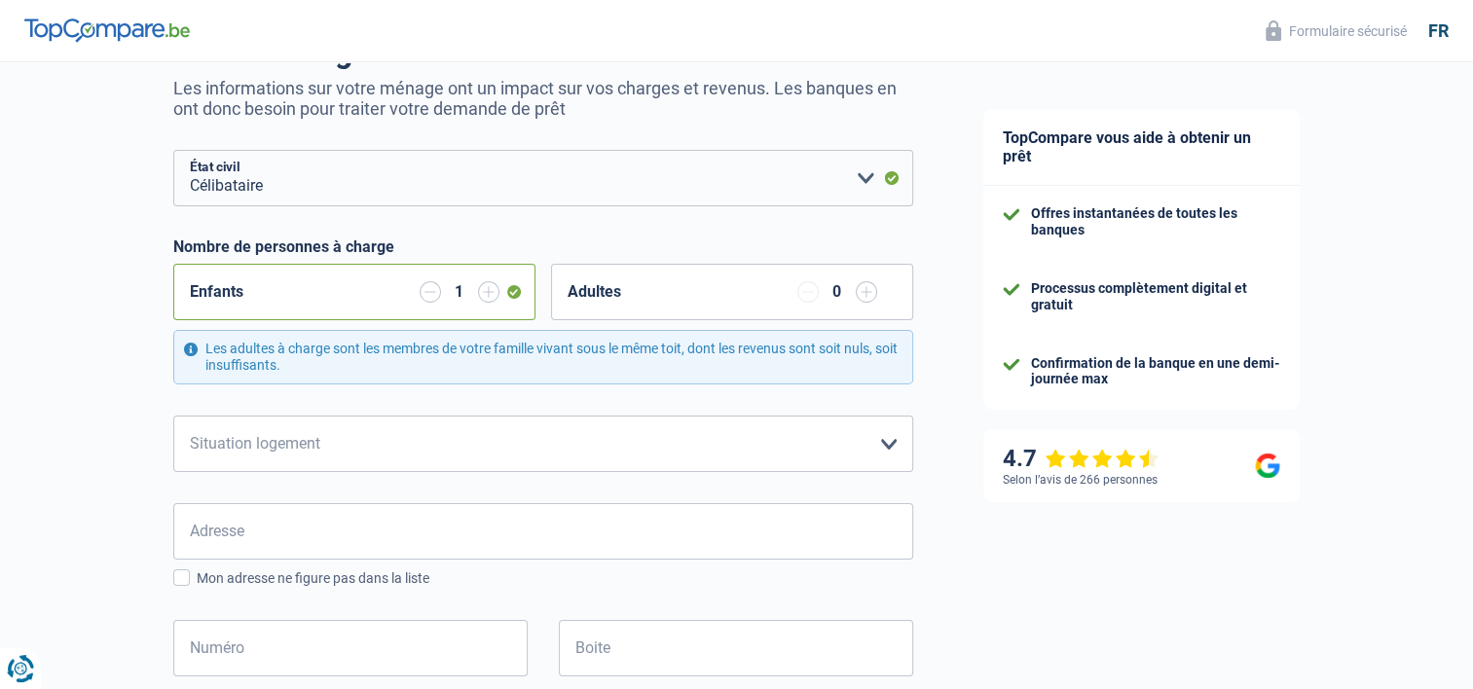
scroll to position [195, 0]
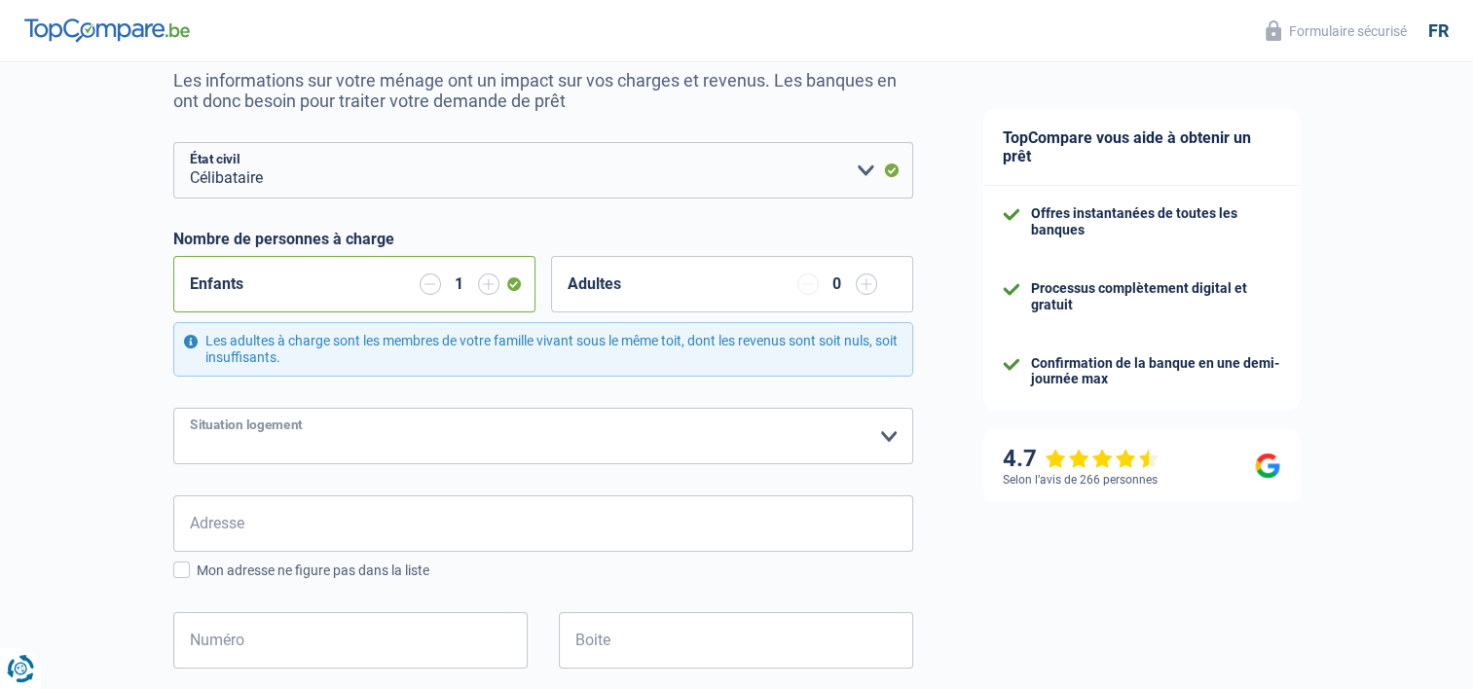
click at [887, 434] on select "Locataire Propriétaire avec prêt hypothécaire Propriétaire sans prêt hypothécai…" at bounding box center [543, 436] width 740 height 56
select select "ownerWithMortgage"
click at [173, 408] on select "Locataire Propriétaire avec prêt hypothécaire Propriétaire sans prêt hypothécai…" at bounding box center [543, 436] width 740 height 56
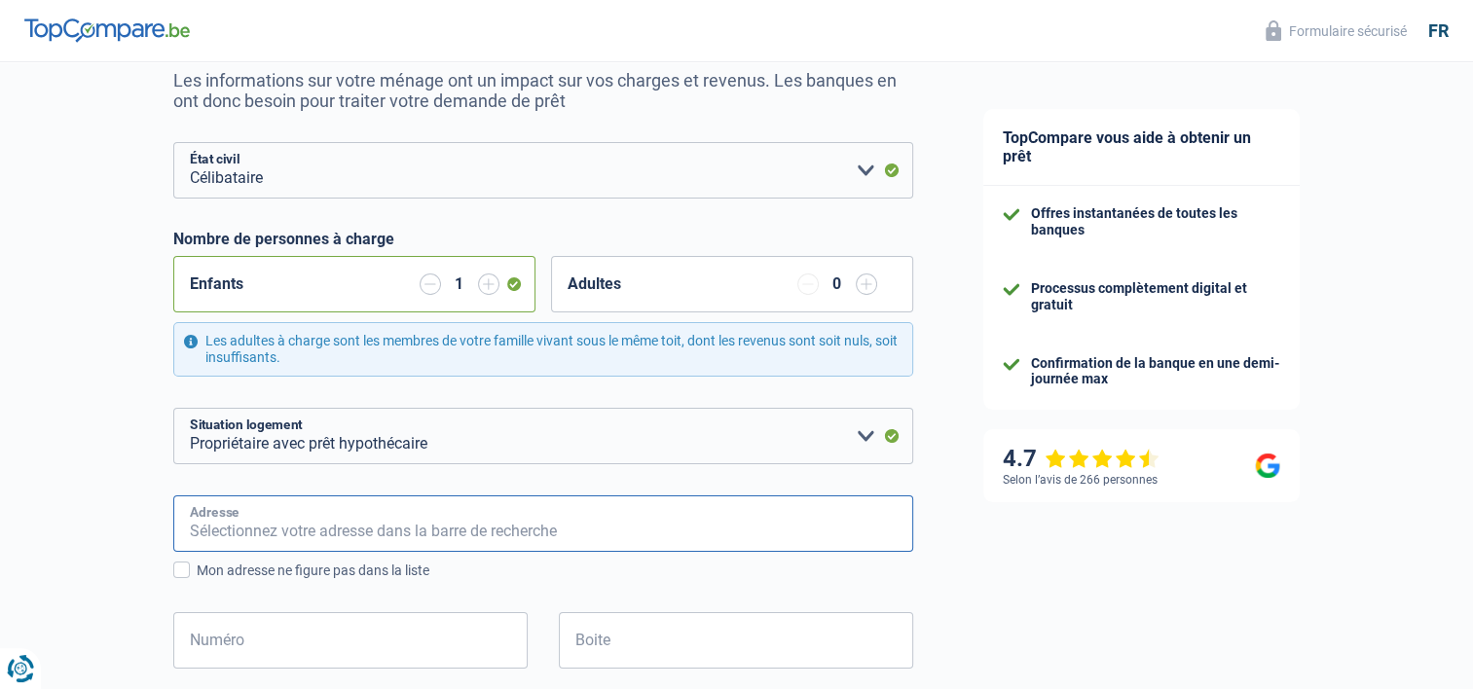
click at [268, 529] on input "Adresse" at bounding box center [543, 524] width 740 height 56
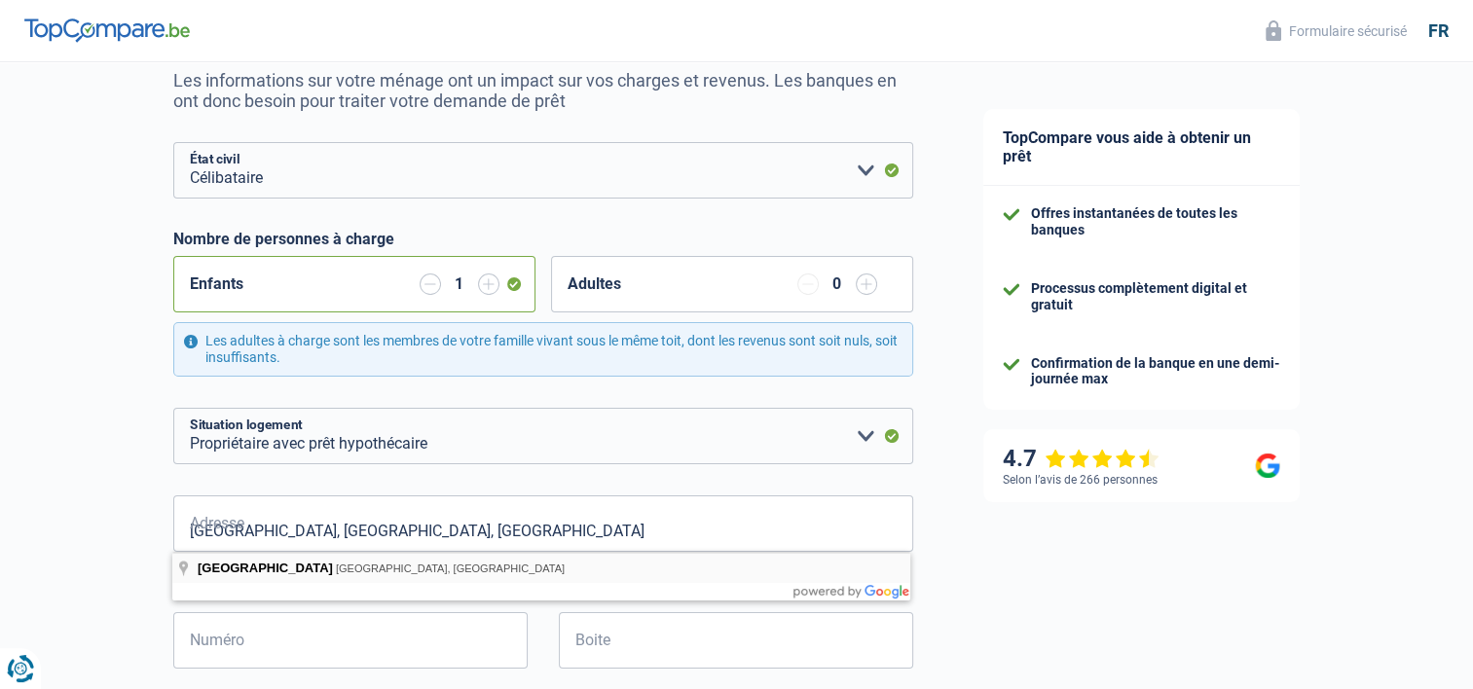
type input "Rue du Bois de Beumont, 1301, Wavre, BE"
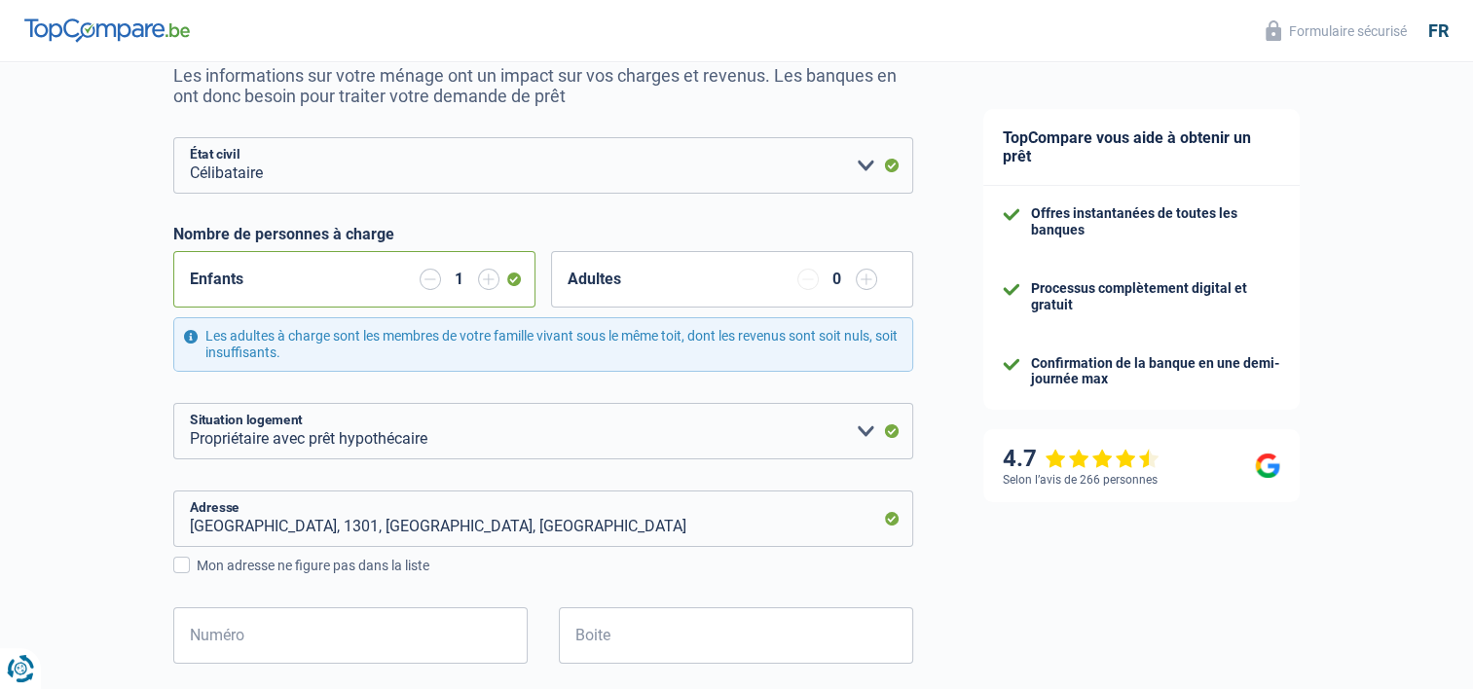
scroll to position [390, 0]
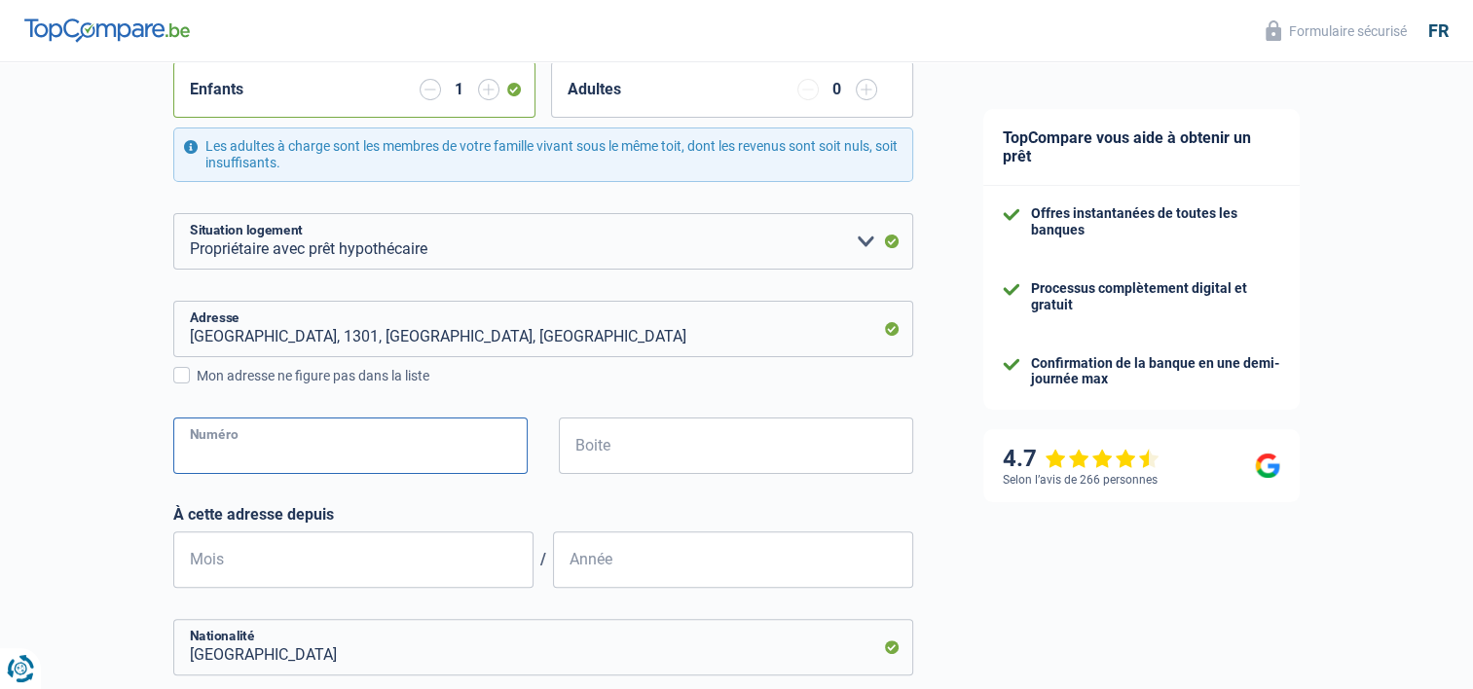
click at [265, 444] on input "Numéro" at bounding box center [350, 446] width 354 height 56
type input "21"
click at [282, 569] on input "Mois" at bounding box center [353, 560] width 360 height 56
type input "01"
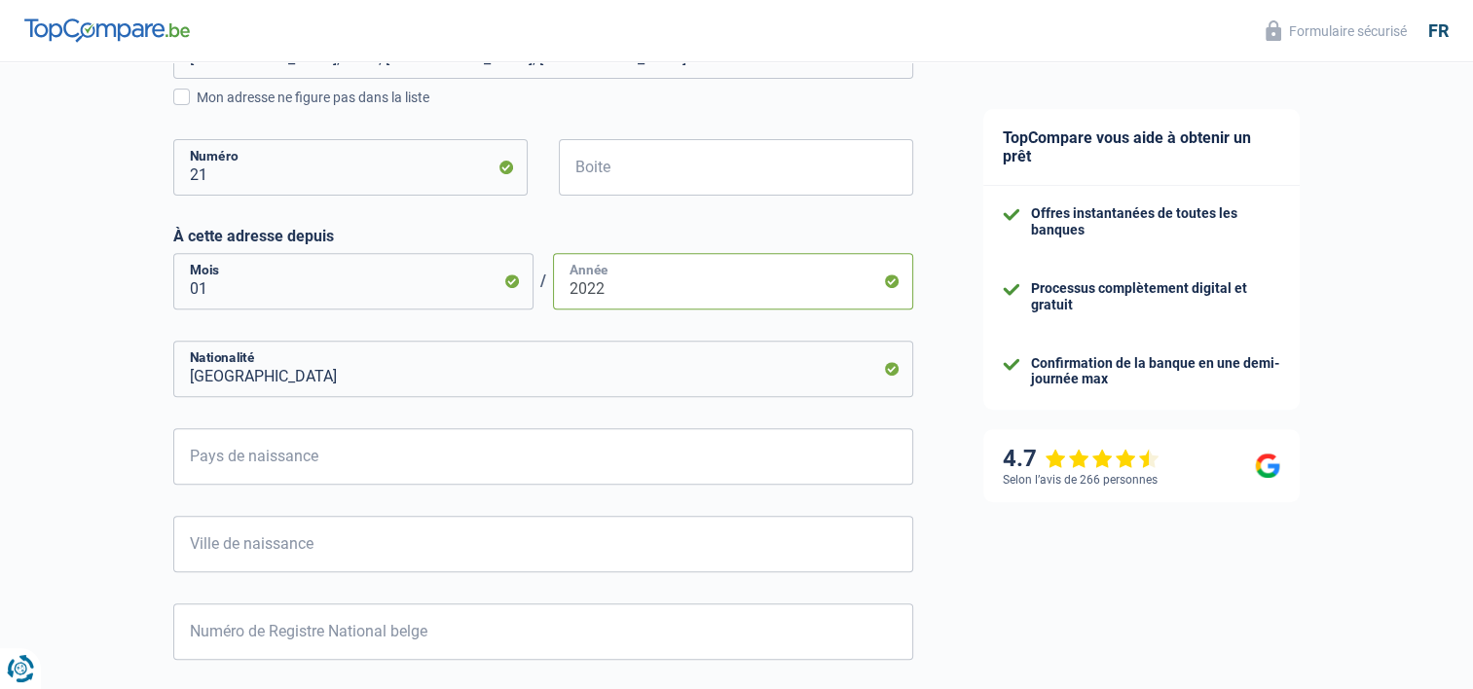
scroll to position [779, 0]
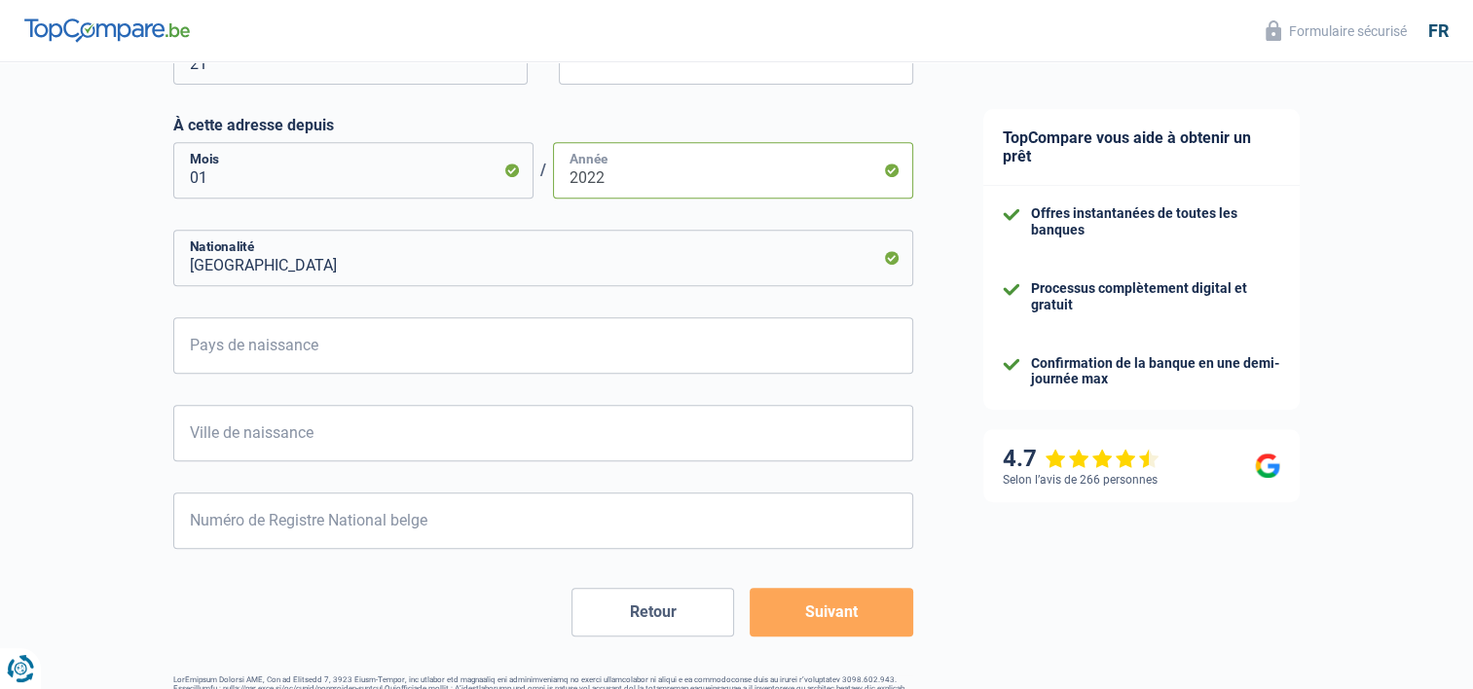
type input "2022"
click at [282, 351] on input "Pays de naissance" at bounding box center [543, 345] width 740 height 56
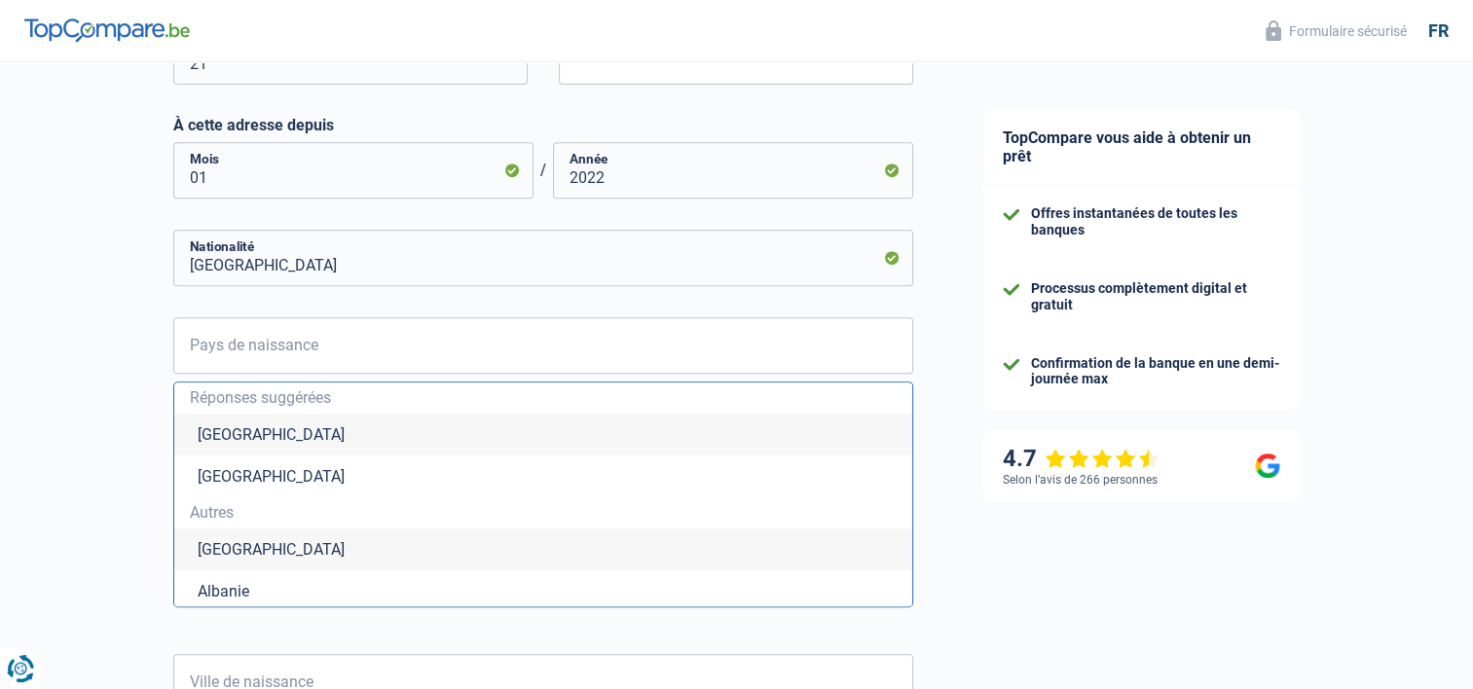
click at [271, 439] on li "Belgique" at bounding box center [543, 435] width 738 height 42
type input "Belgique"
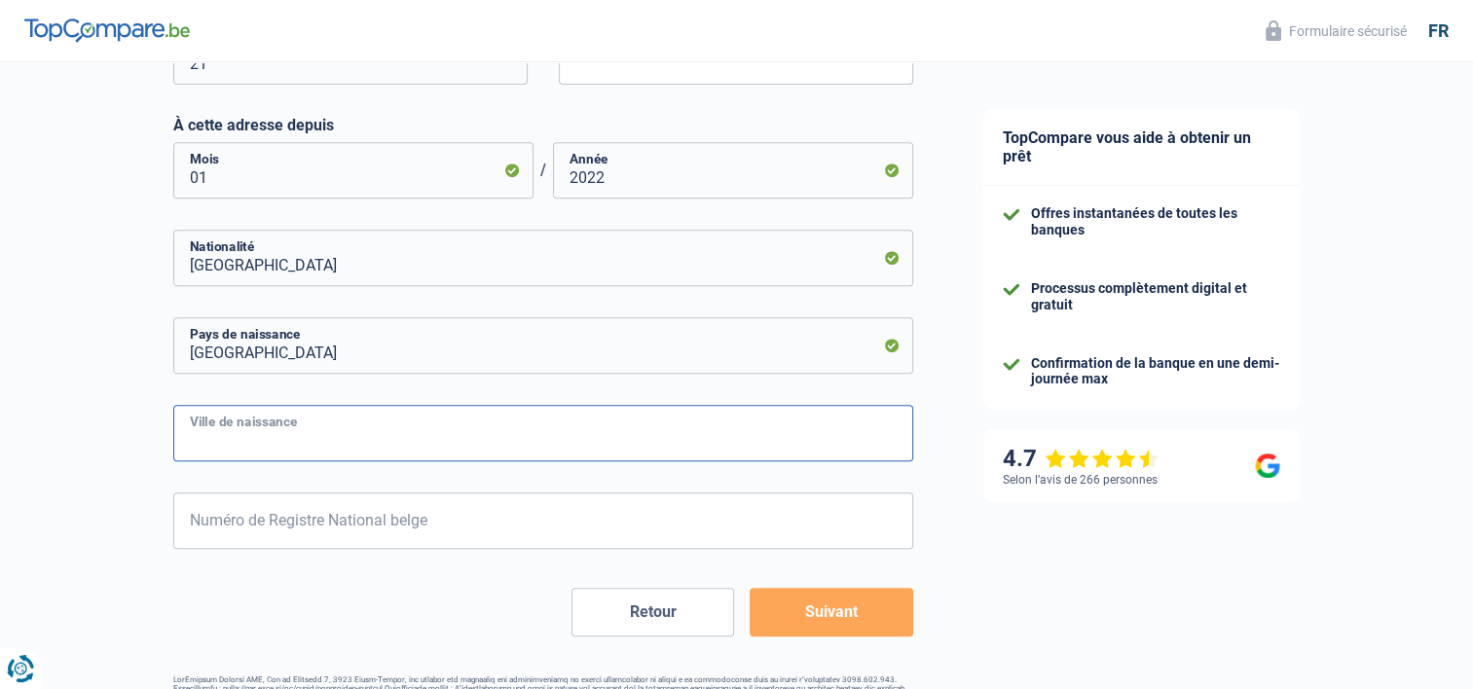
click at [270, 439] on input "Ville de naissance" at bounding box center [543, 433] width 740 height 56
type input "Etterbeek"
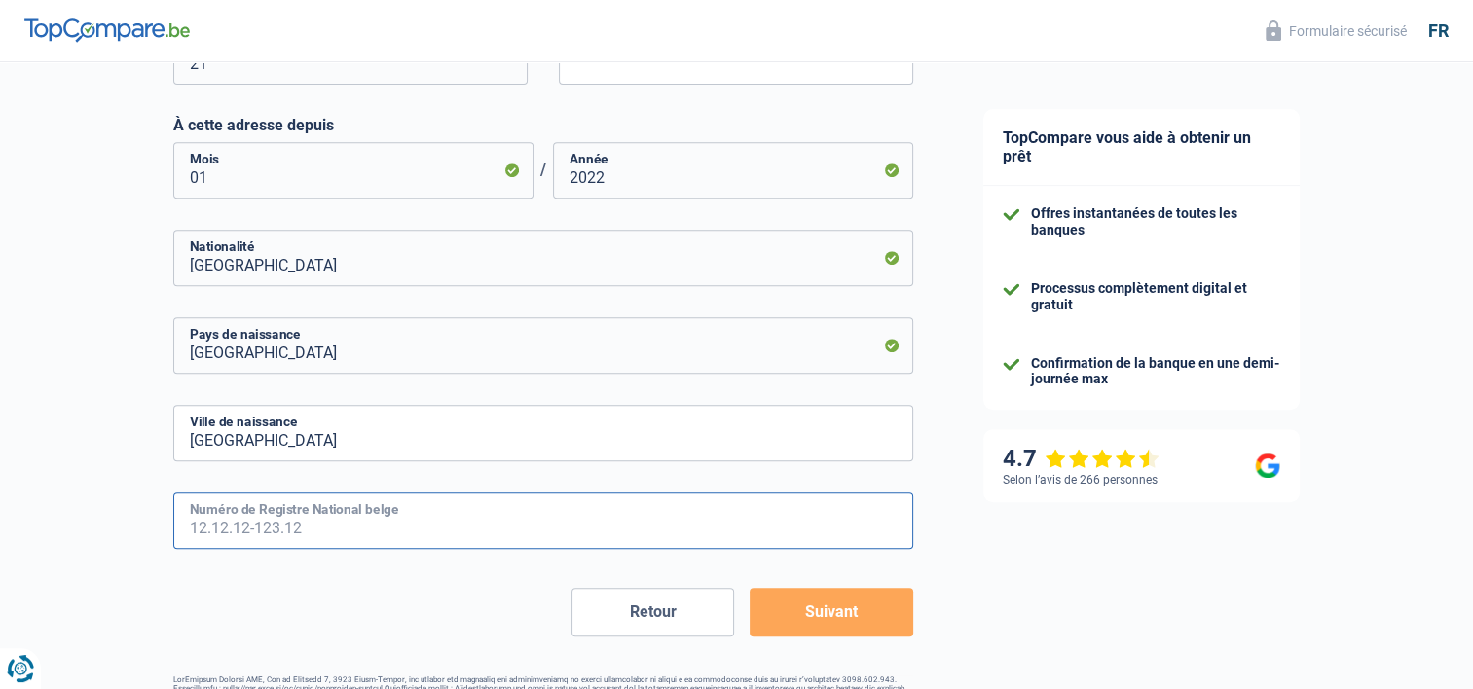
click at [304, 521] on input "Numéro de Registre National belge" at bounding box center [543, 521] width 740 height 56
type input "79.03.27-326.59"
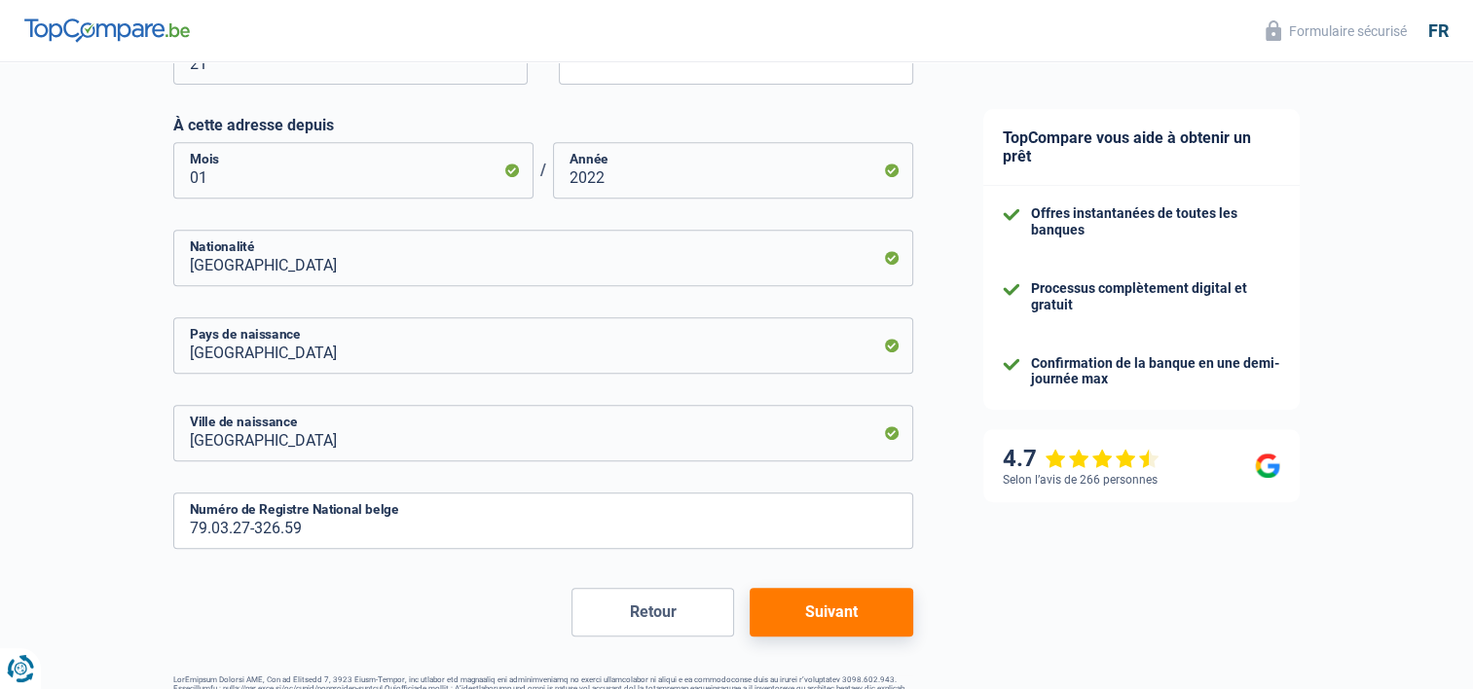
click at [805, 615] on button "Suivant" at bounding box center [831, 612] width 163 height 49
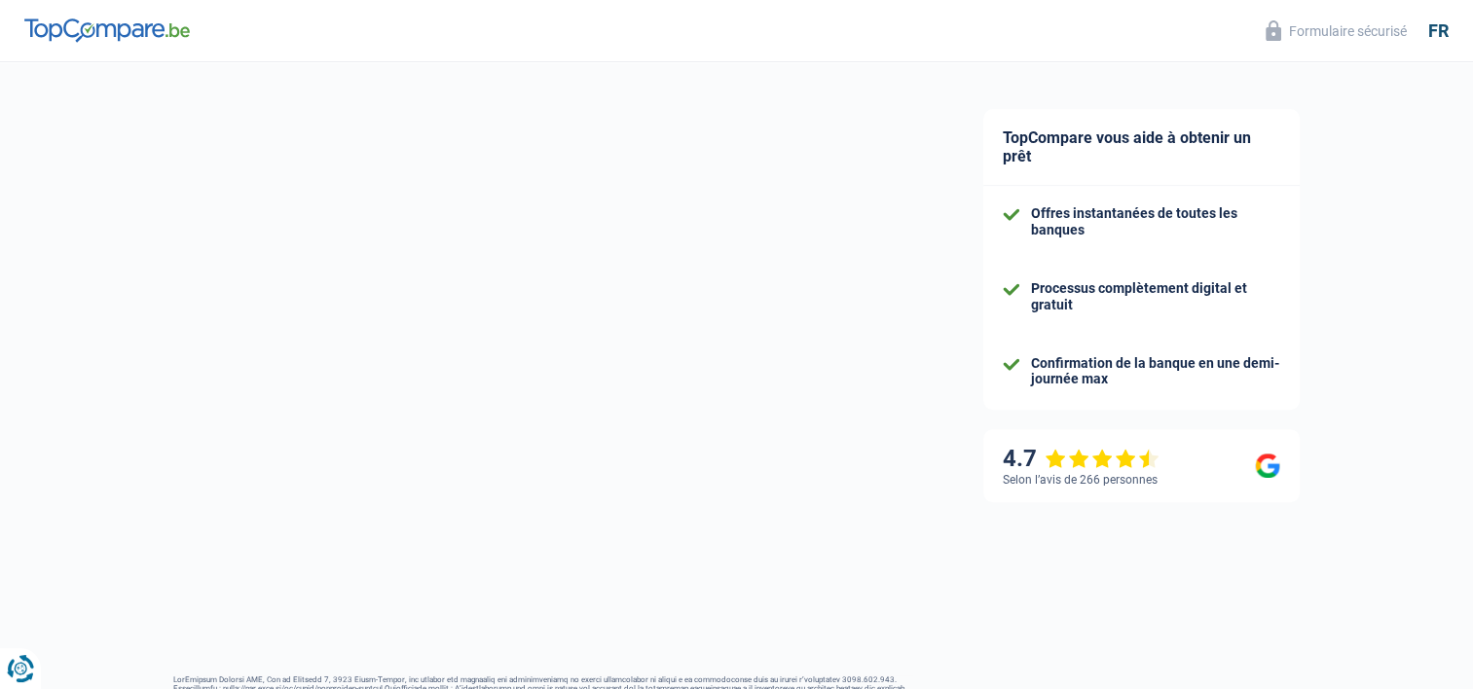
select select "familyAllowances"
select select "netSalary"
select select "mealVouchers"
select select "mortgage"
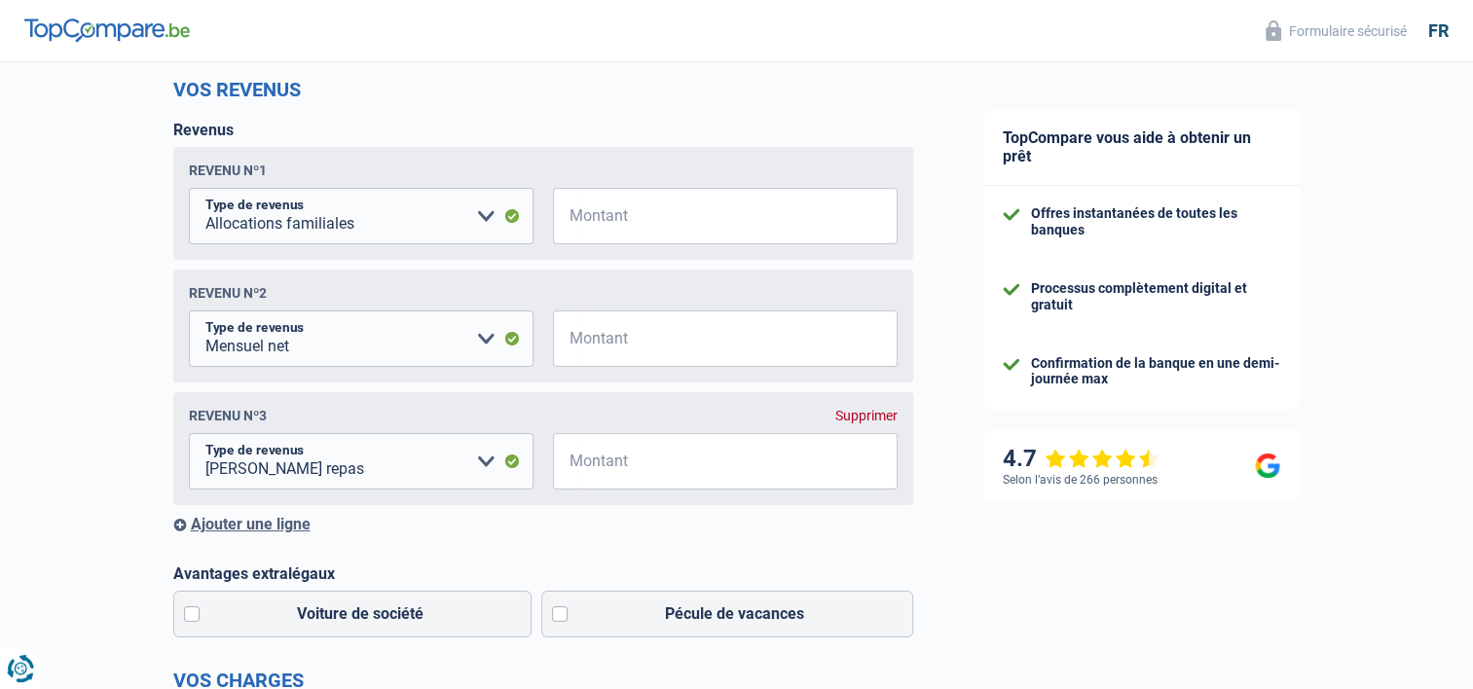
scroll to position [292, 0]
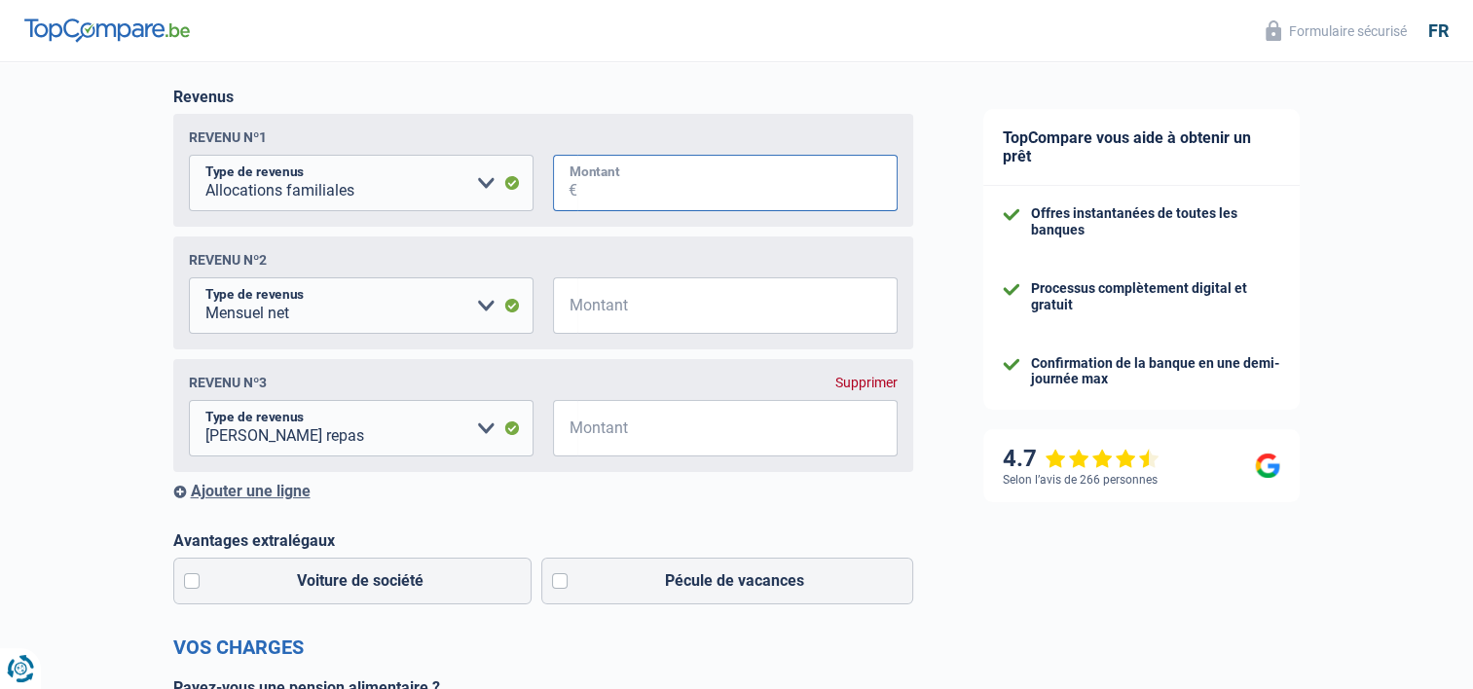
click at [645, 184] on input "Montant" at bounding box center [737, 183] width 320 height 56
type input "150"
drag, startPoint x: 616, startPoint y: 304, endPoint x: 632, endPoint y: 308, distance: 16.1
click at [617, 304] on input "Montant" at bounding box center [737, 306] width 320 height 56
type input "2.900"
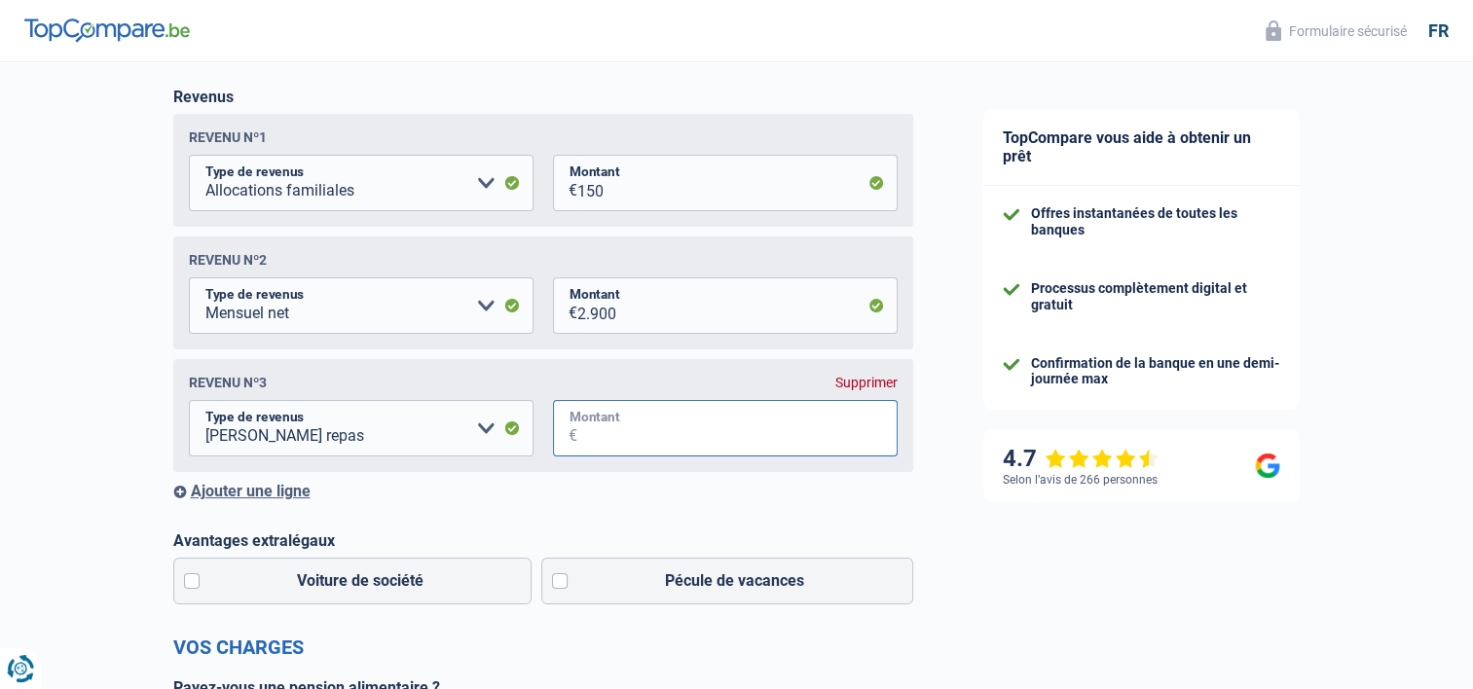
click at [582, 440] on input "Montant" at bounding box center [737, 428] width 320 height 56
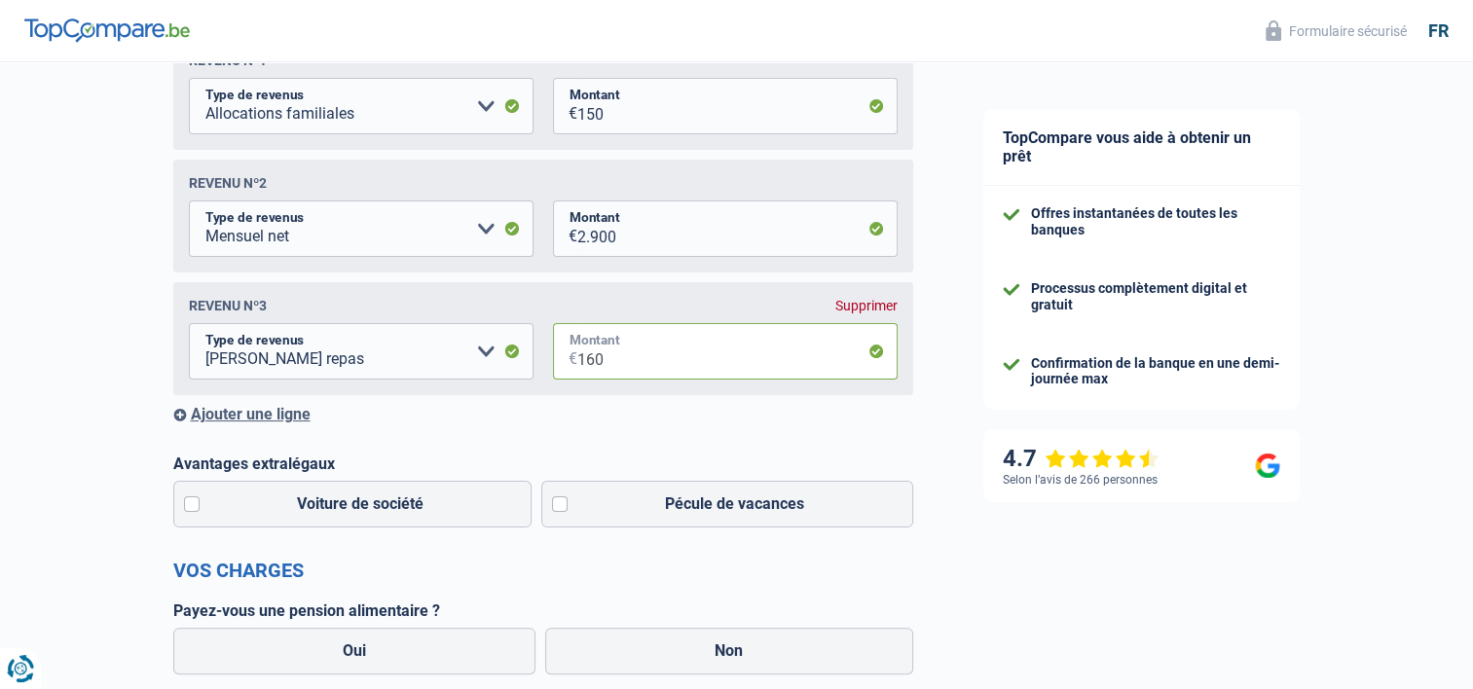
scroll to position [487, 0]
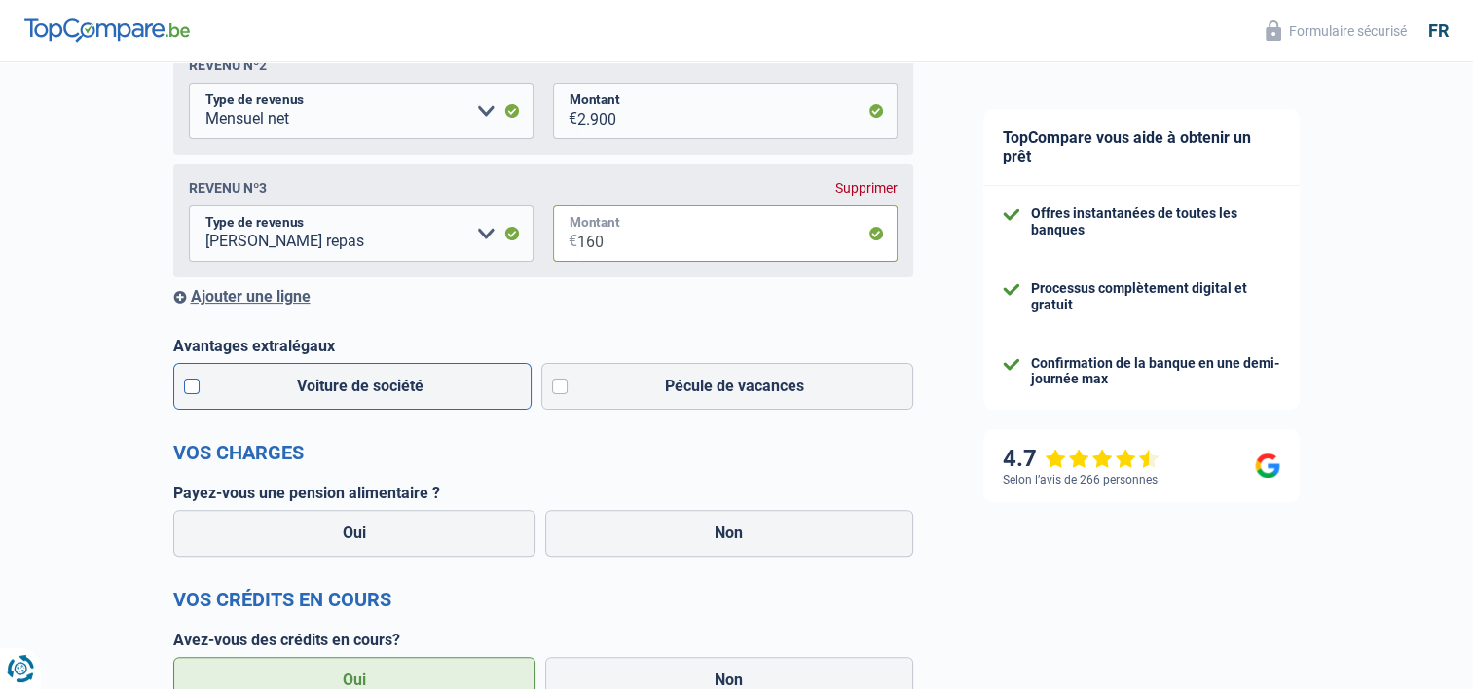
type input "160"
click at [194, 390] on label "Voiture de société" at bounding box center [352, 386] width 359 height 47
click at [194, 390] on input "Voiture de société" at bounding box center [352, 386] width 359 height 47
checkbox input "true"
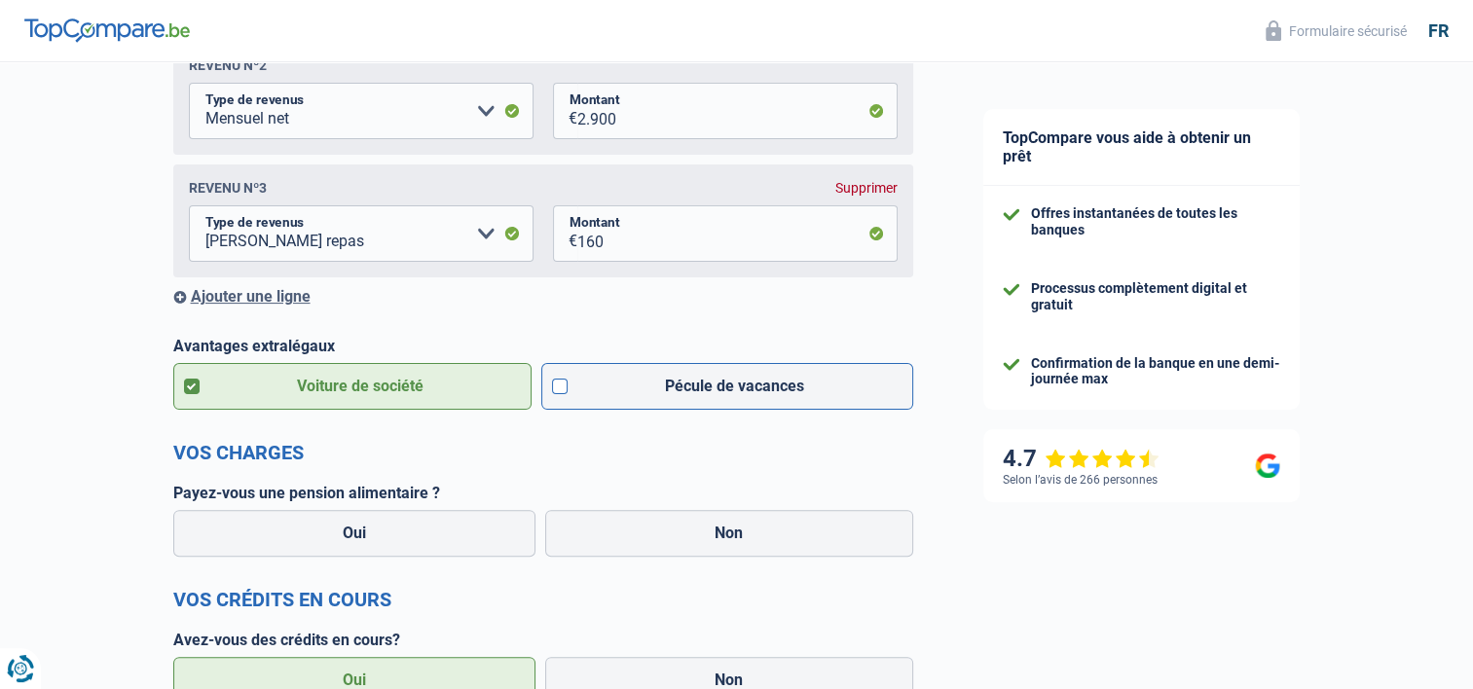
click at [557, 390] on label "Pécule de vacances" at bounding box center [727, 386] width 372 height 47
click at [561, 391] on label "Pécule de vacances" at bounding box center [727, 386] width 372 height 47
click at [563, 392] on label "Pécule de vacances" at bounding box center [727, 386] width 372 height 47
click at [563, 392] on input "Pécule de vacances" at bounding box center [727, 386] width 372 height 47
checkbox input "true"
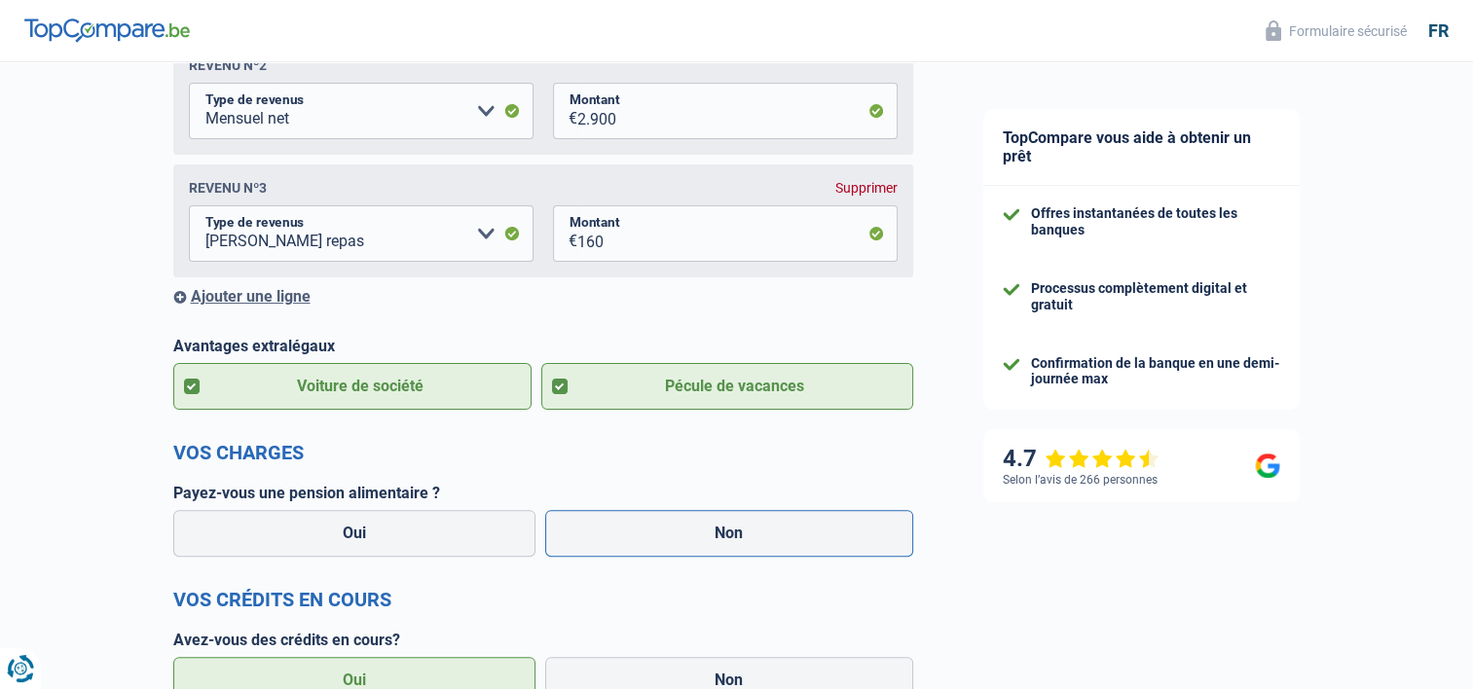
click at [664, 548] on label "Non" at bounding box center [729, 533] width 368 height 47
click at [664, 548] on input "Non" at bounding box center [729, 533] width 368 height 47
radio input "true"
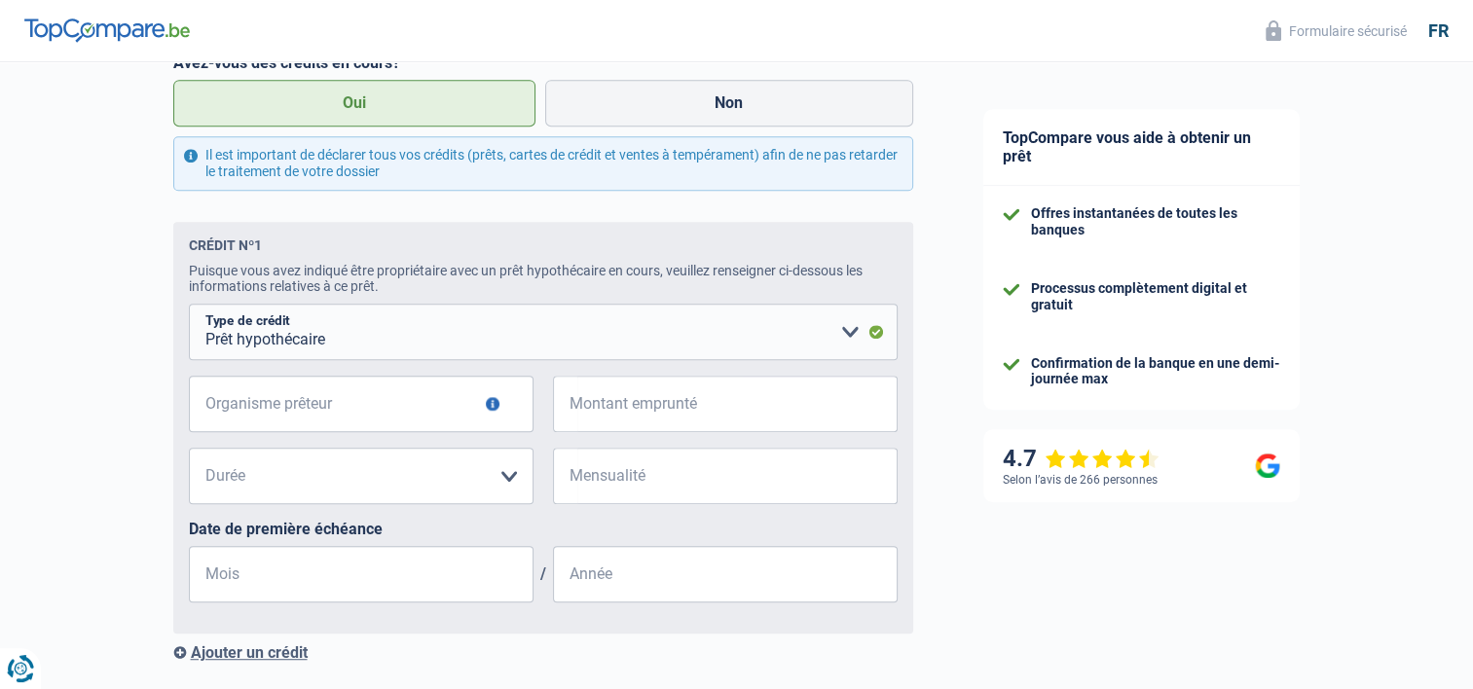
scroll to position [1071, 0]
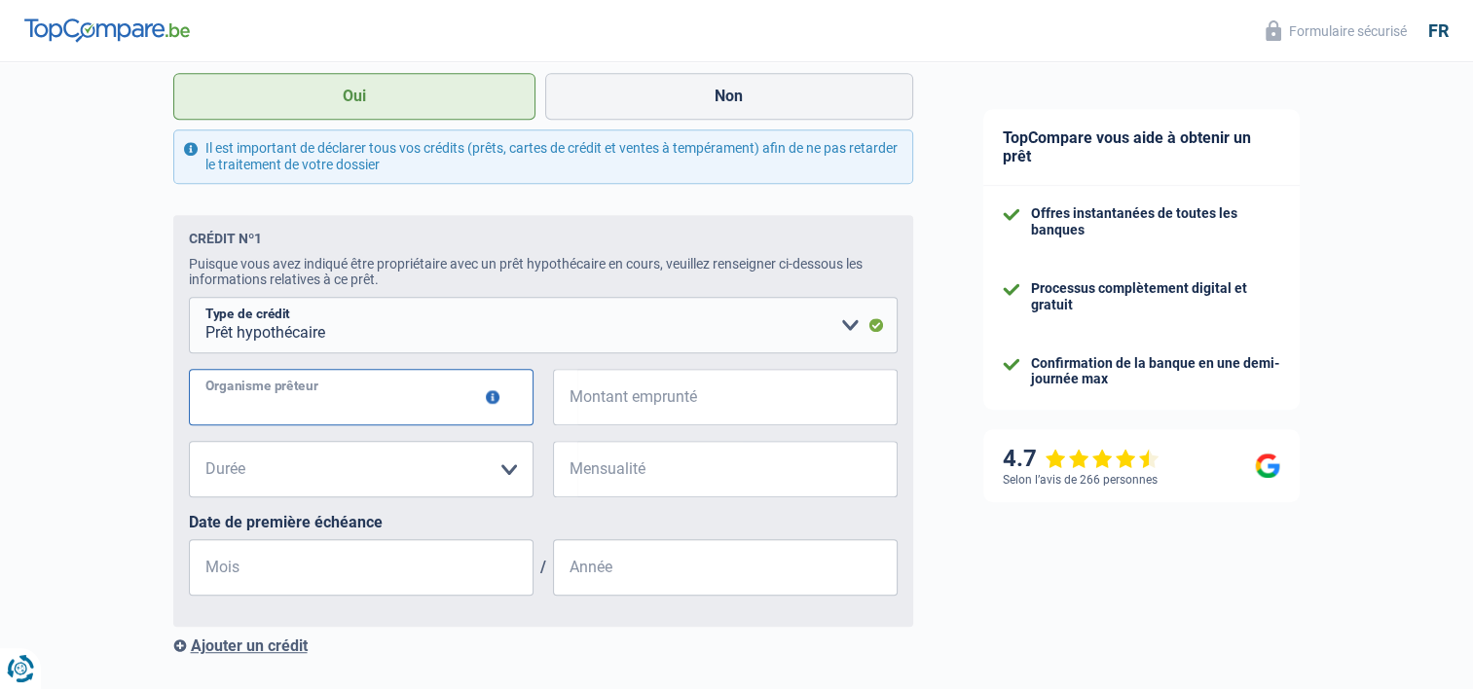
click at [250, 404] on input "Organisme prêteur" at bounding box center [361, 397] width 345 height 56
type input "Crelan"
click at [650, 399] on input "Montant emprunté" at bounding box center [737, 397] width 320 height 56
type input "250.000"
click at [318, 473] on select "120 mois 180 mois 240 mois 300 mois 360 mois 420 mois Veuillez sélectionner une…" at bounding box center [361, 469] width 345 height 56
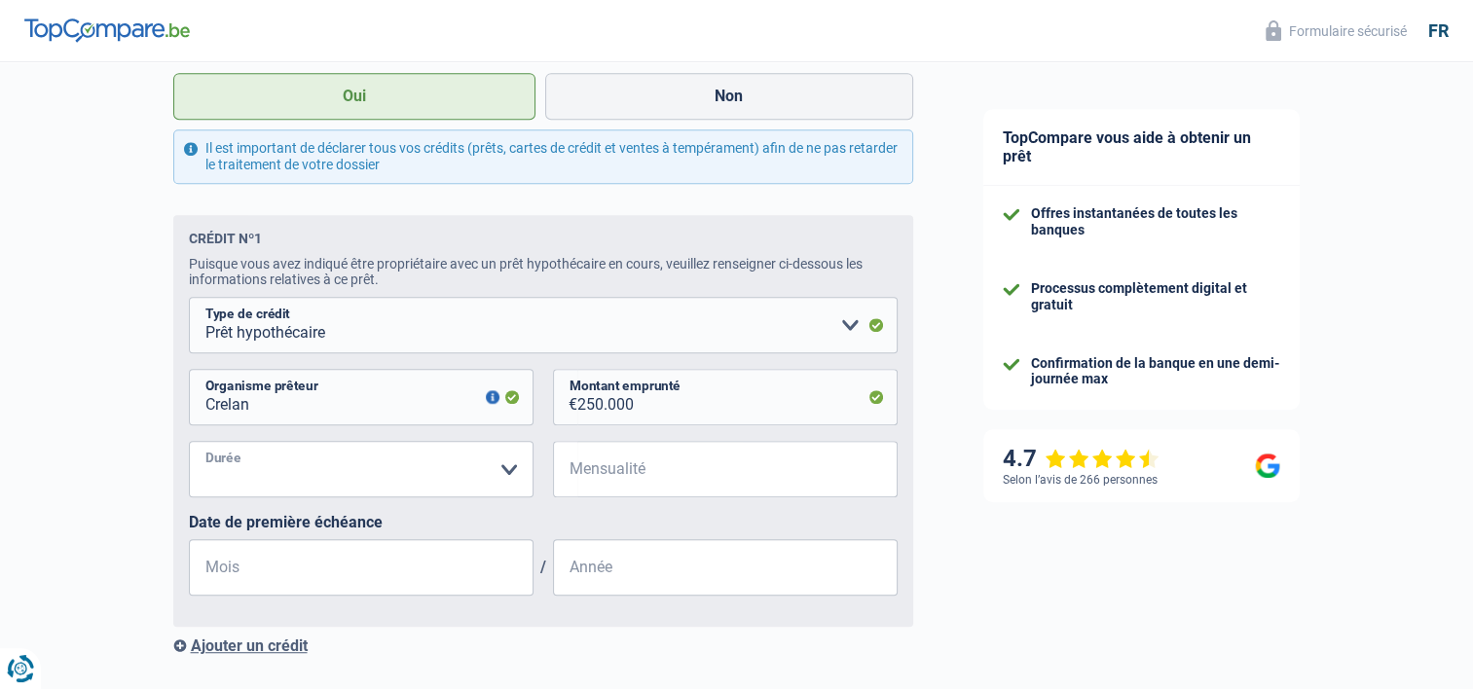
select select "420"
click at [189, 447] on select "120 mois 180 mois 240 mois 300 mois 360 mois 420 mois Veuillez sélectionner une…" at bounding box center [361, 469] width 345 height 56
click at [615, 471] on input "Mensualité" at bounding box center [737, 469] width 320 height 56
type input "1.400"
click at [296, 570] on input "Mois" at bounding box center [361, 567] width 345 height 56
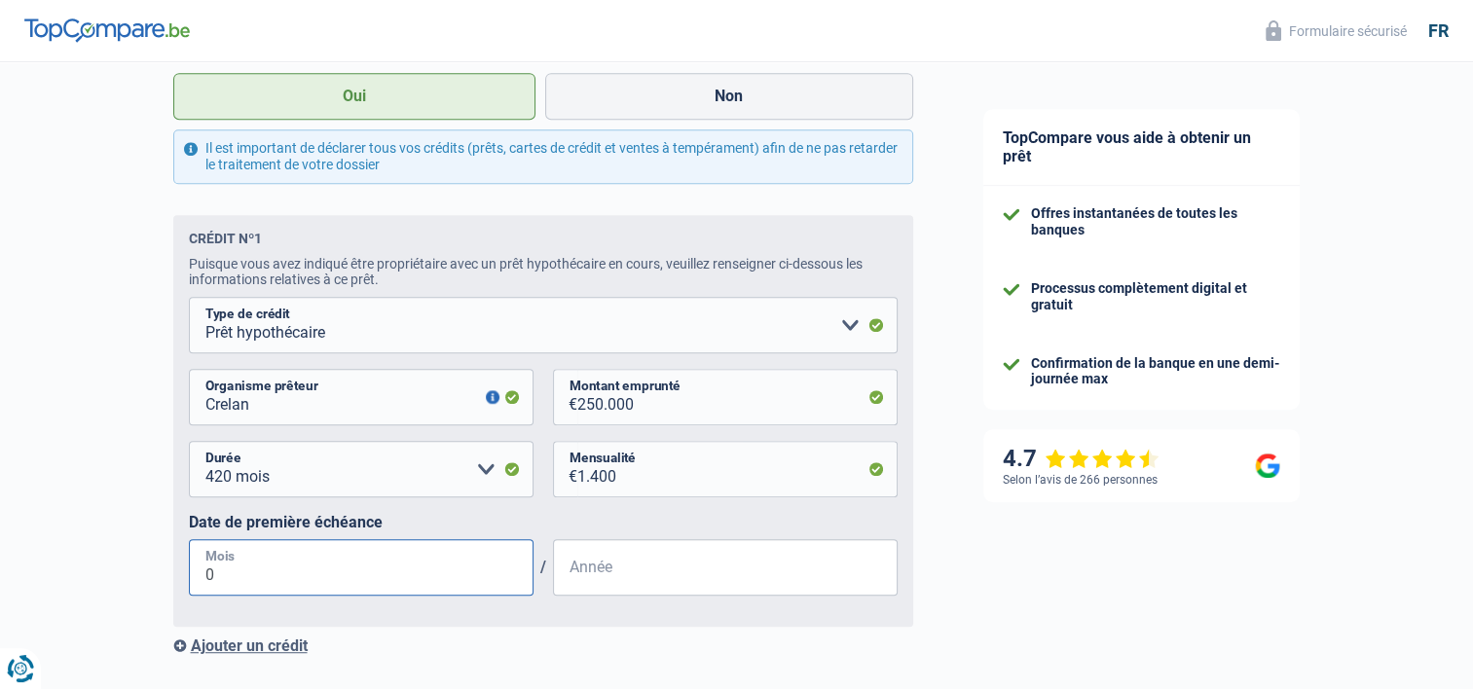
type input "01"
type input "2016"
click at [154, 545] on div "Chance de réussite de votre simulation est de 80% 1 2 3 4 5 Rajoutez +10% en co…" at bounding box center [474, 20] width 948 height 2075
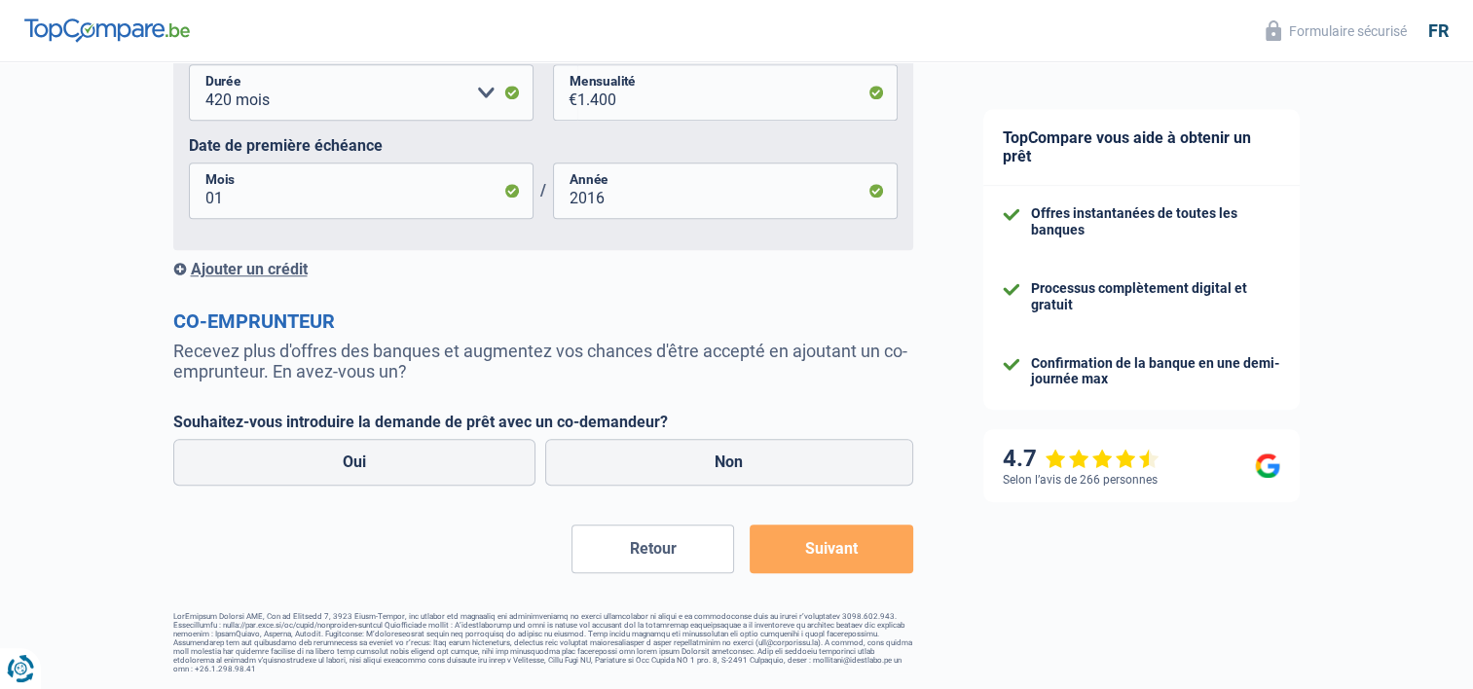
scroll to position [1455, 0]
click at [183, 269] on div "Ajouter un crédit" at bounding box center [543, 269] width 740 height 19
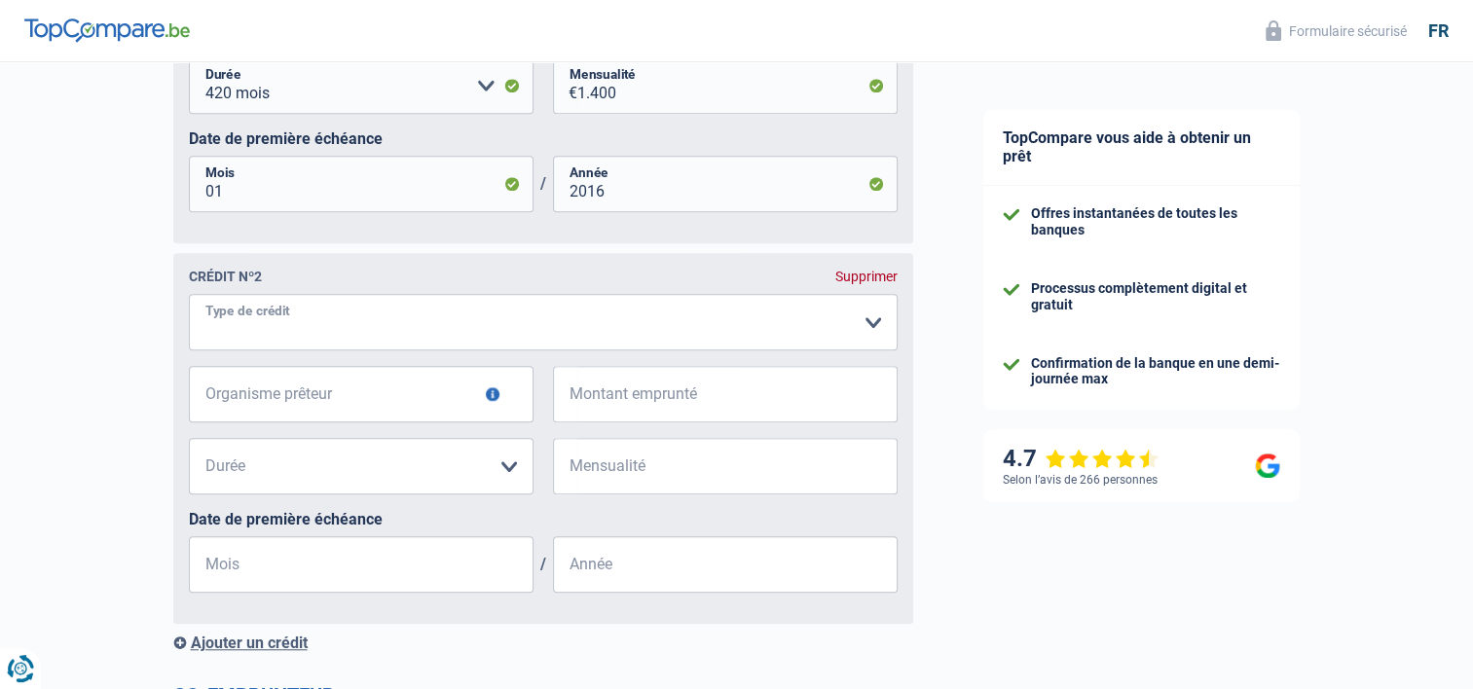
click at [218, 328] on select "Carte ou ouverture de crédit Prêt hypothécaire Vente à tempérament Prêt à tempé…" at bounding box center [543, 322] width 709 height 56
select select "mortgage"
click at [189, 343] on select "Carte ou ouverture de crédit Prêt hypothécaire Vente à tempérament Prêt à tempé…" at bounding box center [543, 322] width 709 height 56
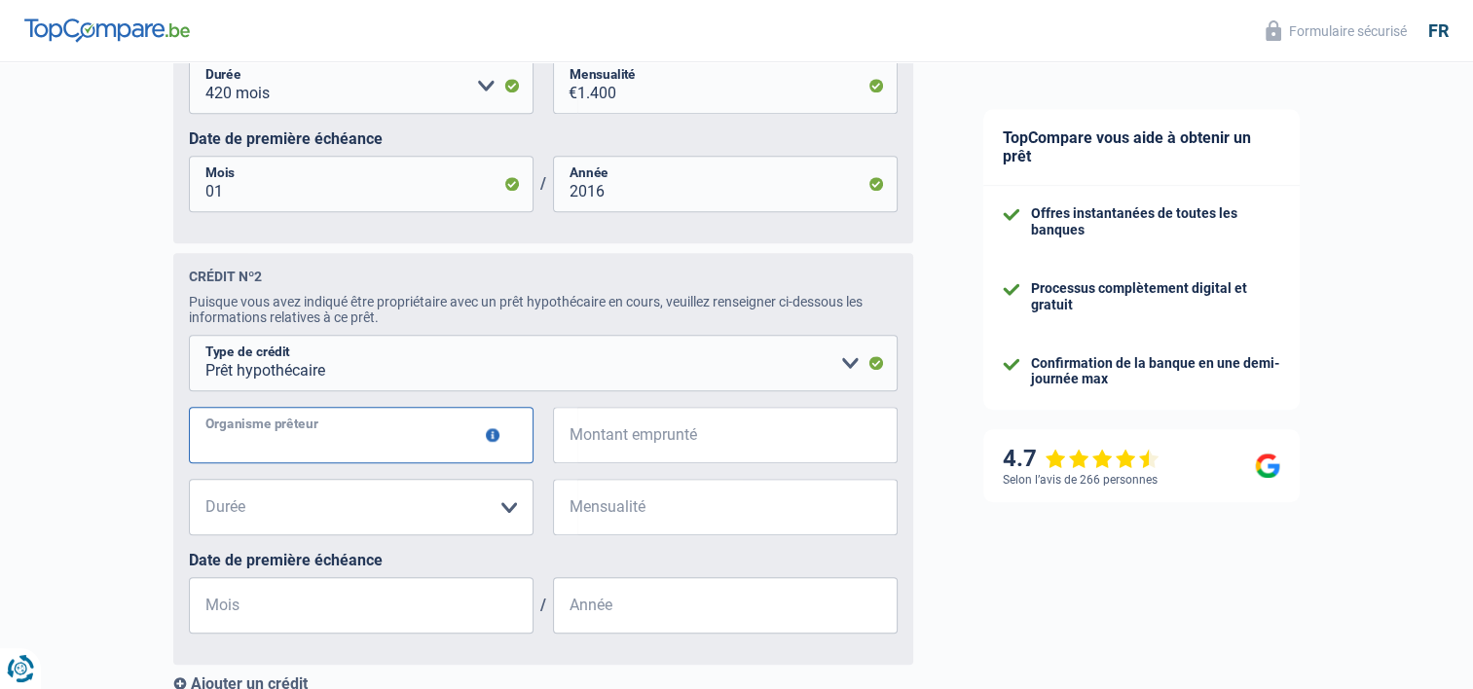
click at [259, 452] on input "Organisme prêteur" at bounding box center [361, 435] width 345 height 56
type input "Belfius"
click at [673, 432] on input "Montant emprunté" at bounding box center [737, 435] width 320 height 56
type input "220.000"
click at [322, 530] on select "120 mois 180 mois 240 mois 300 mois 360 mois 420 mois Veuillez sélectionner une…" at bounding box center [361, 507] width 345 height 56
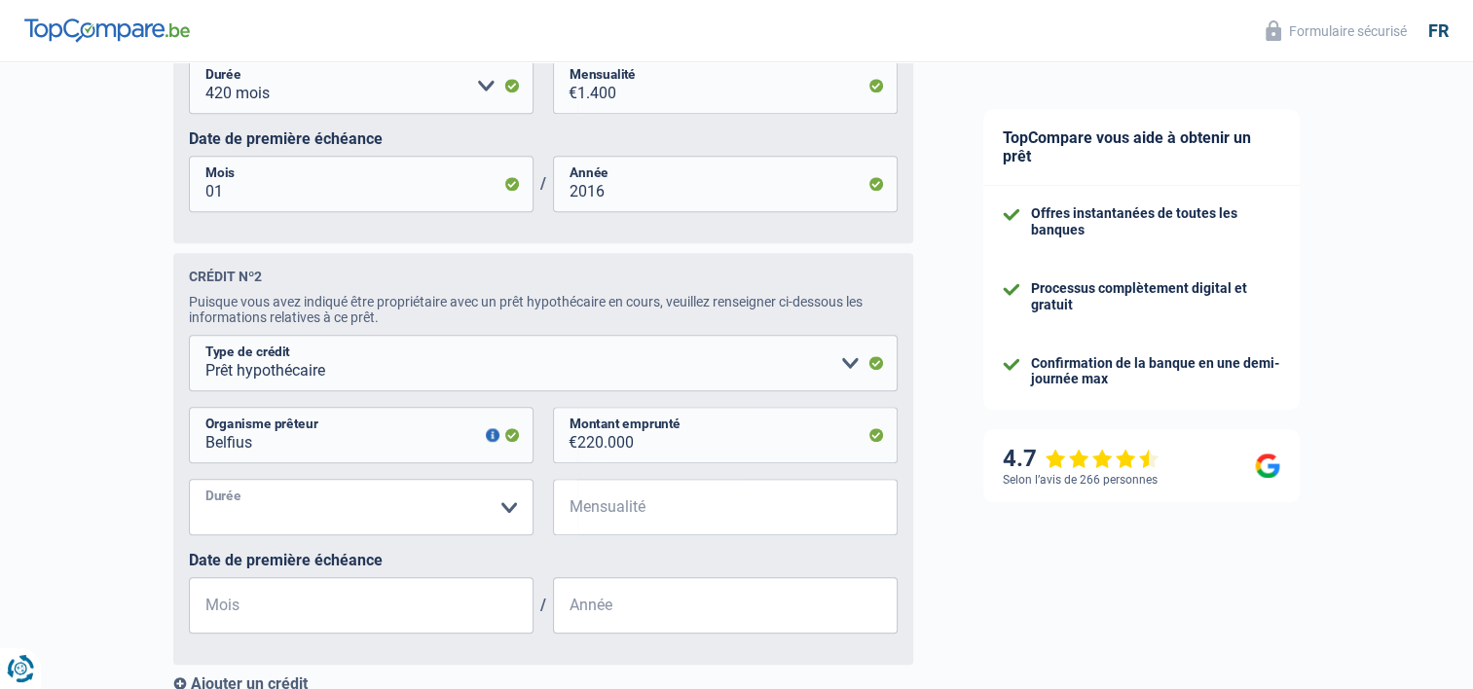
select select "420"
click at [189, 487] on select "120 mois 180 mois 240 mois 300 mois 360 mois 420 mois Veuillez sélectionner une…" at bounding box center [361, 507] width 345 height 56
click at [658, 525] on input "Mensualité" at bounding box center [737, 507] width 320 height 56
type input "900"
click at [315, 617] on input "Mois" at bounding box center [361, 605] width 345 height 56
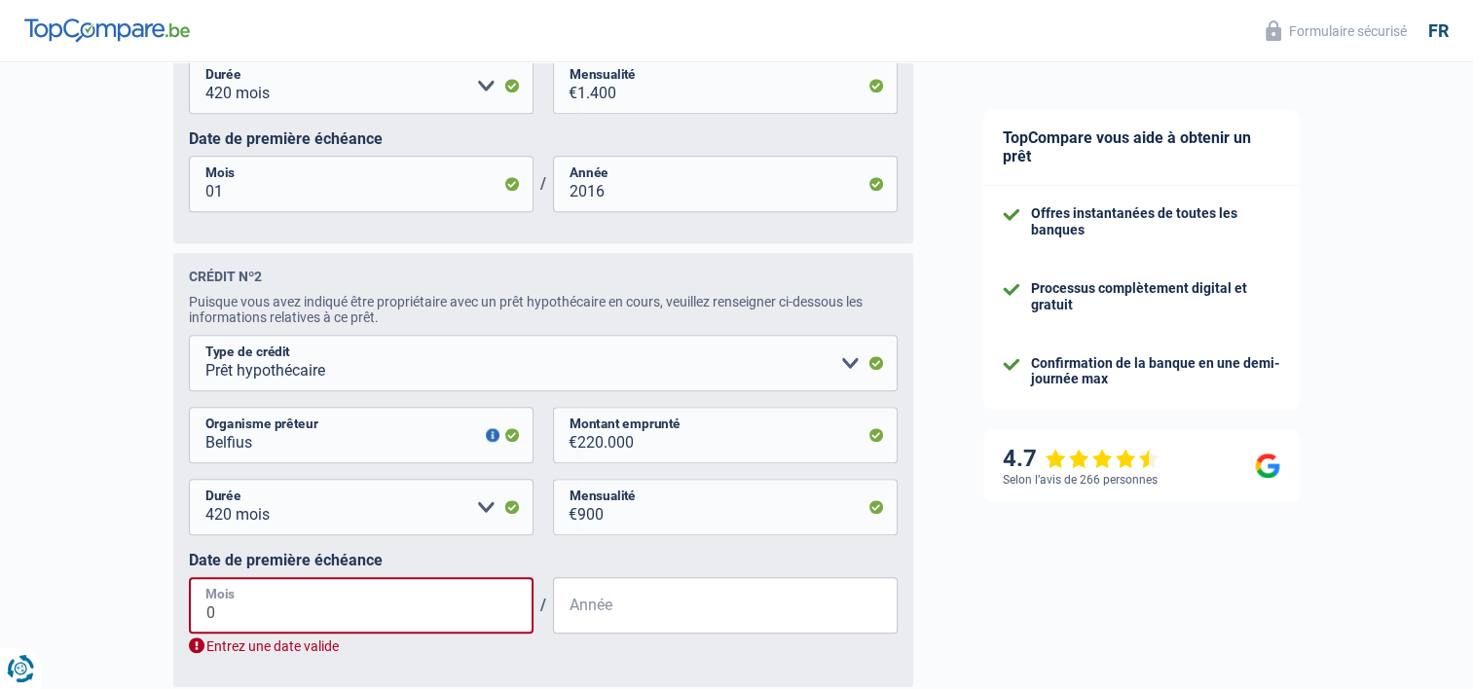
type input "01"
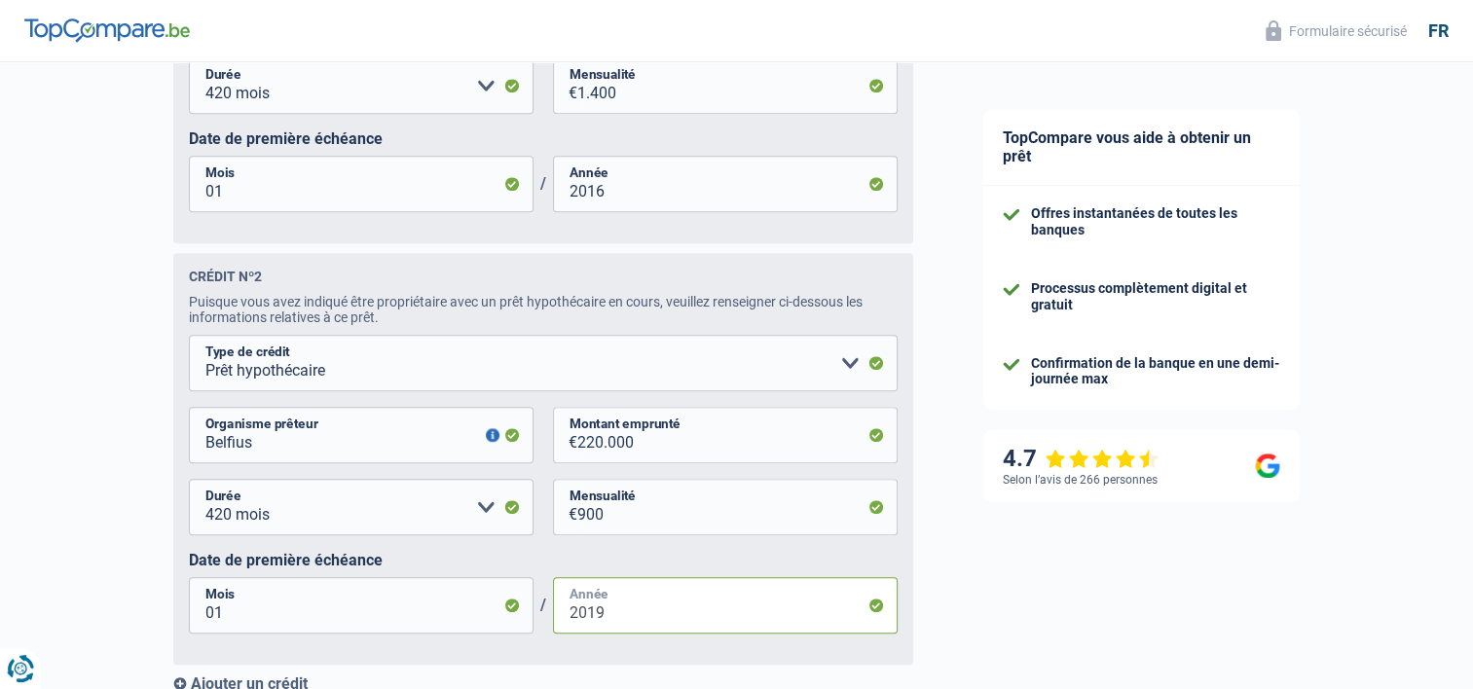
type input "2019"
drag, startPoint x: 238, startPoint y: 620, endPoint x: 203, endPoint y: 620, distance: 35.1
click at [203, 620] on input "01" at bounding box center [361, 605] width 345 height 56
type input "10"
drag, startPoint x: 626, startPoint y: 627, endPoint x: 541, endPoint y: 625, distance: 84.7
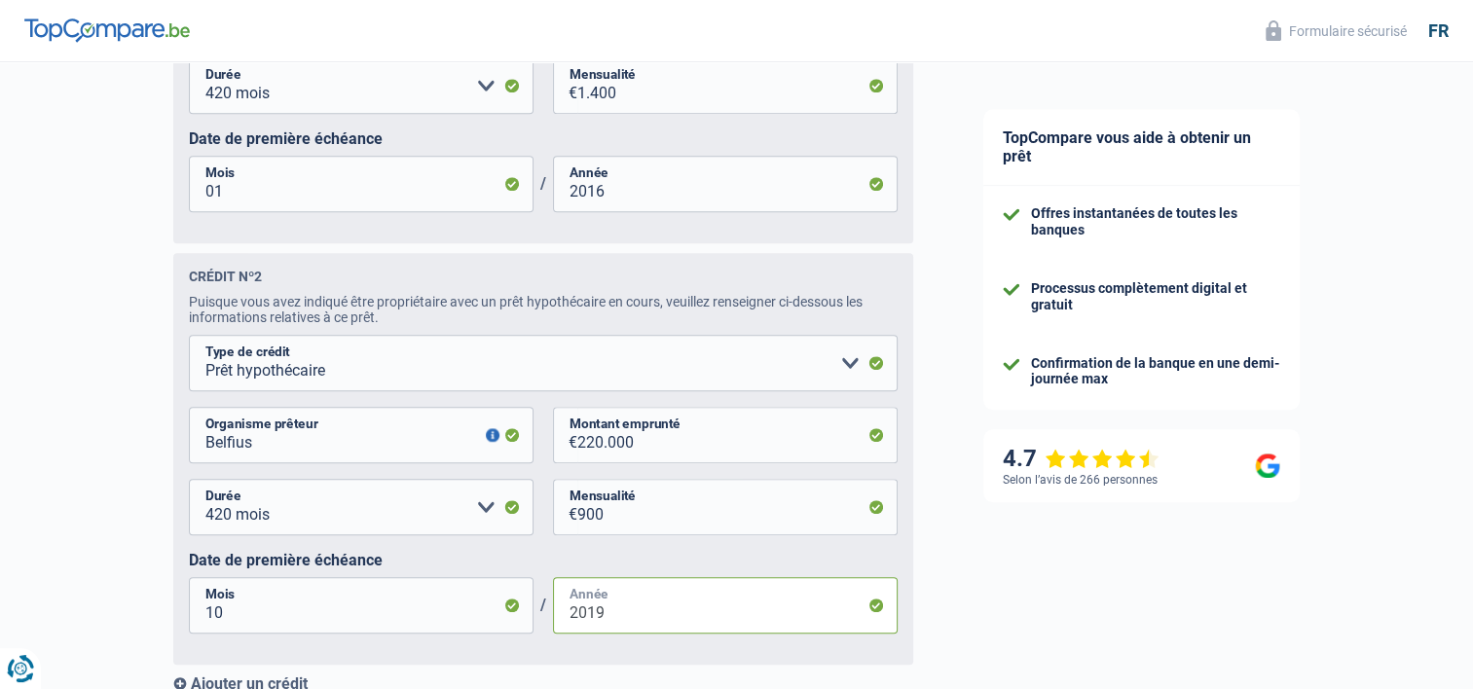
click at [541, 625] on div "10 Mois / 2019 Année" at bounding box center [543, 605] width 709 height 56
type input "2018"
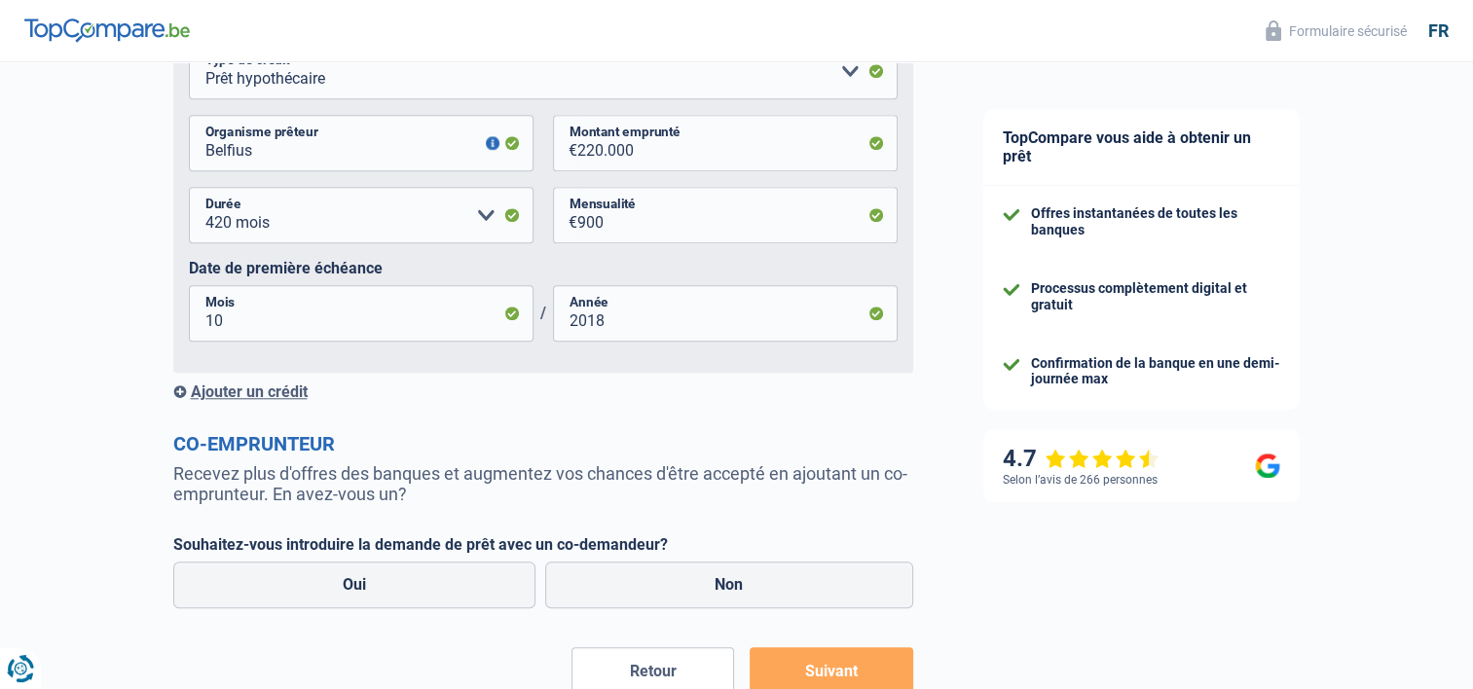
scroll to position [1844, 0]
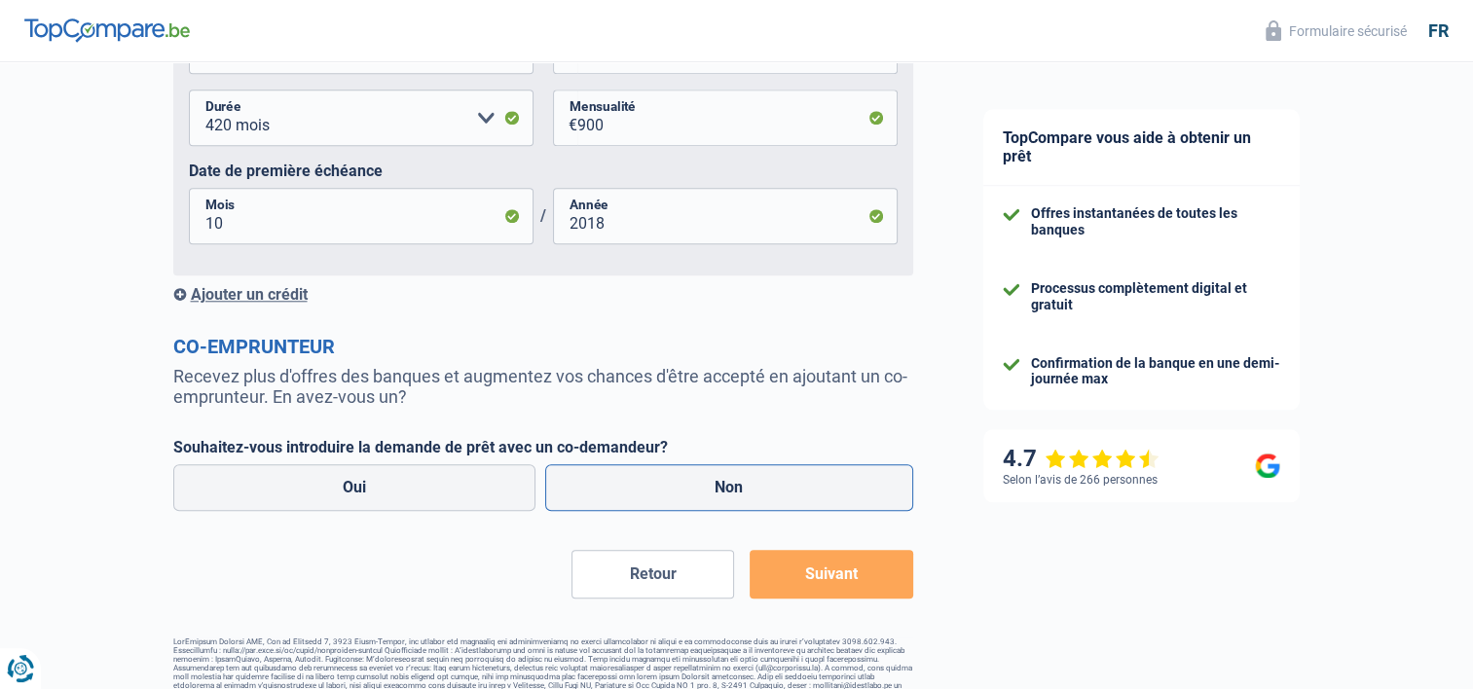
click at [712, 496] on label "Non" at bounding box center [729, 487] width 368 height 47
click at [712, 496] on input "Non" at bounding box center [729, 487] width 368 height 47
radio input "true"
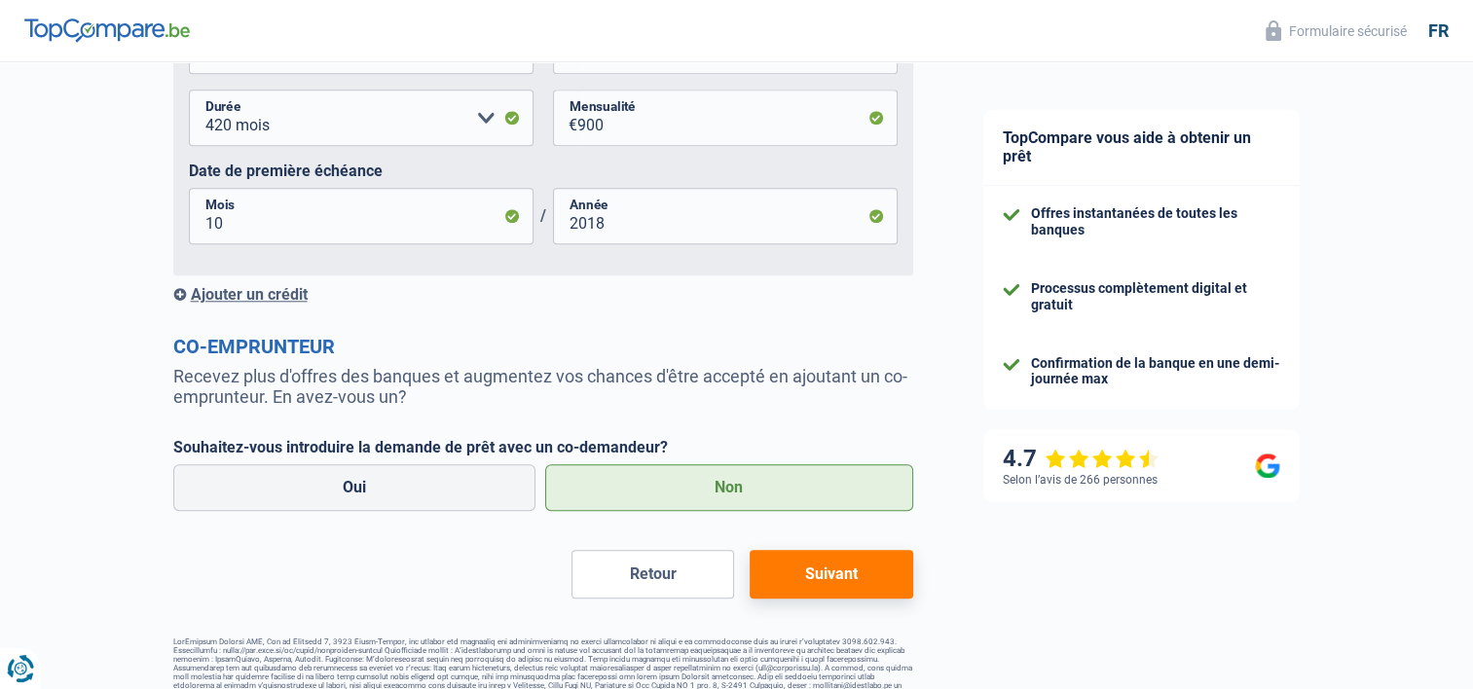
click at [799, 572] on button "Suivant" at bounding box center [831, 574] width 163 height 49
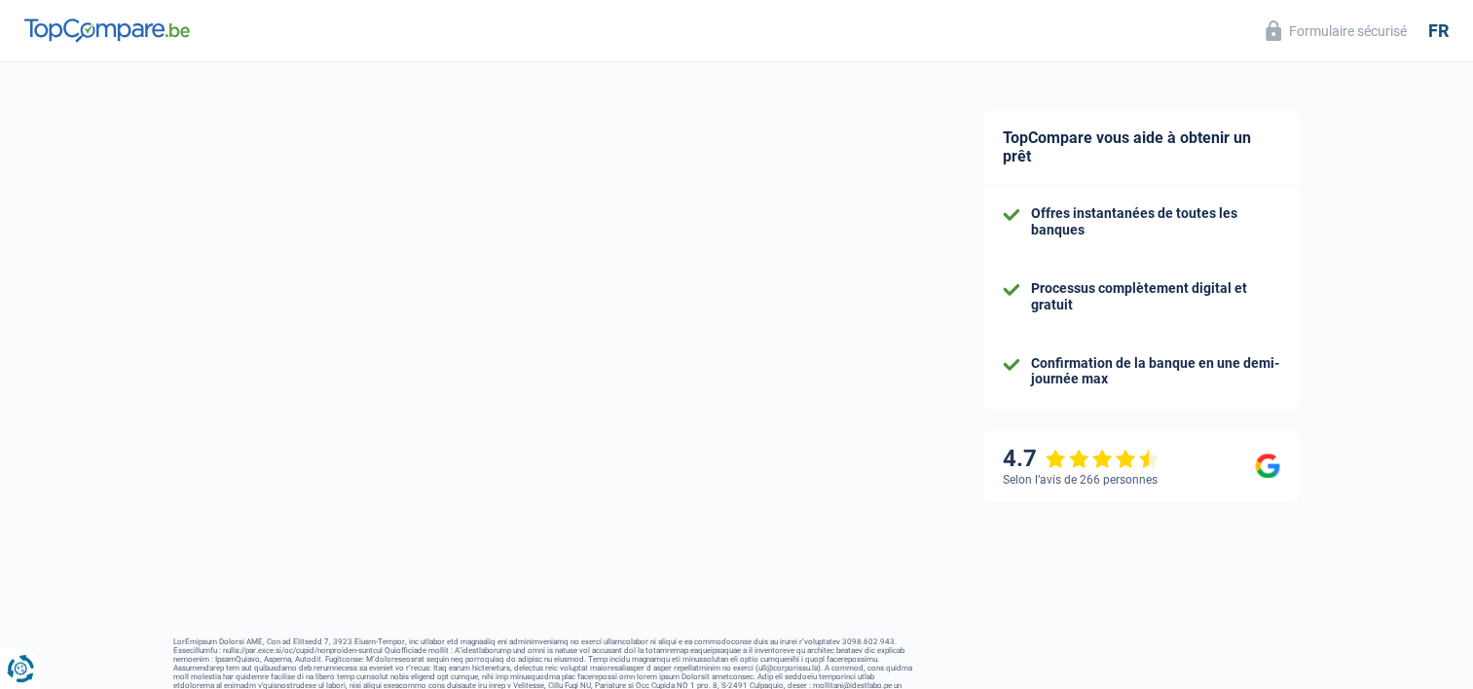
select select "48"
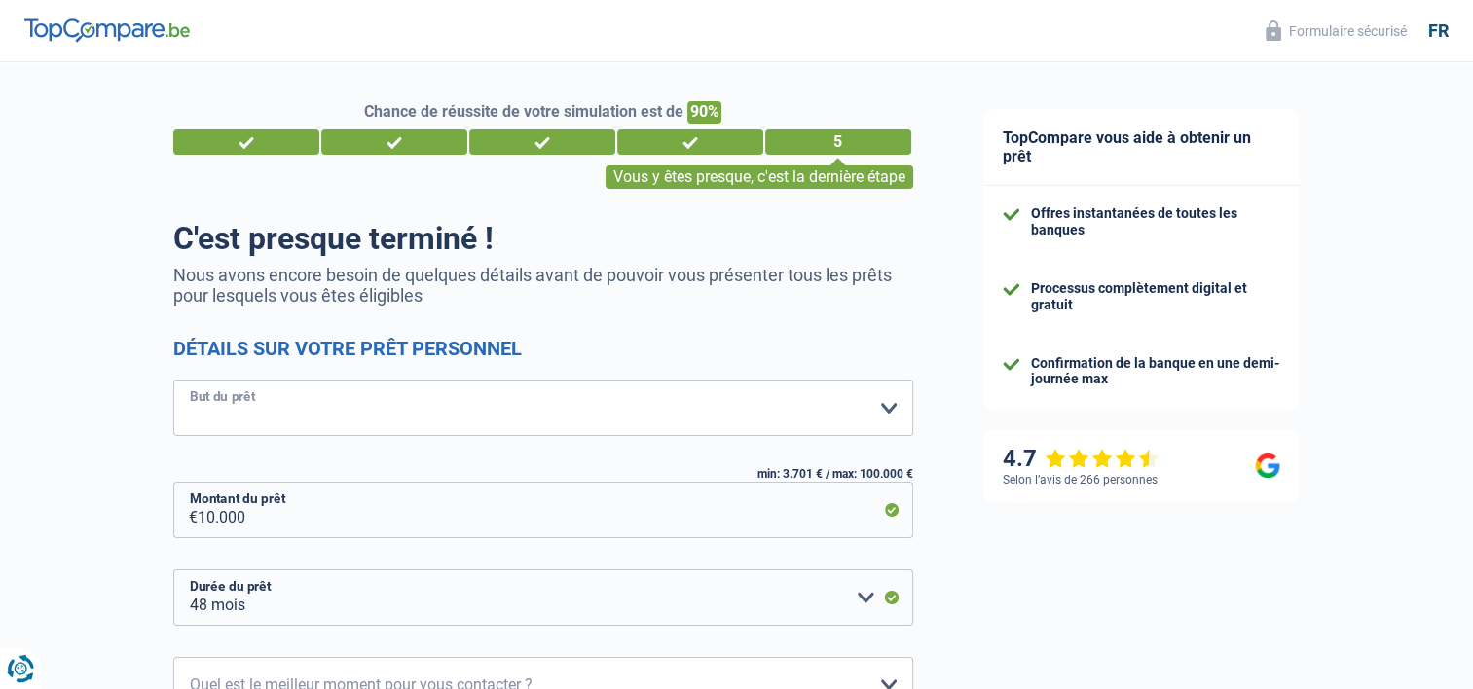
click at [336, 401] on select "Confort maison: meubles, textile, peinture, électroménager, outillage non-profe…" at bounding box center [543, 408] width 740 height 56
select select "other"
click at [173, 381] on select "Confort maison: meubles, textile, peinture, électroménager, outillage non-profe…" at bounding box center [543, 408] width 740 height 56
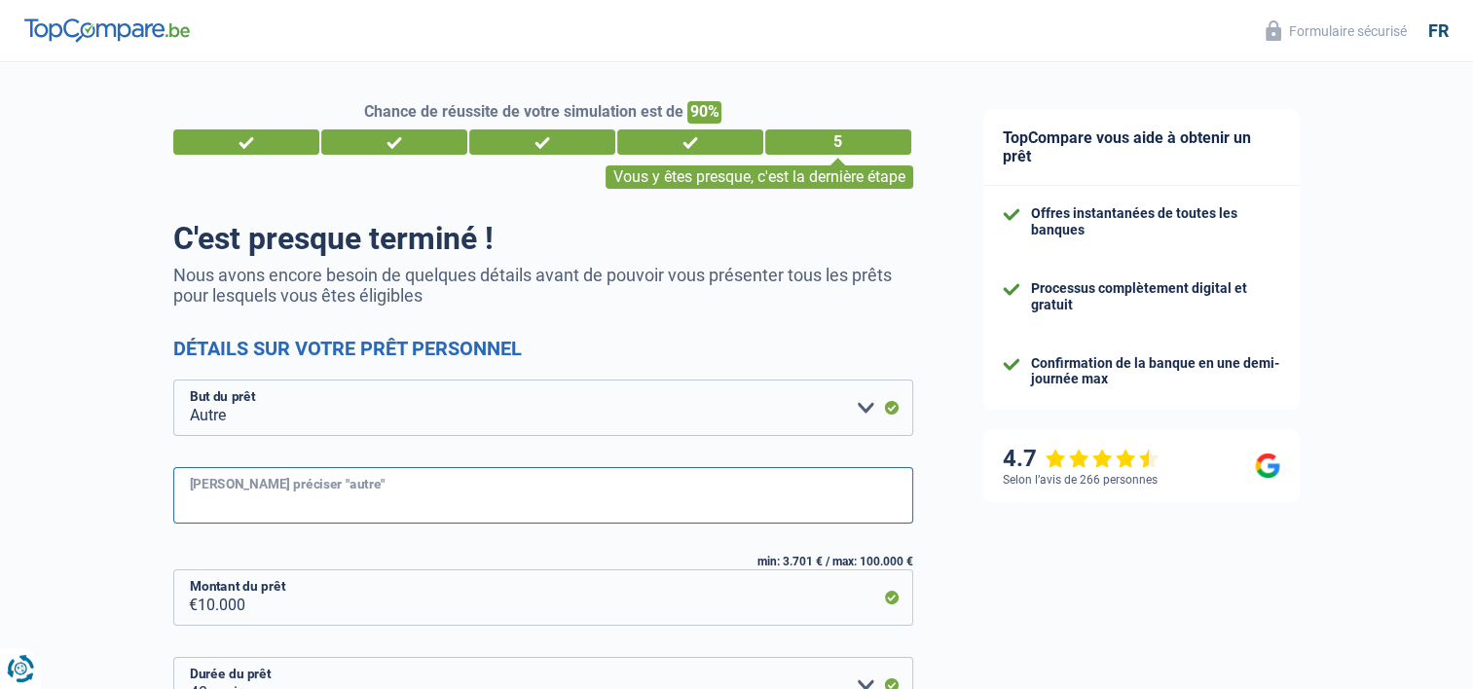
click at [293, 493] on input "Veuillez préciser "autre"" at bounding box center [543, 495] width 740 height 56
type input "Funérailles, apa"
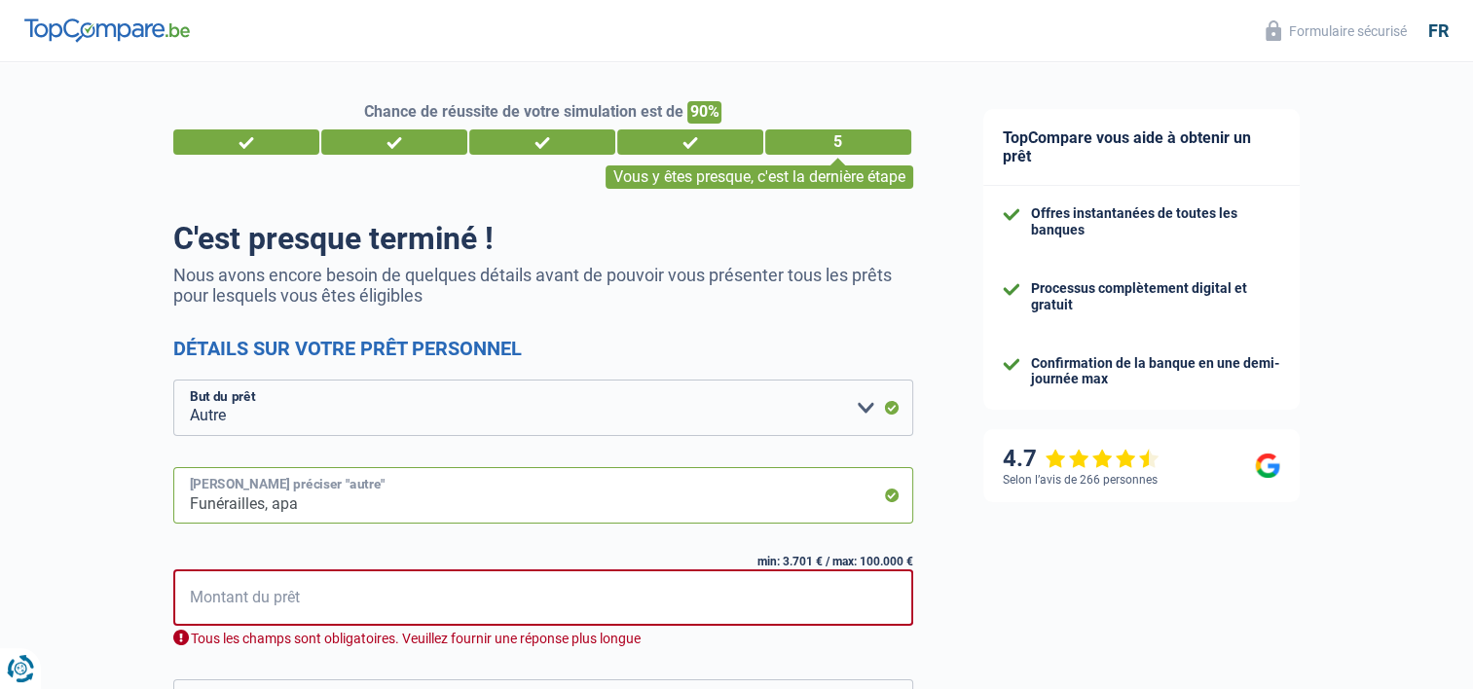
click at [341, 506] on input "Funérailles, apa" at bounding box center [543, 495] width 740 height 56
type input "Funérailles, appareil auditif"
click at [334, 601] on input "Montant du prêt" at bounding box center [556, 598] width 715 height 56
type input "1"
select select "24"
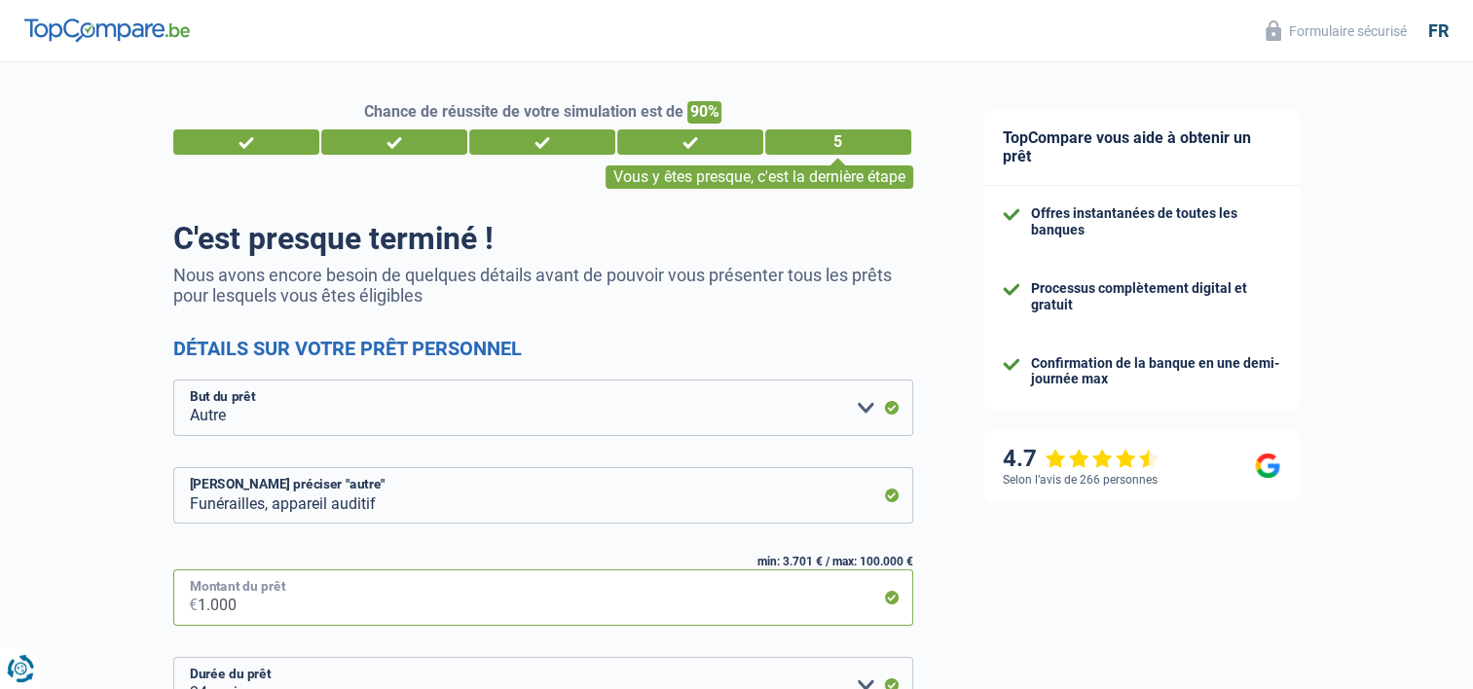
type input "10.000"
select select "48"
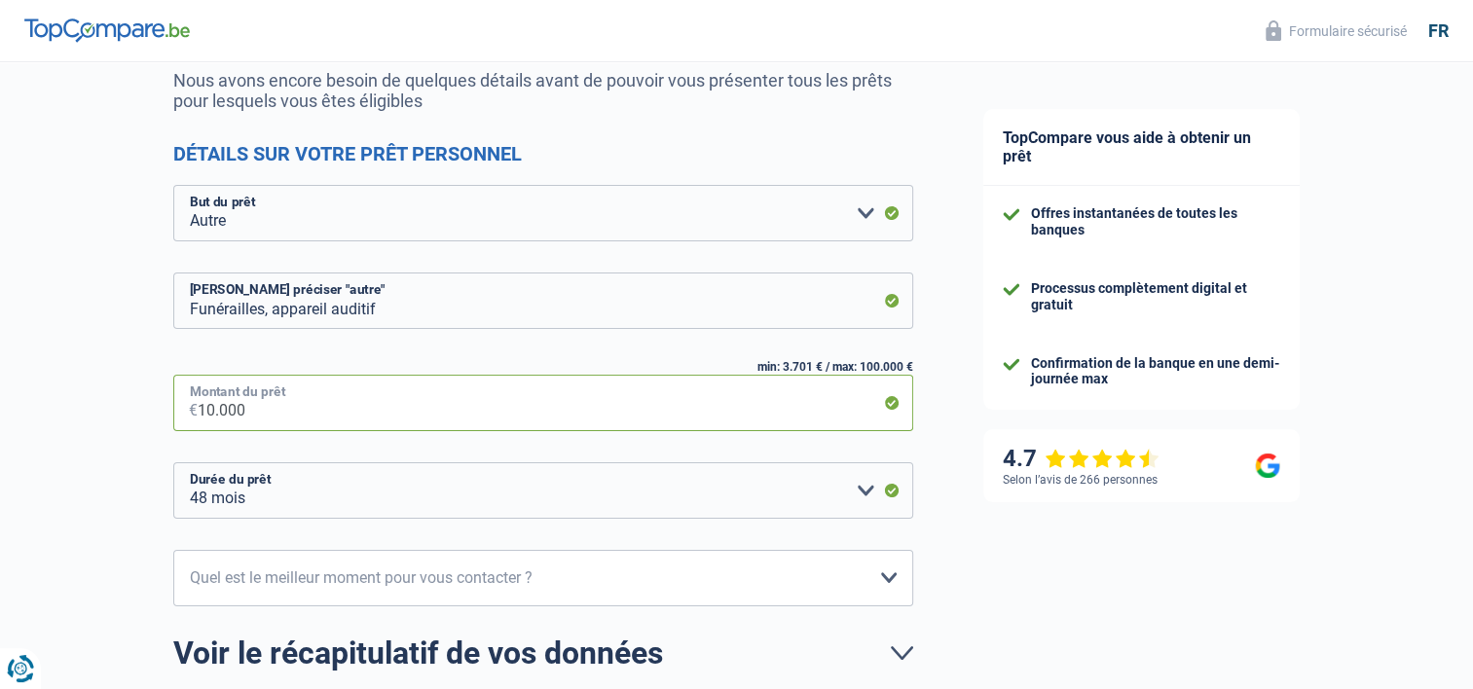
type input "10.000"
click at [339, 500] on select "12 mois 18 mois 24 mois 30 mois 36 mois 42 mois 48 mois Veuillez sélectionner u…" at bounding box center [543, 491] width 740 height 56
click at [347, 497] on select "12 mois 18 mois 24 mois 30 mois 36 mois 42 mois 48 mois Veuillez sélectionner u…" at bounding box center [543, 491] width 740 height 56
click at [370, 574] on select "10h-12h 12h-14h 14h-16h 16h-18h Veuillez sélectionner une option" at bounding box center [543, 578] width 740 height 56
select select "14-16"
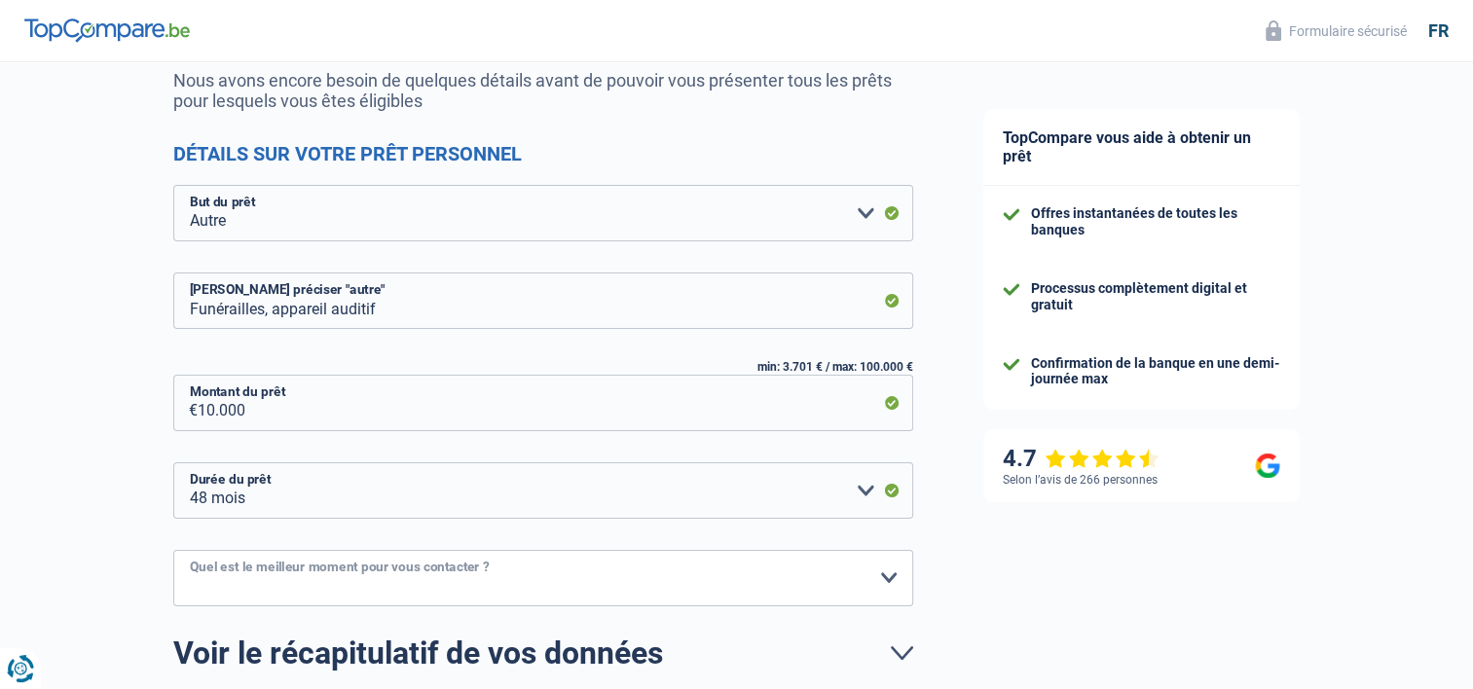
click at [173, 550] on select "10h-12h 12h-14h 14h-16h 16h-18h Veuillez sélectionner une option" at bounding box center [543, 578] width 740 height 56
click at [253, 582] on select "10h-12h 12h-14h 14h-16h 16h-18h Veuillez sélectionner une option" at bounding box center [543, 578] width 740 height 56
click at [173, 550] on select "10h-12h 12h-14h 14h-16h 16h-18h Veuillez sélectionner une option" at bounding box center [543, 578] width 740 height 56
click at [277, 501] on select "12 mois 18 mois 24 mois 30 mois 36 mois 42 mois 48 mois Veuillez sélectionner u…" at bounding box center [543, 491] width 740 height 56
click at [292, 588] on select "10h-12h 12h-14h 14h-16h 16h-18h Veuillez sélectionner une option" at bounding box center [543, 578] width 740 height 56
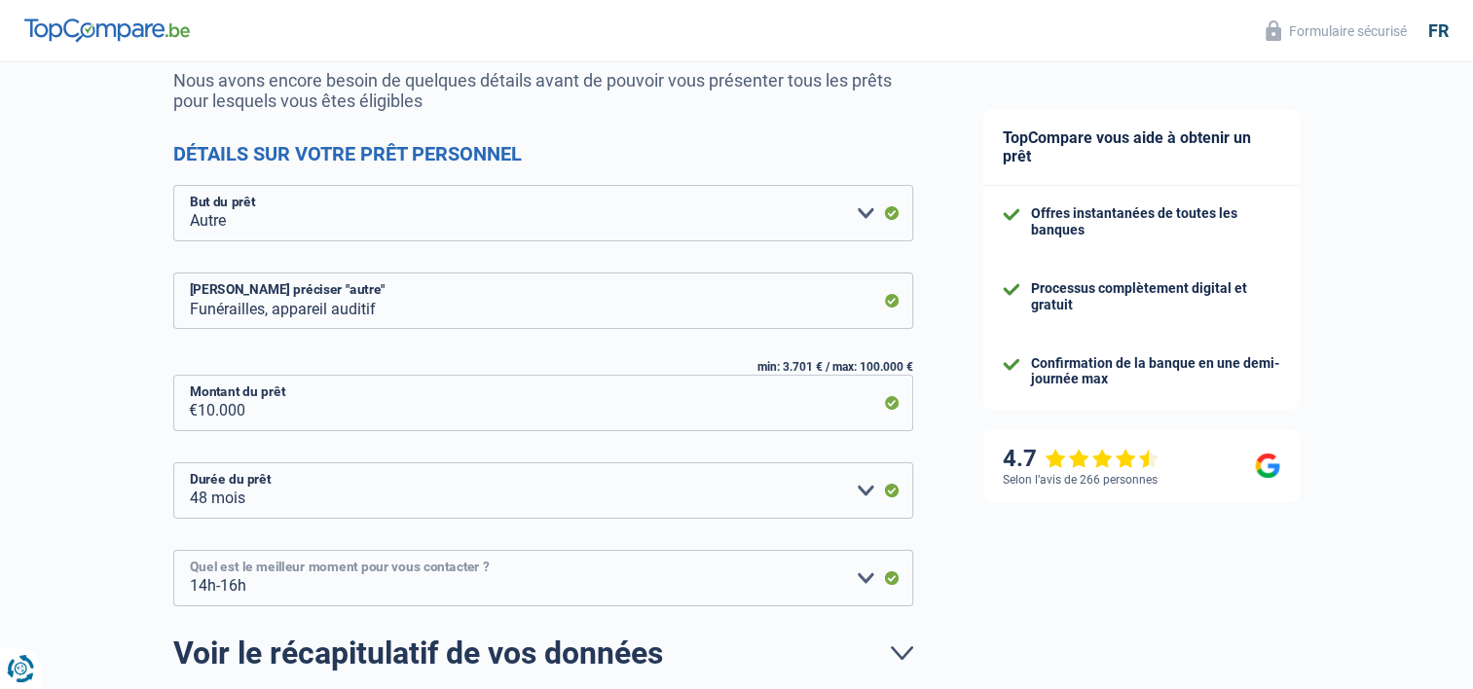
click at [173, 550] on select "10h-12h 12h-14h 14h-16h 16h-18h Veuillez sélectionner une option" at bounding box center [543, 578] width 740 height 56
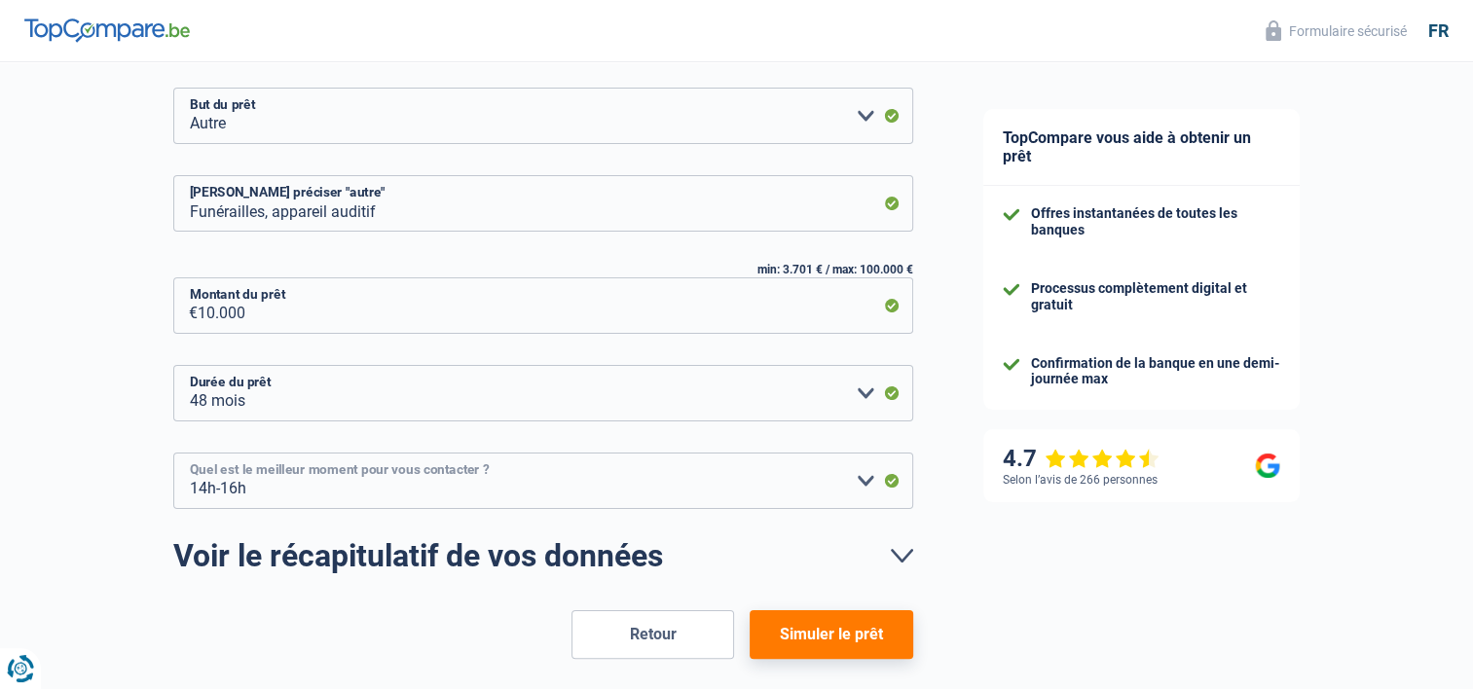
scroll to position [378, 0]
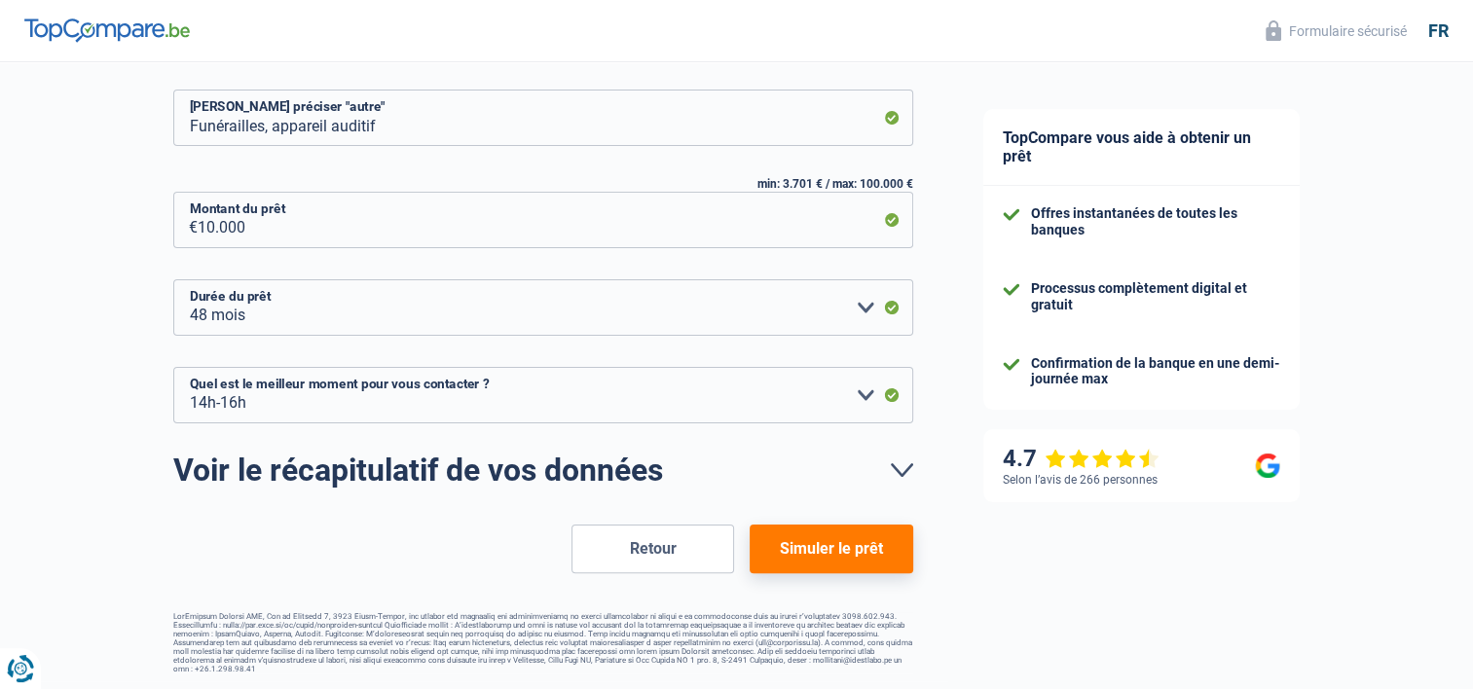
click at [832, 553] on button "Simuler le prêt" at bounding box center [831, 549] width 163 height 49
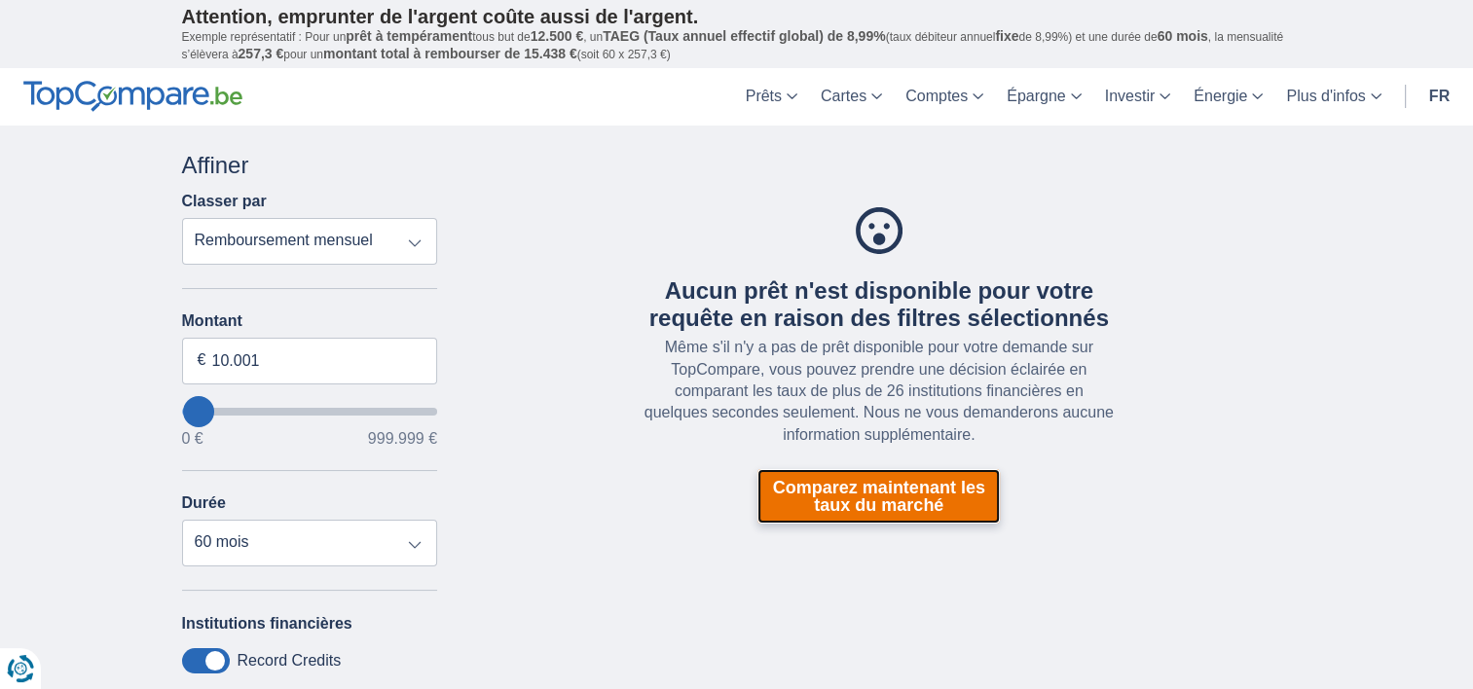
click at [875, 499] on link "Comparez maintenant les taux du marché" at bounding box center [879, 496] width 242 height 55
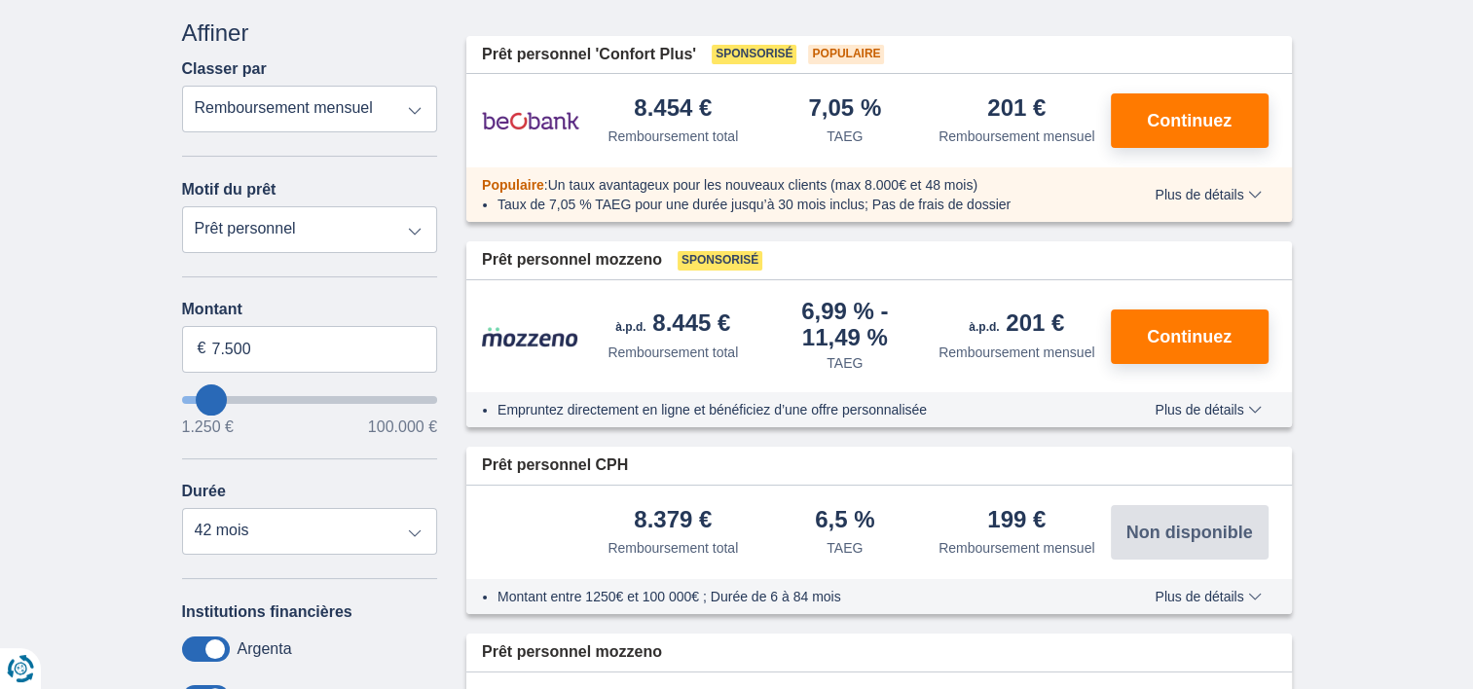
scroll to position [97, 0]
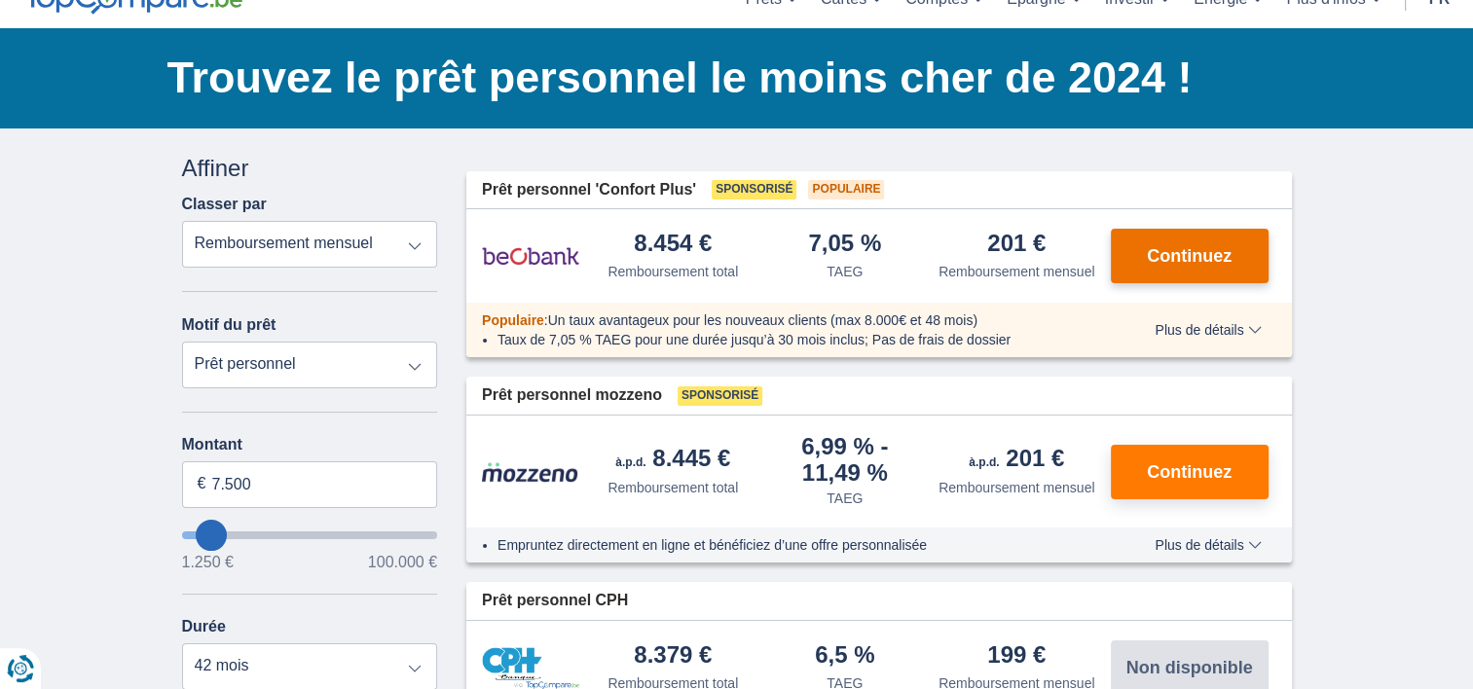
click at [1172, 257] on span "Continuez" at bounding box center [1189, 256] width 85 height 18
